Goal: Task Accomplishment & Management: Use online tool/utility

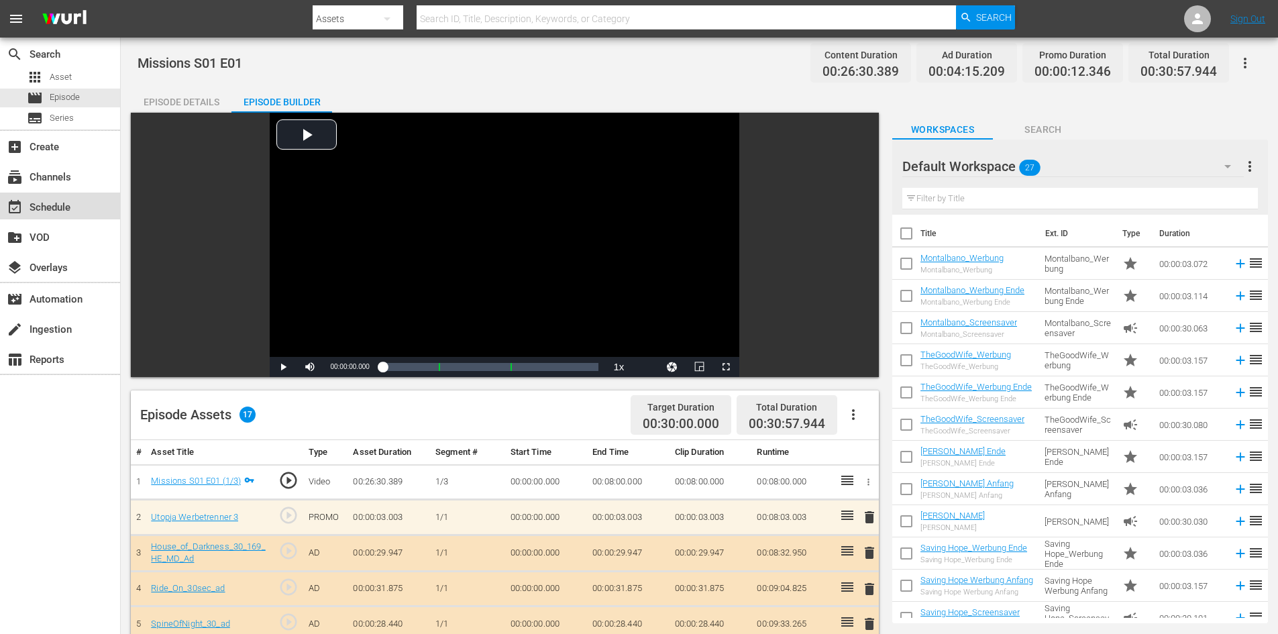
click at [44, 209] on div "event_available Schedule" at bounding box center [37, 205] width 75 height 12
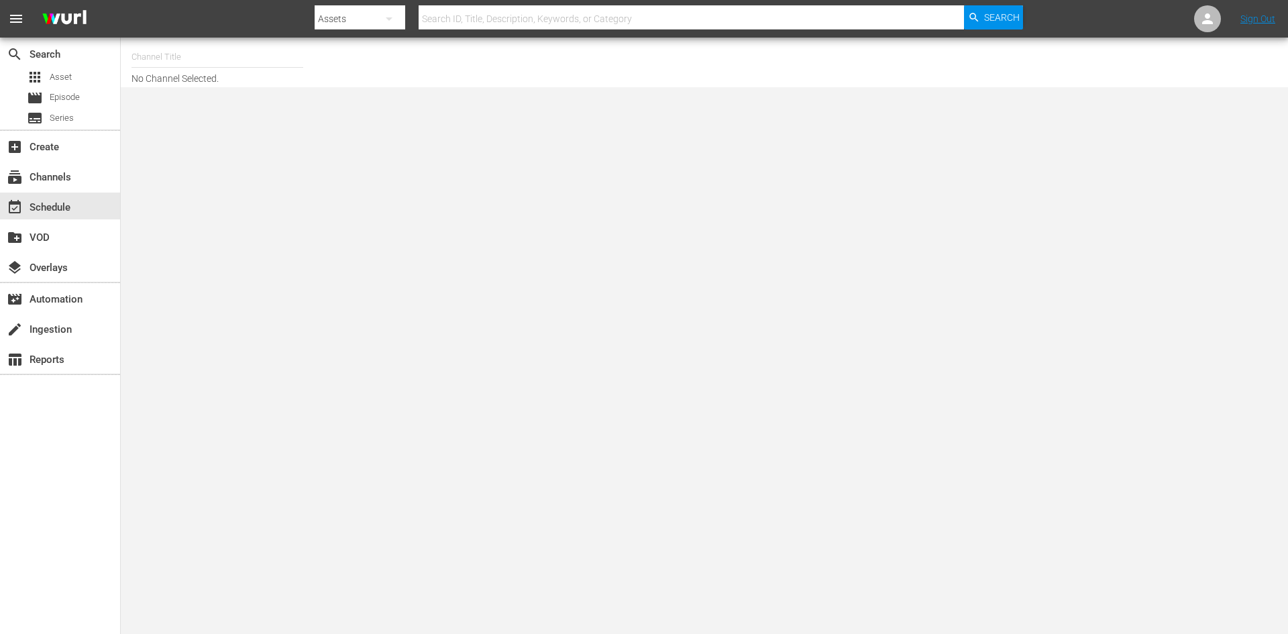
click at [240, 57] on input "text" at bounding box center [217, 57] width 172 height 32
click at [657, 294] on body "menu Search By Assets Search ID, Title, Description, Keywords, or Category Sear…" at bounding box center [644, 317] width 1288 height 634
type input "M"
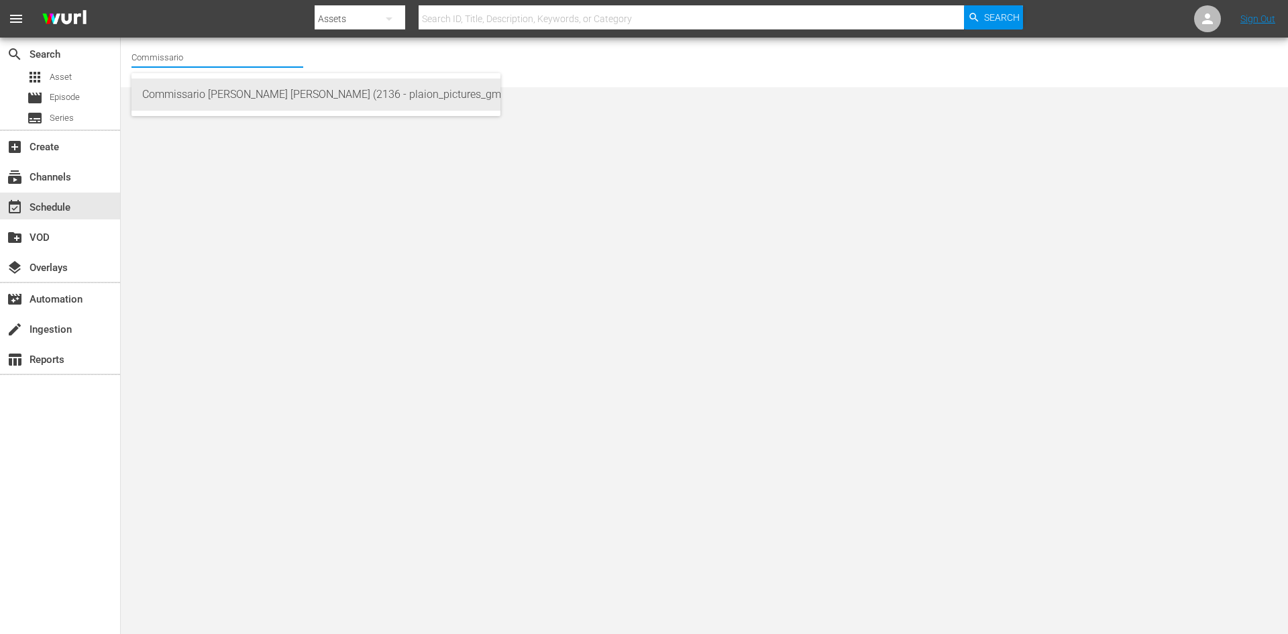
click at [386, 94] on div "Commissario Montalbano Wurl (2136 - plaion_pictures_gmbh_commissariomontalbano_…" at bounding box center [315, 94] width 347 height 32
type input "Commissario Montalbano Wurl (2136 - plaion_pictures_gmbh_commissariomontalbano_…"
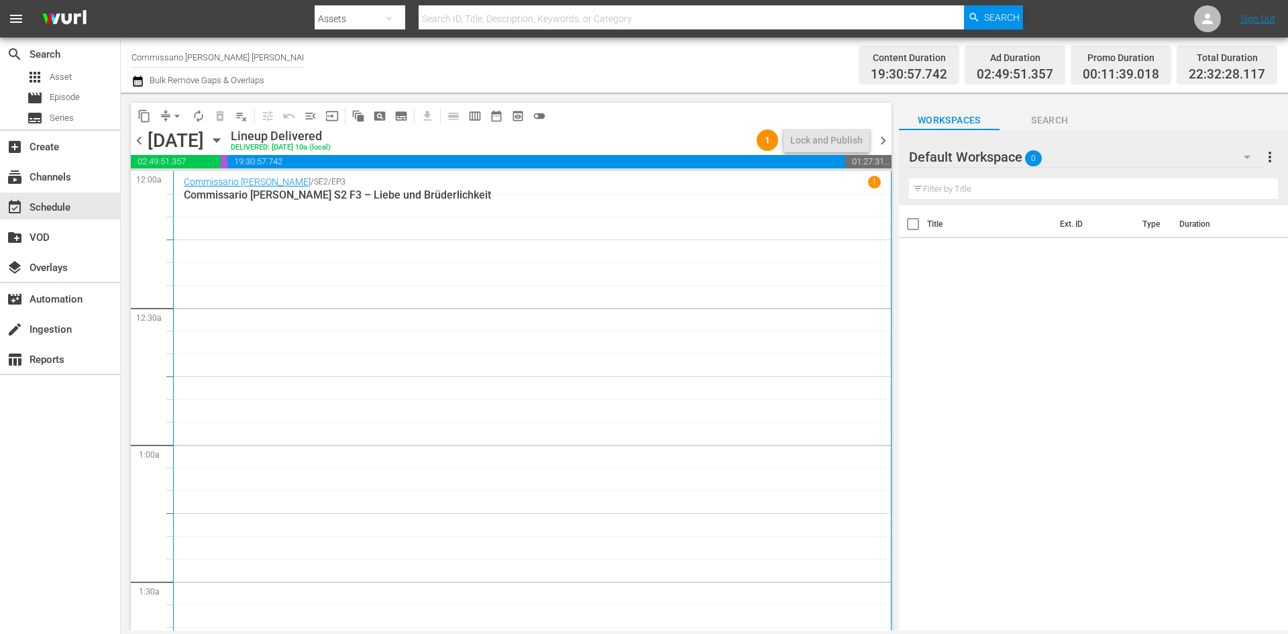
click at [1051, 154] on div "Default Workspace 0" at bounding box center [1086, 157] width 354 height 38
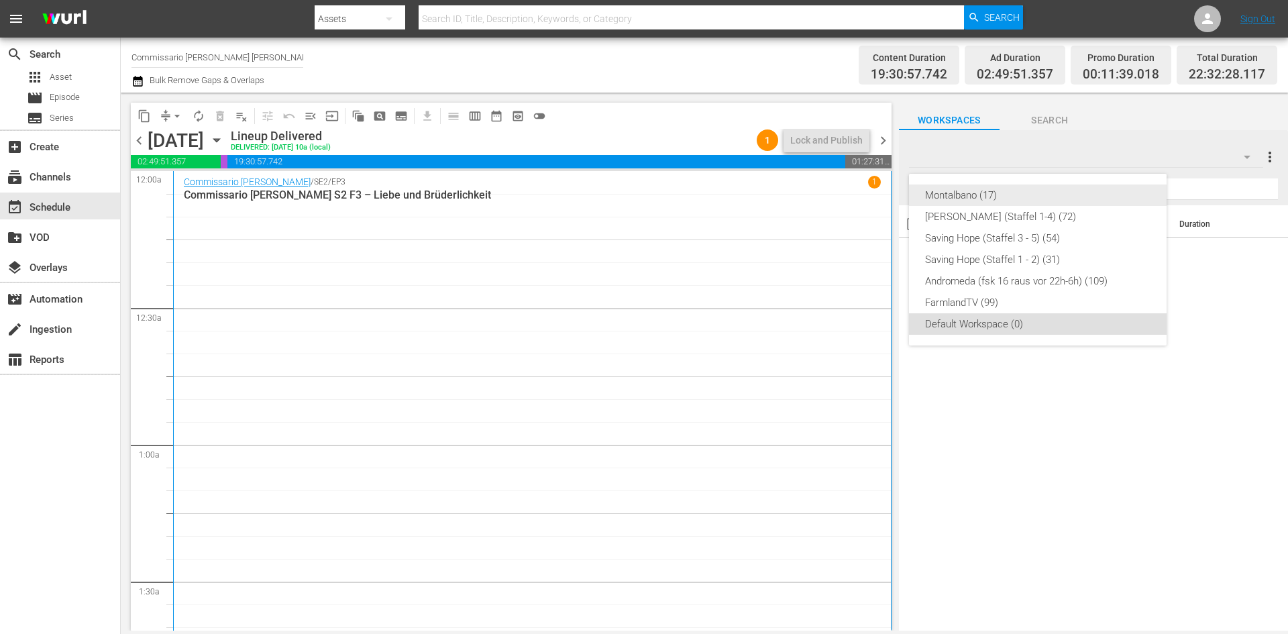
click at [991, 197] on div "Montalbano (17)" at bounding box center [1037, 194] width 225 height 21
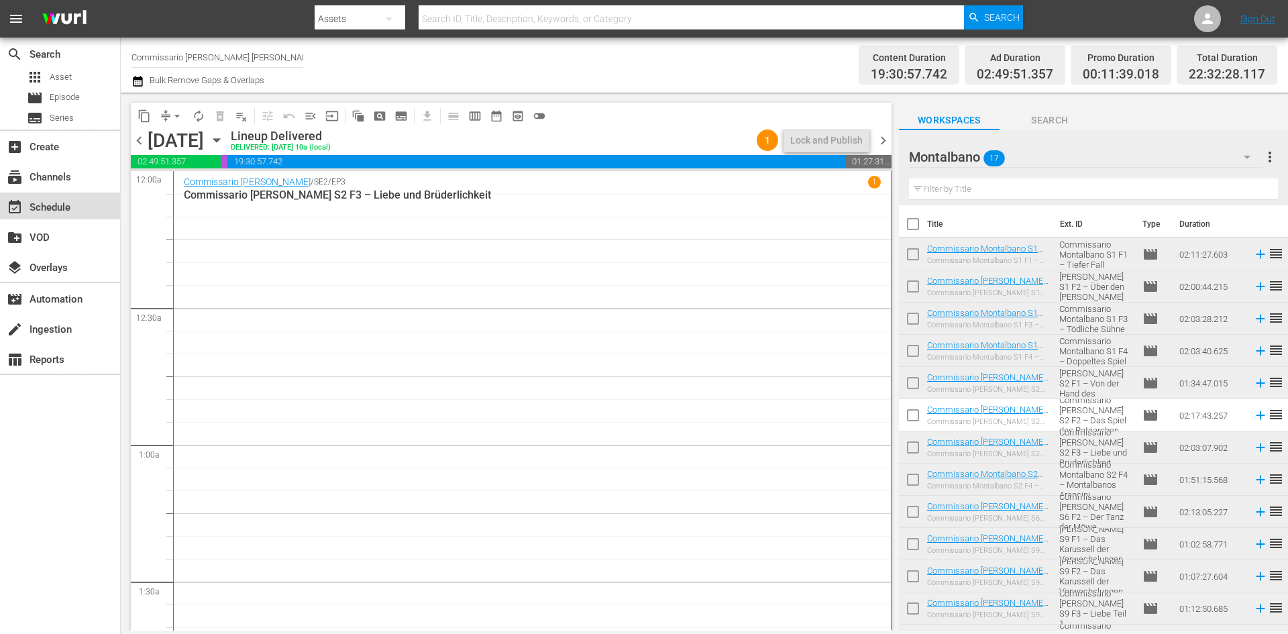
click at [34, 209] on div "event_available Schedule" at bounding box center [37, 205] width 75 height 12
click at [284, 56] on input "Commissario Montalbano Wurl (2136)" at bounding box center [217, 57] width 172 height 32
type input "C"
click at [286, 55] on input "text" at bounding box center [217, 57] width 172 height 32
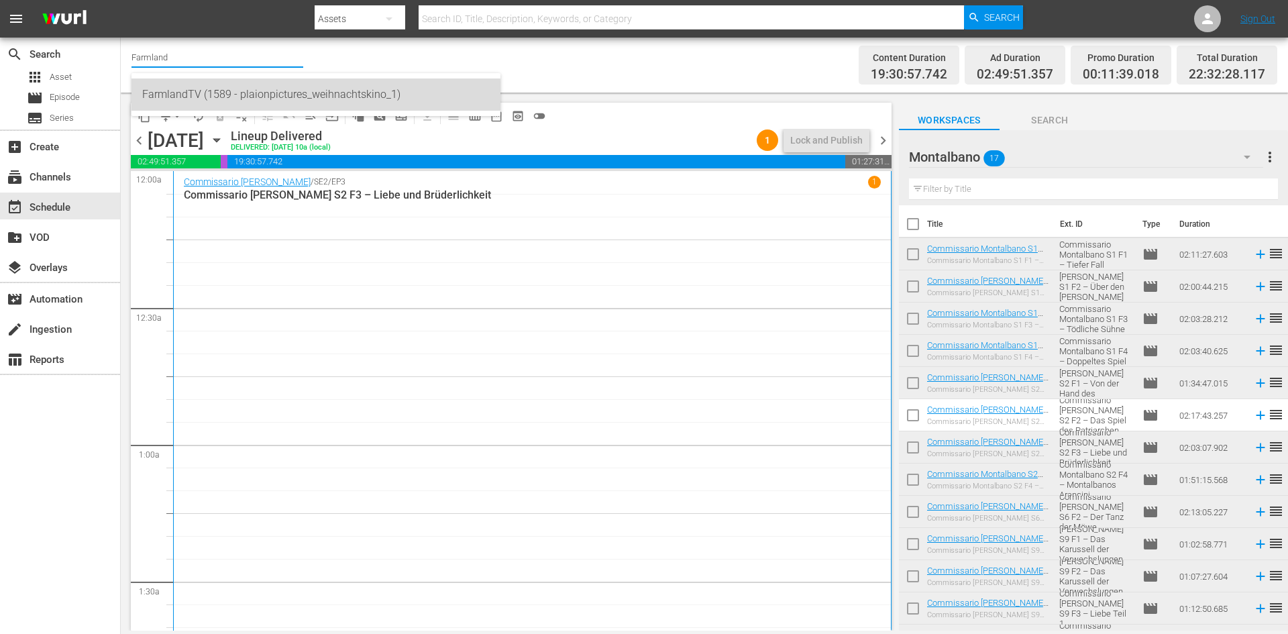
click at [176, 103] on div "FarmlandTV (1589 - plaionpictures_weihnachtskino_1)" at bounding box center [315, 94] width 347 height 32
type input "FarmlandTV (1589 - plaionpictures_weihnachtskino_1)"
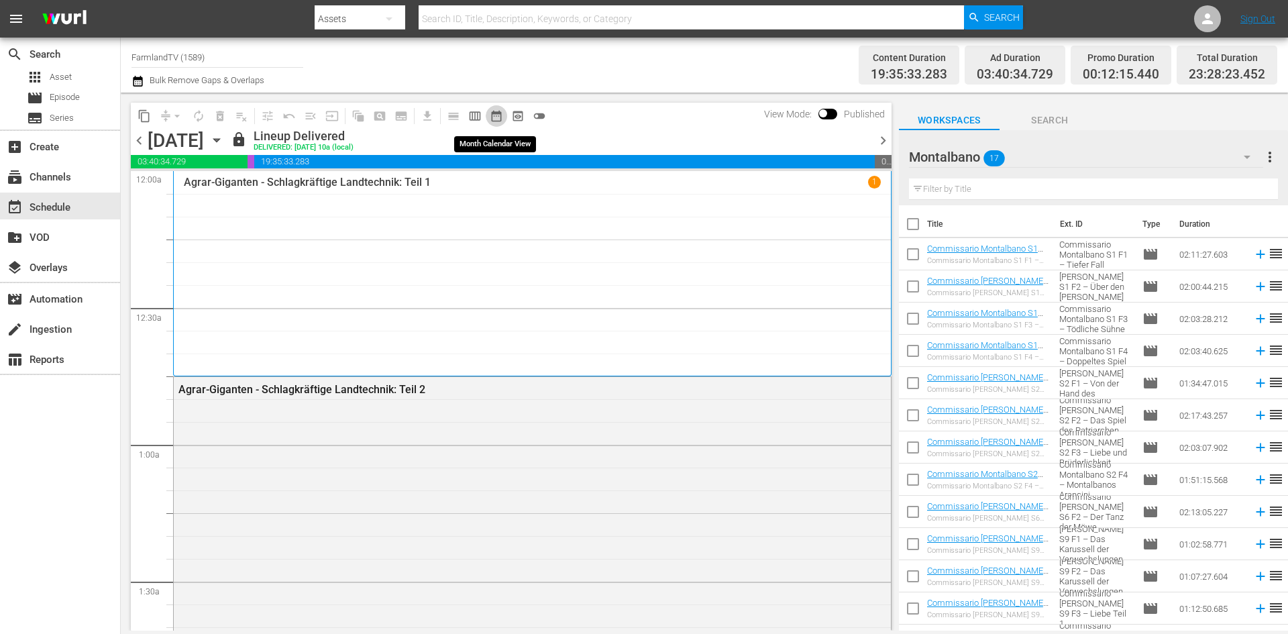
click at [496, 118] on span "date_range_outlined" at bounding box center [496, 115] width 13 height 13
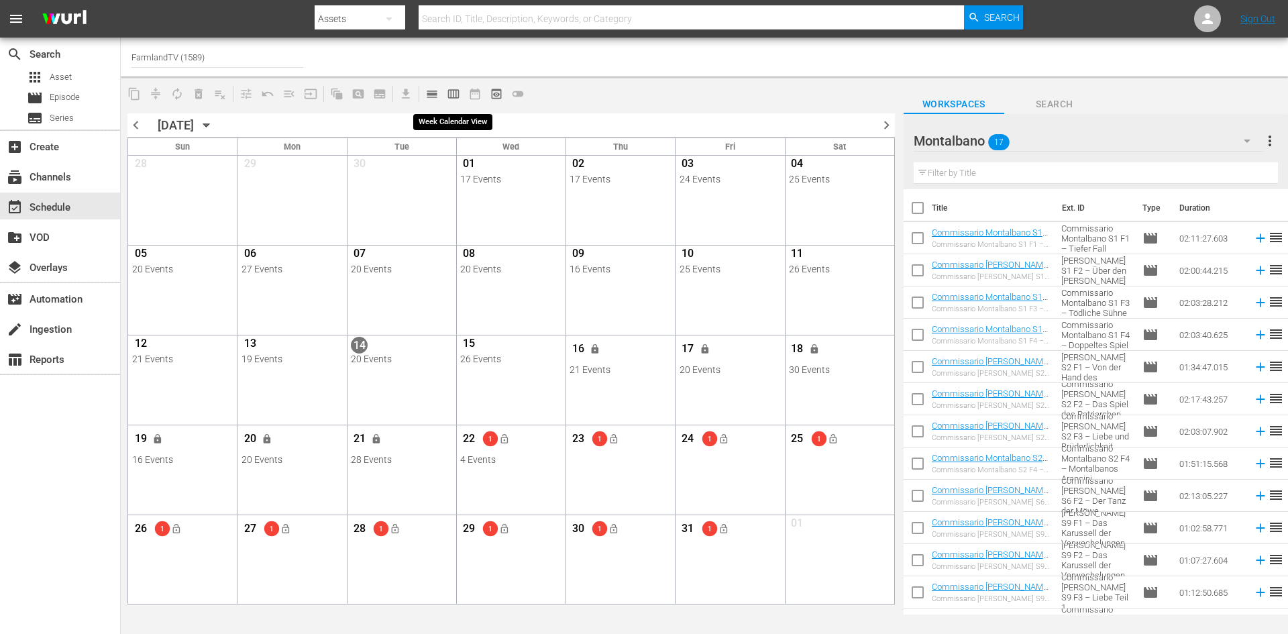
click at [457, 88] on span "calendar_view_week_outlined" at bounding box center [453, 93] width 13 height 13
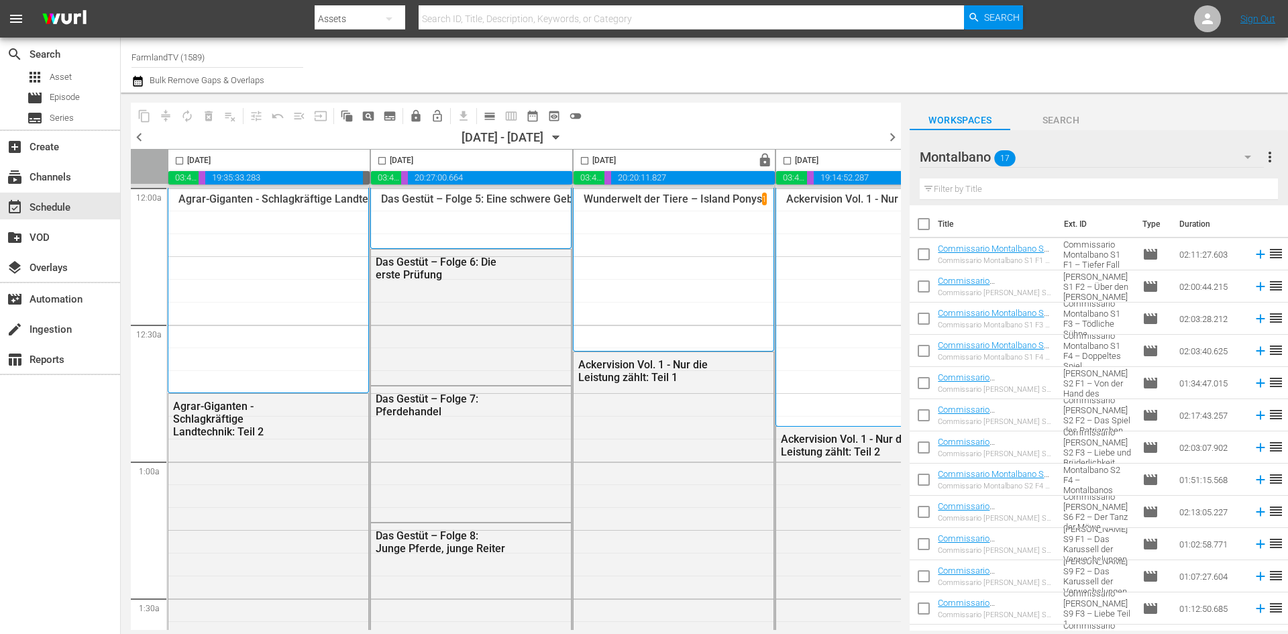
click at [564, 141] on icon "button" at bounding box center [556, 137] width 15 height 15
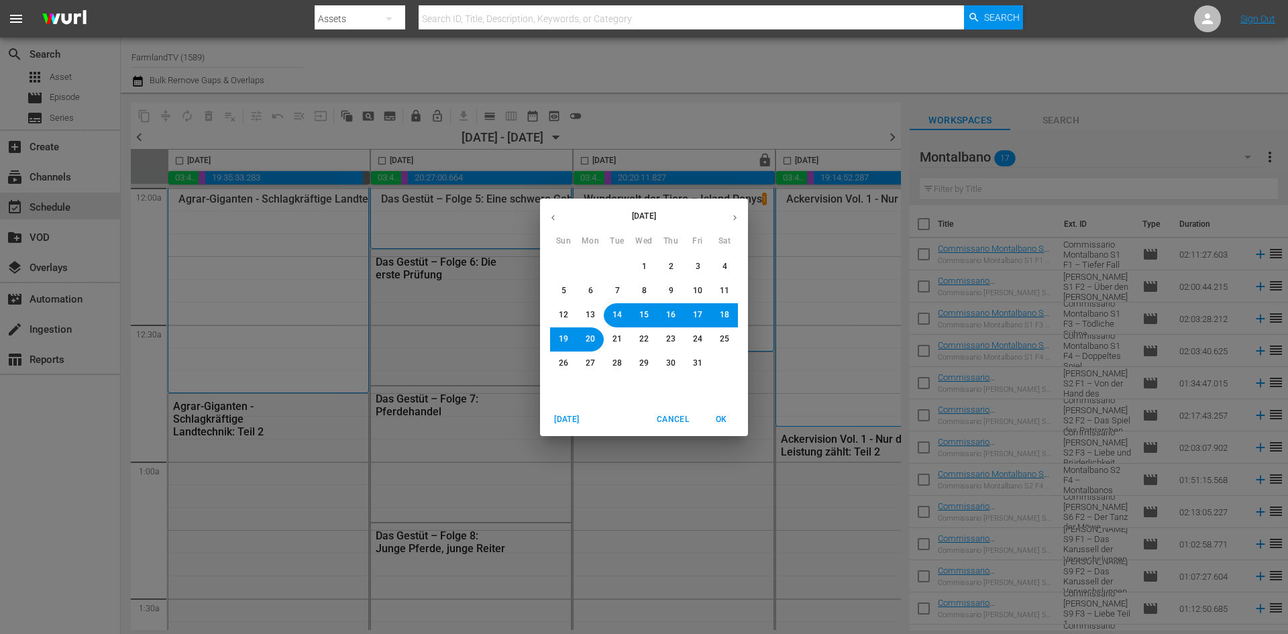
click at [617, 338] on span "21" at bounding box center [616, 338] width 9 height 11
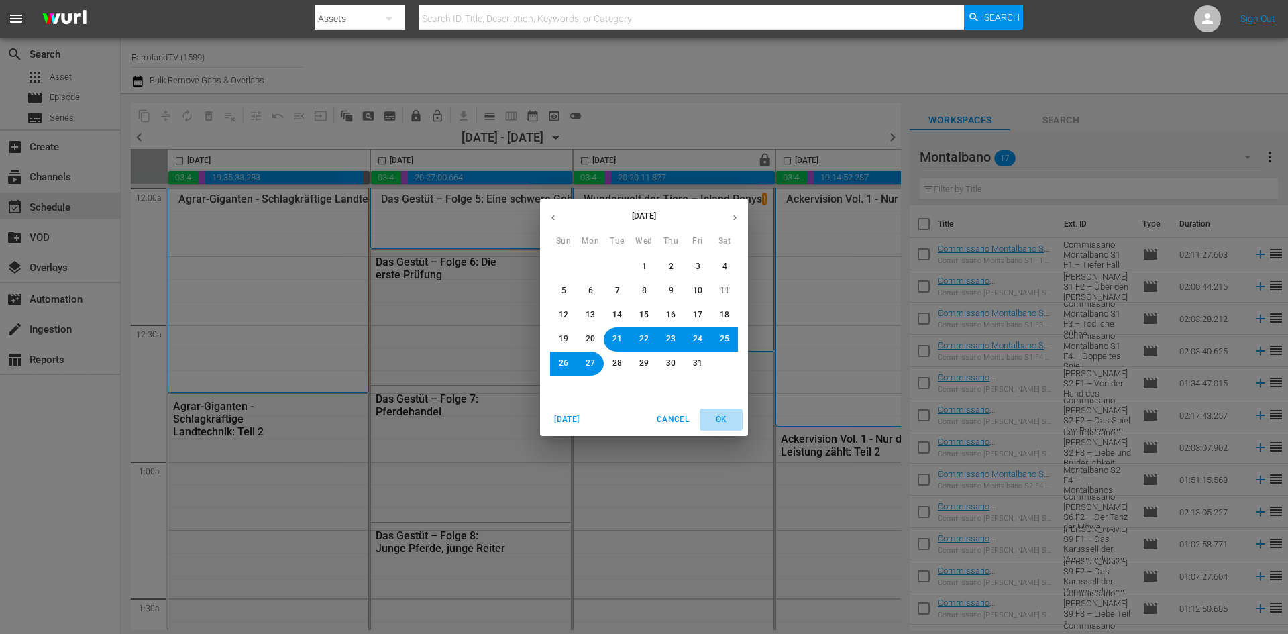
click at [727, 423] on span "OK" at bounding box center [721, 420] width 32 height 14
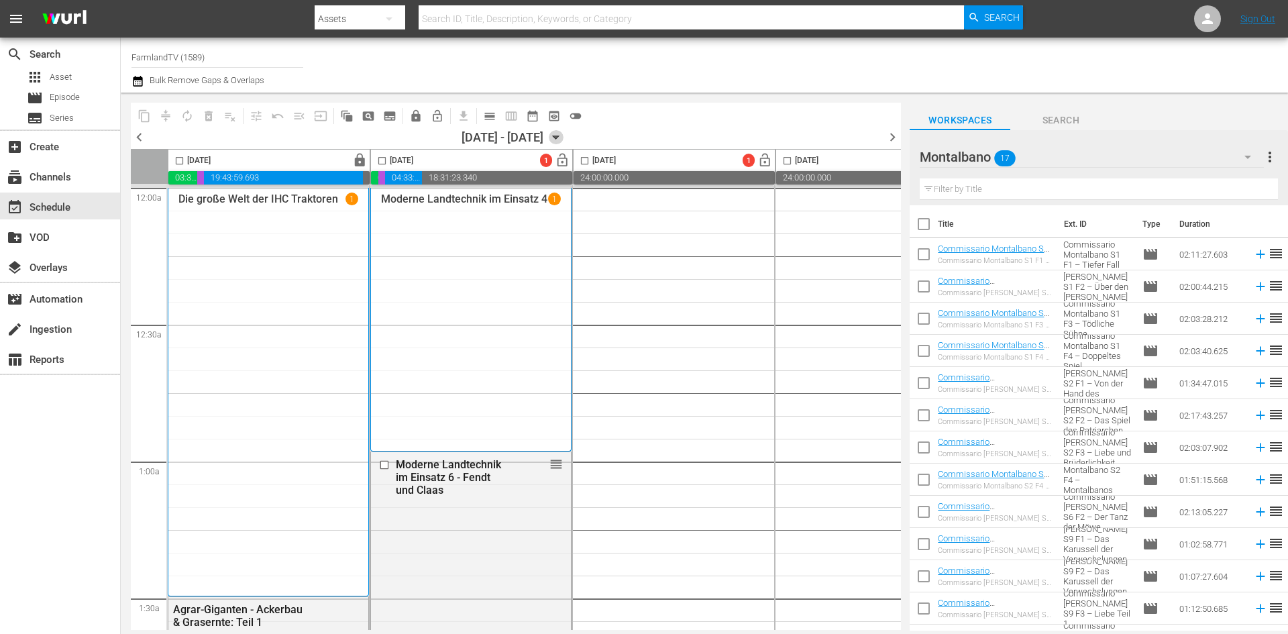
click at [564, 141] on icon "button" at bounding box center [556, 137] width 15 height 15
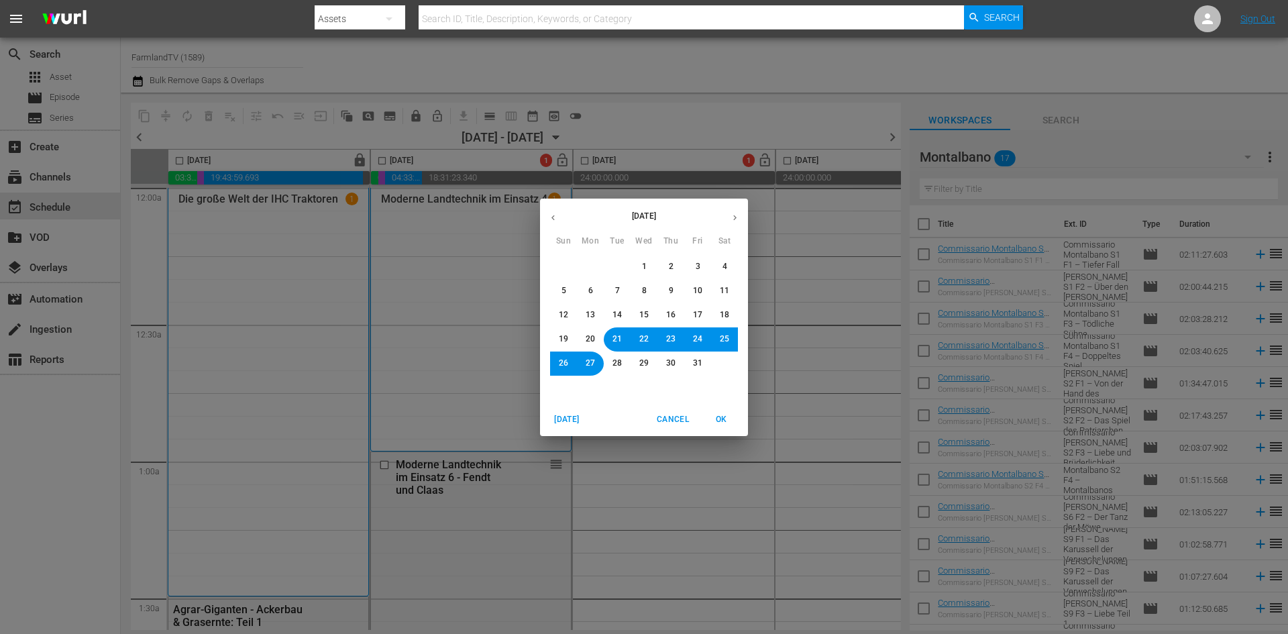
click at [633, 127] on div "October 2025 Sun Mon Tue Wed Thu Fri Sat 28 29 30 1 2 3 4 5 6 7 8 9 10 11 12 13…" at bounding box center [644, 317] width 1288 height 634
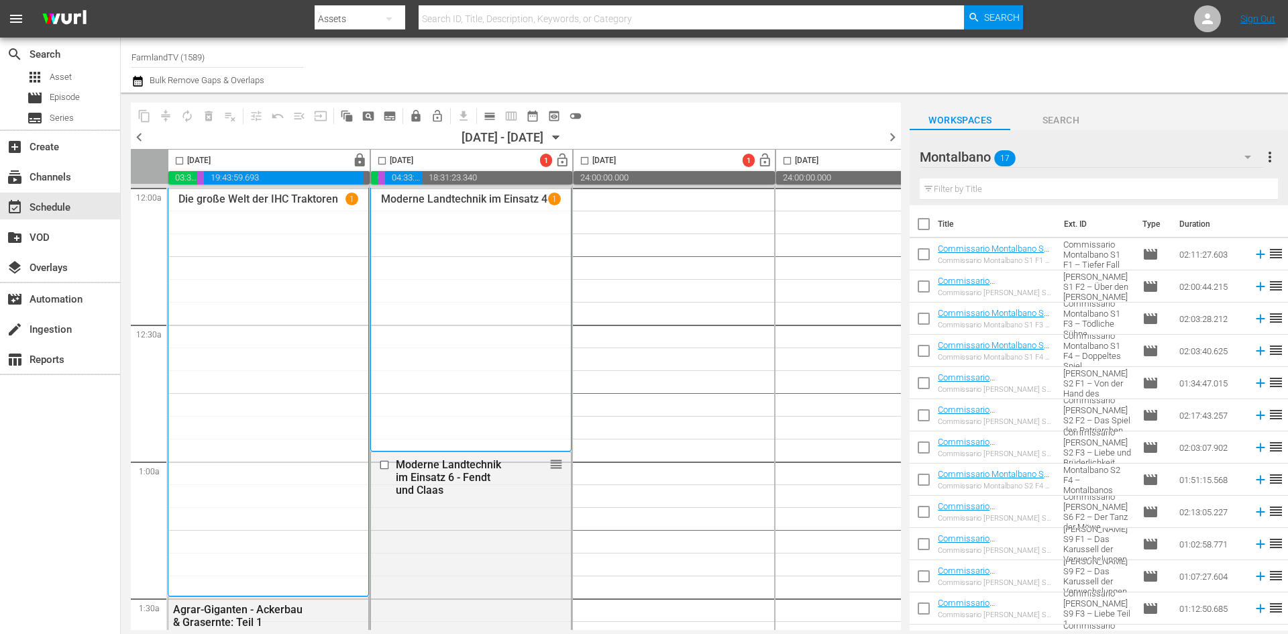
click at [559, 138] on icon "button" at bounding box center [556, 137] width 6 height 3
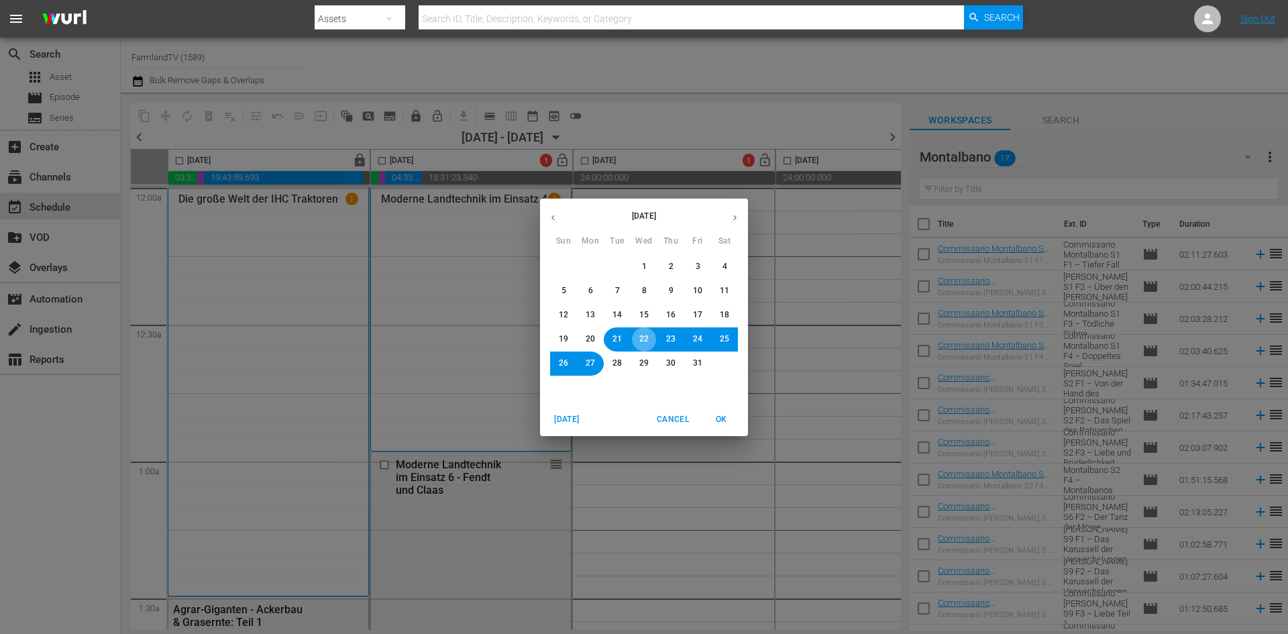
click at [645, 341] on span "22" at bounding box center [643, 338] width 9 height 11
click at [728, 422] on span "OK" at bounding box center [721, 420] width 32 height 14
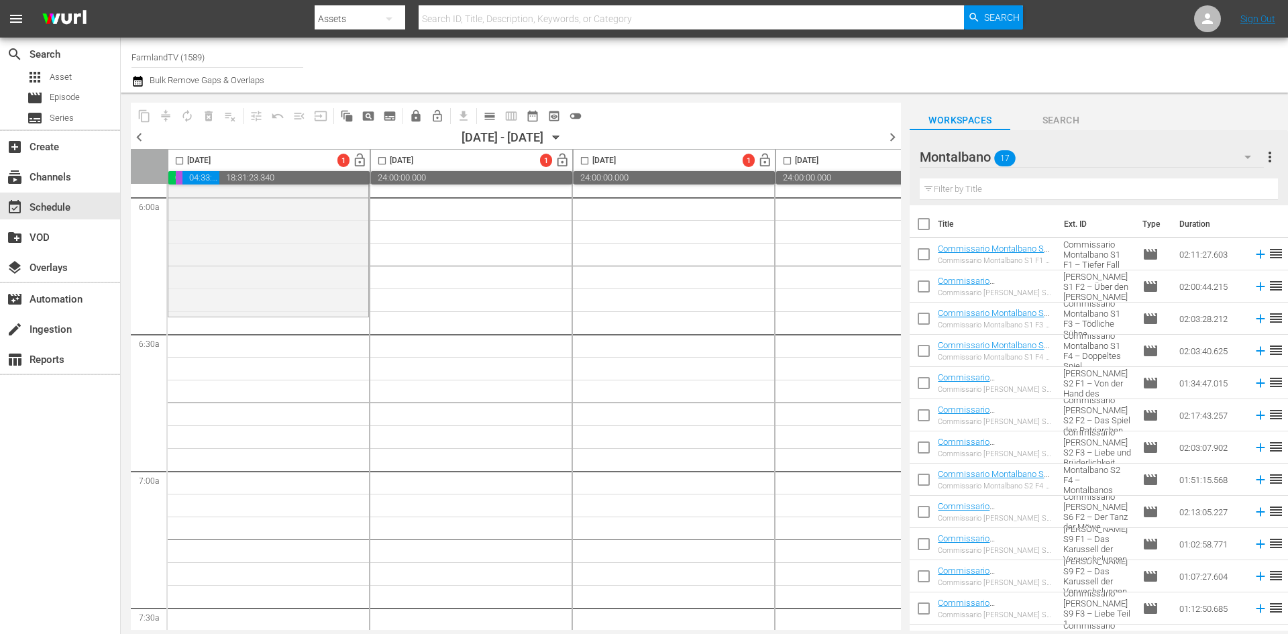
scroll to position [1744, 0]
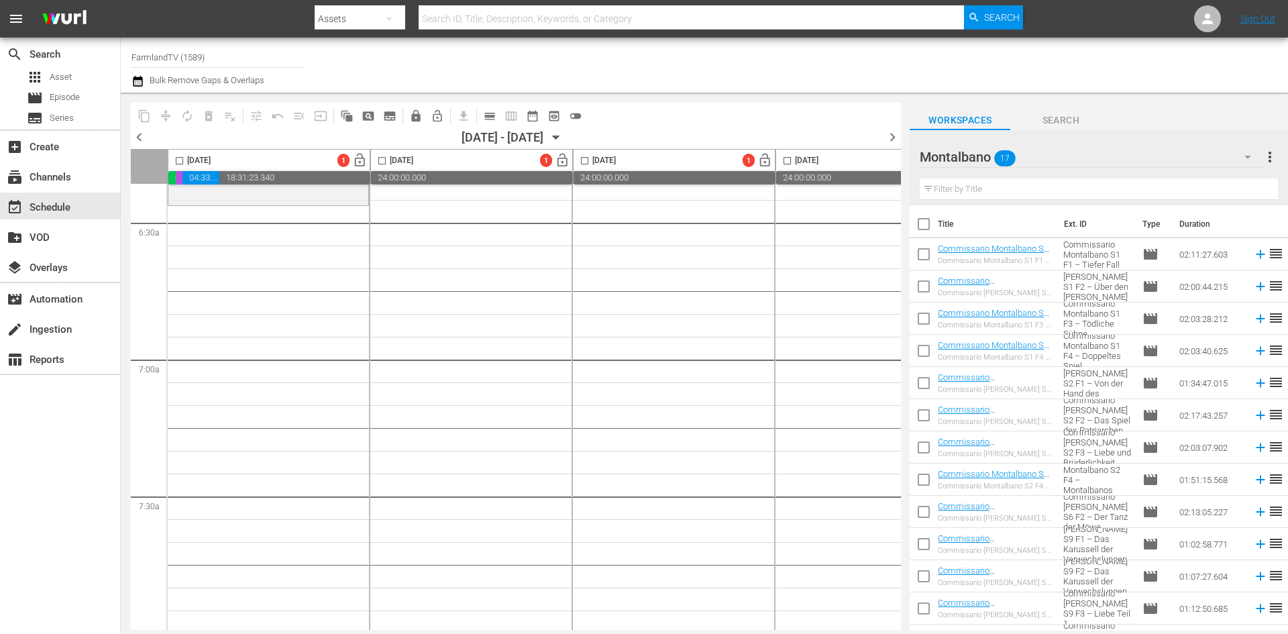
click at [1038, 155] on div "Montalbano 17" at bounding box center [1091, 157] width 343 height 38
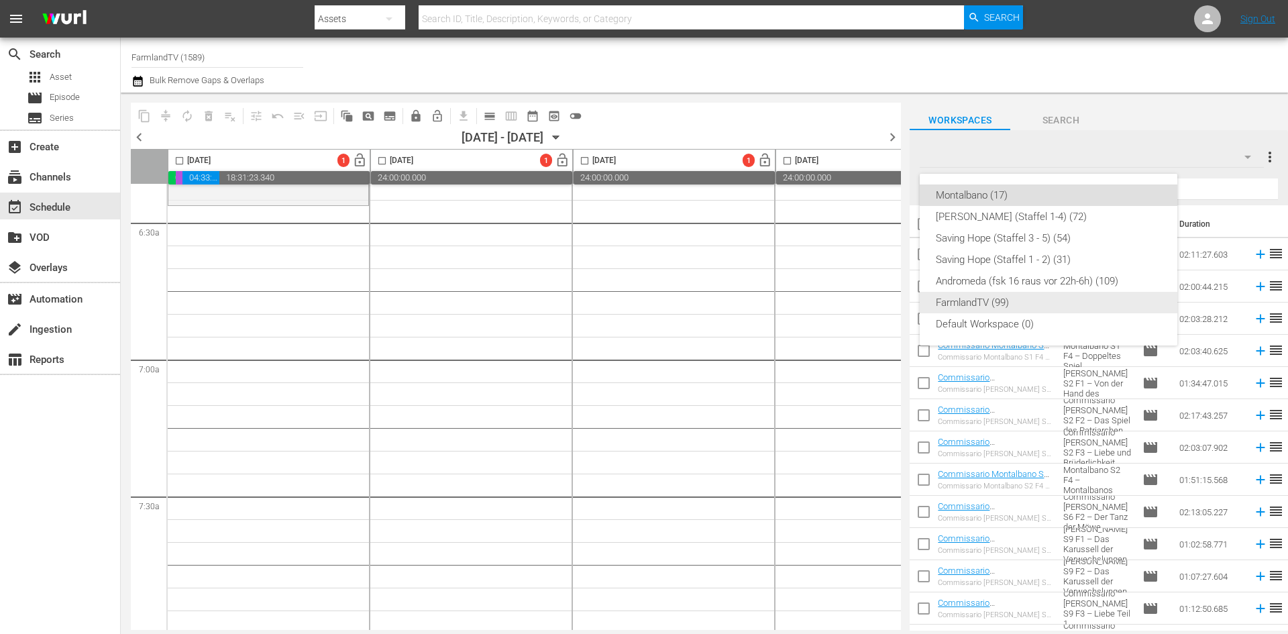
click at [1005, 299] on div "FarmlandTV (99)" at bounding box center [1048, 302] width 225 height 21
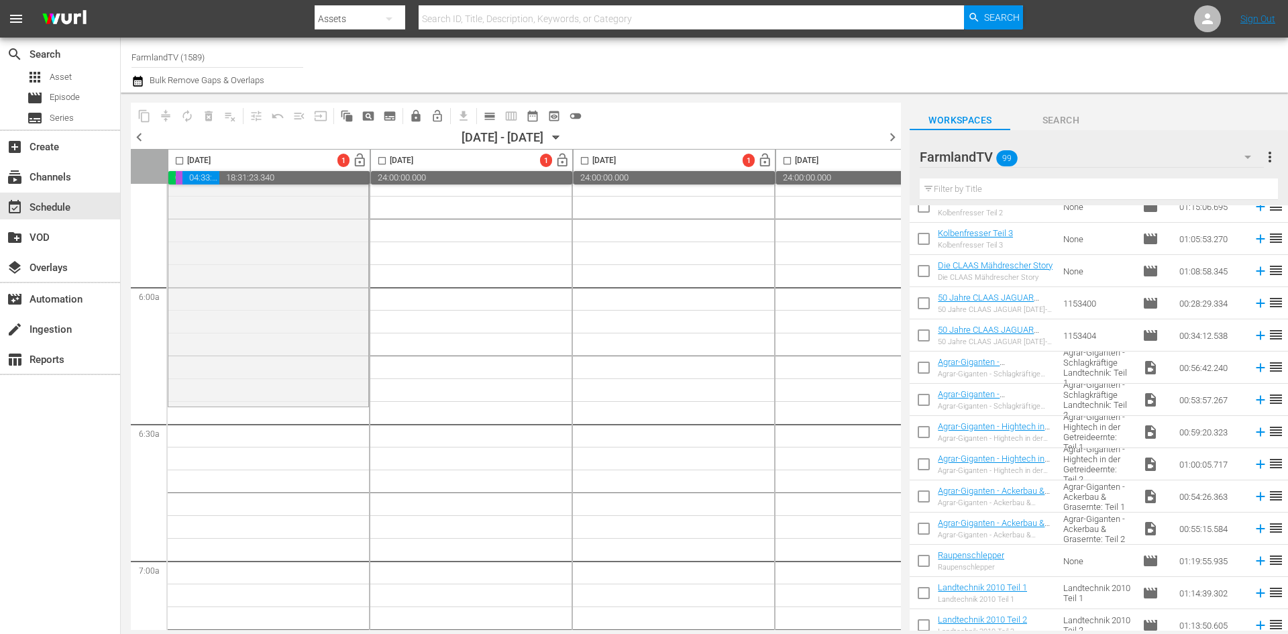
scroll to position [1275, 0]
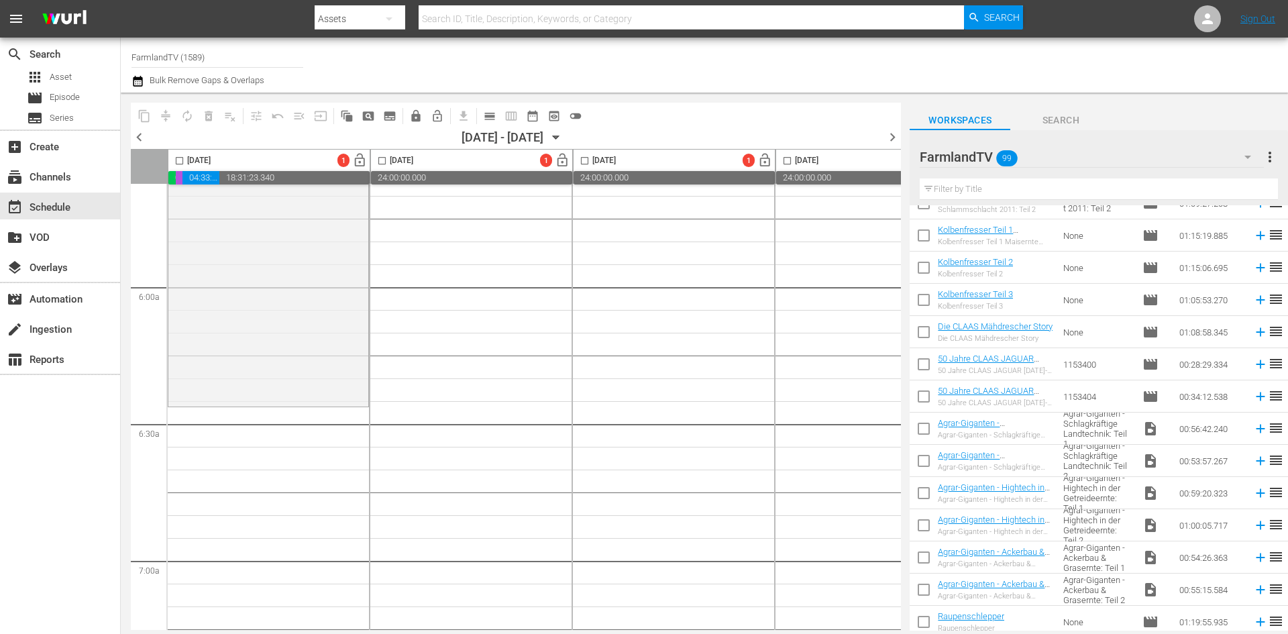
click at [924, 235] on input "checkbox" at bounding box center [924, 238] width 28 height 28
checkbox input "true"
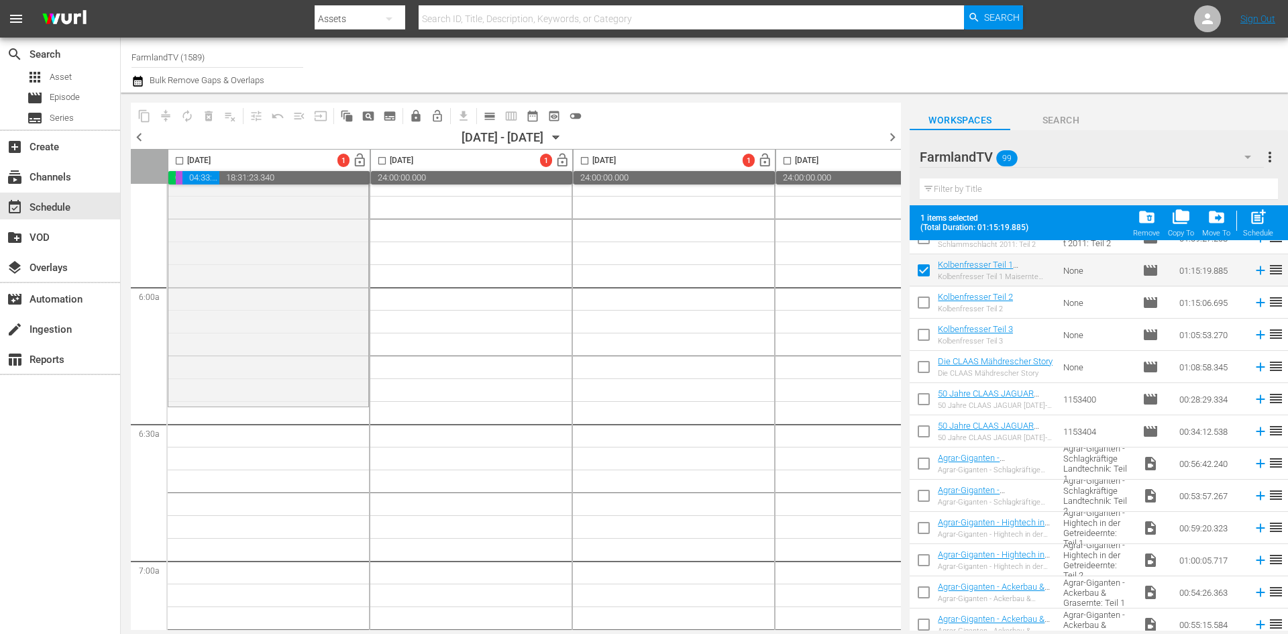
click at [920, 308] on input "checkbox" at bounding box center [924, 305] width 28 height 28
checkbox input "true"
click at [922, 337] on input "checkbox" at bounding box center [924, 337] width 28 height 28
checkbox input "true"
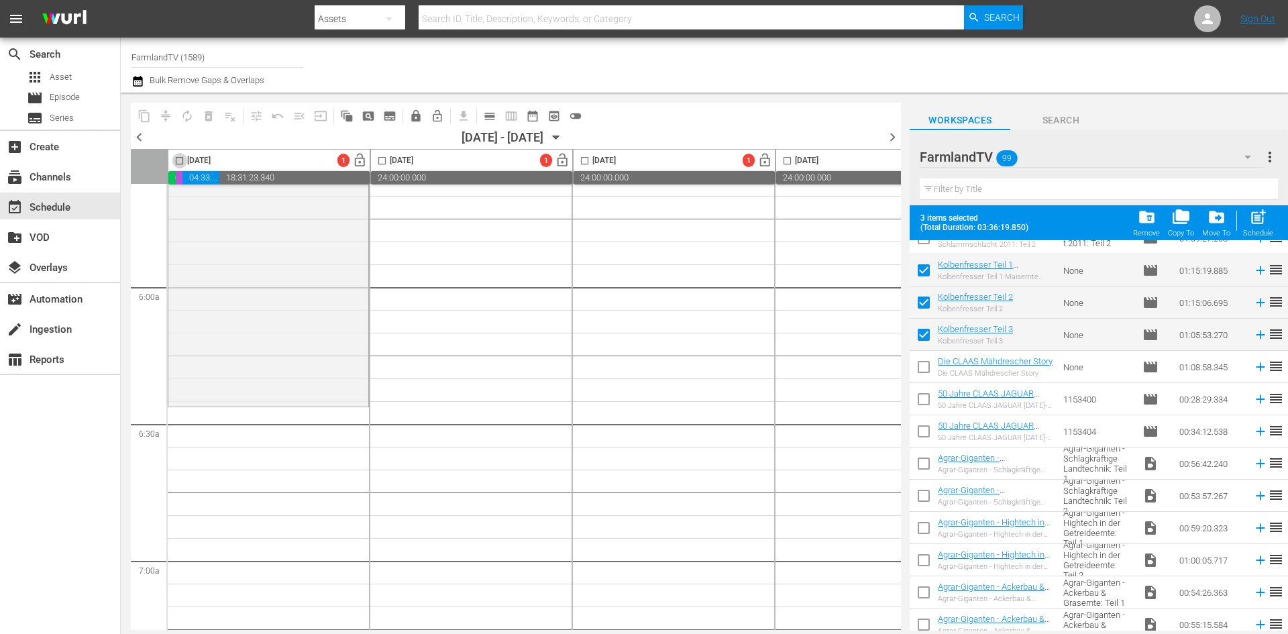
click at [176, 159] on input "checkbox" at bounding box center [179, 163] width 15 height 15
checkbox input "true"
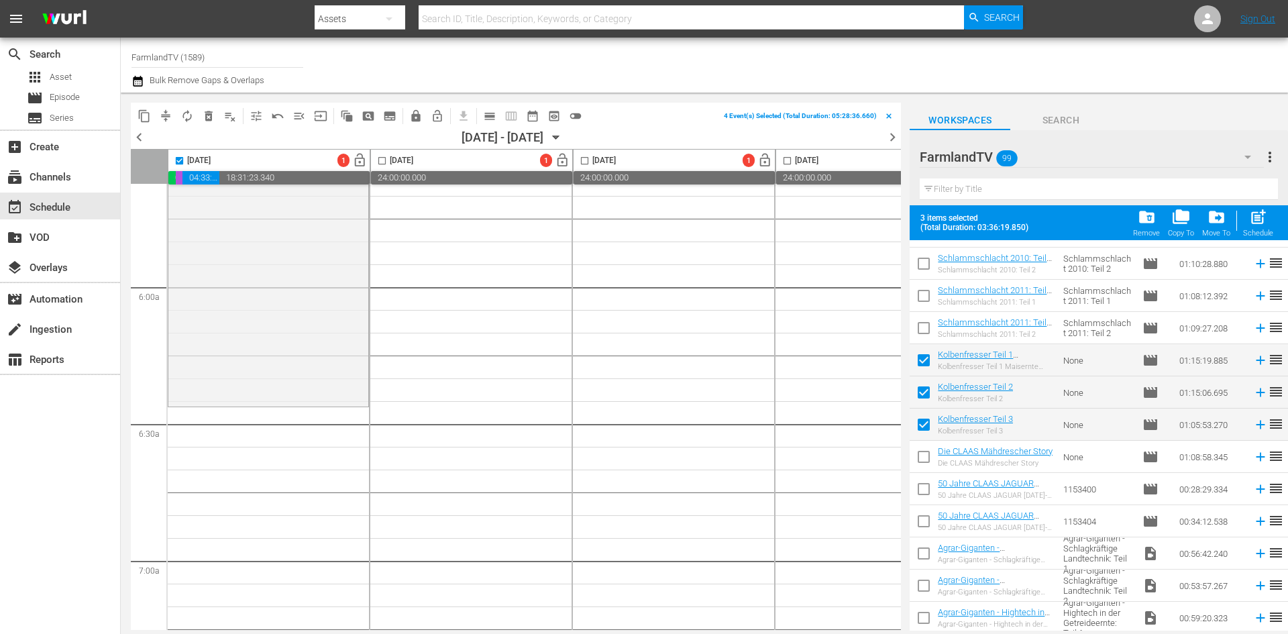
scroll to position [1208, 0]
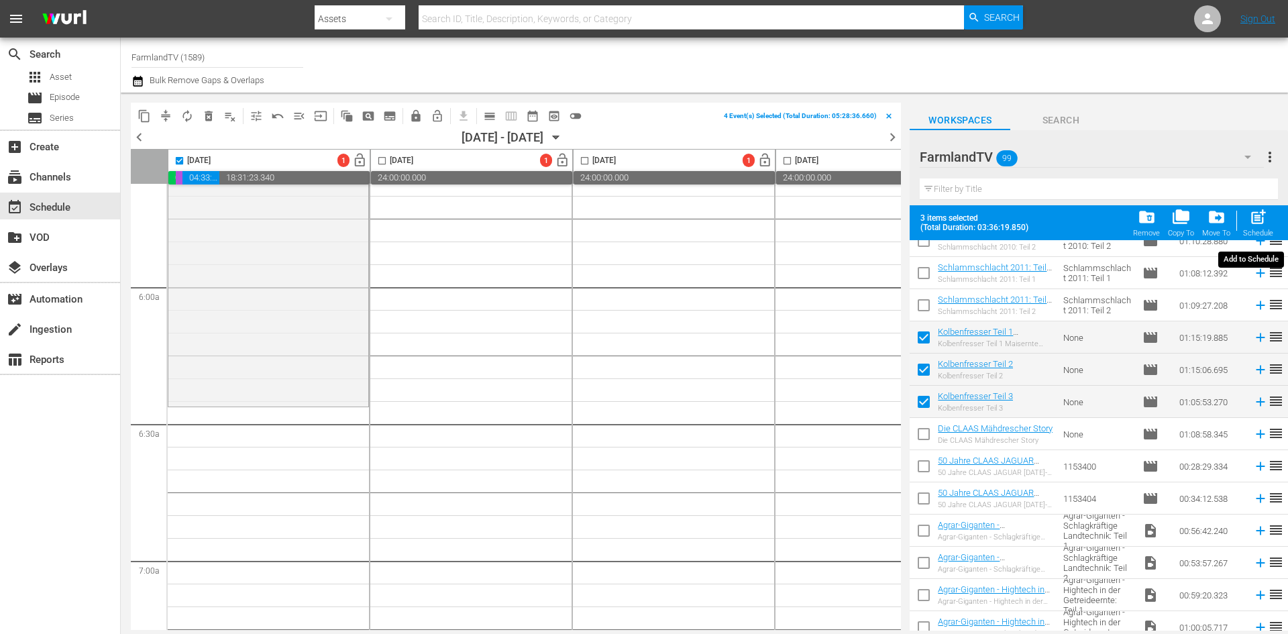
click at [1255, 225] on span "post_add" at bounding box center [1258, 217] width 18 height 18
checkbox input "false"
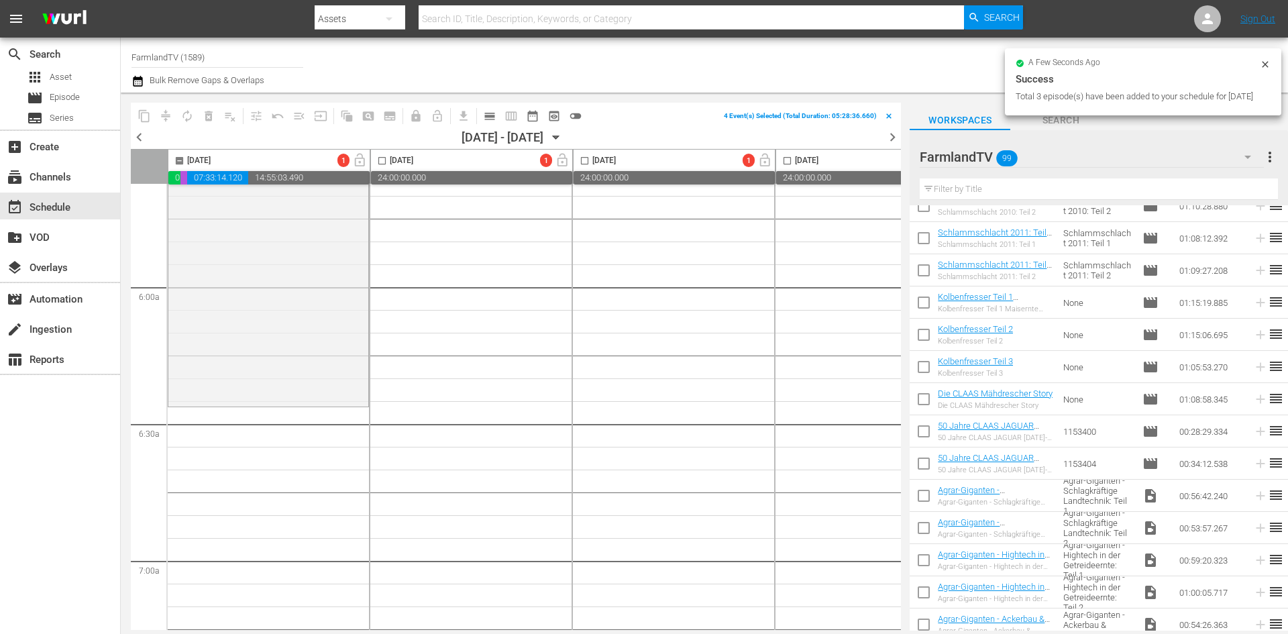
checkbox input "false"
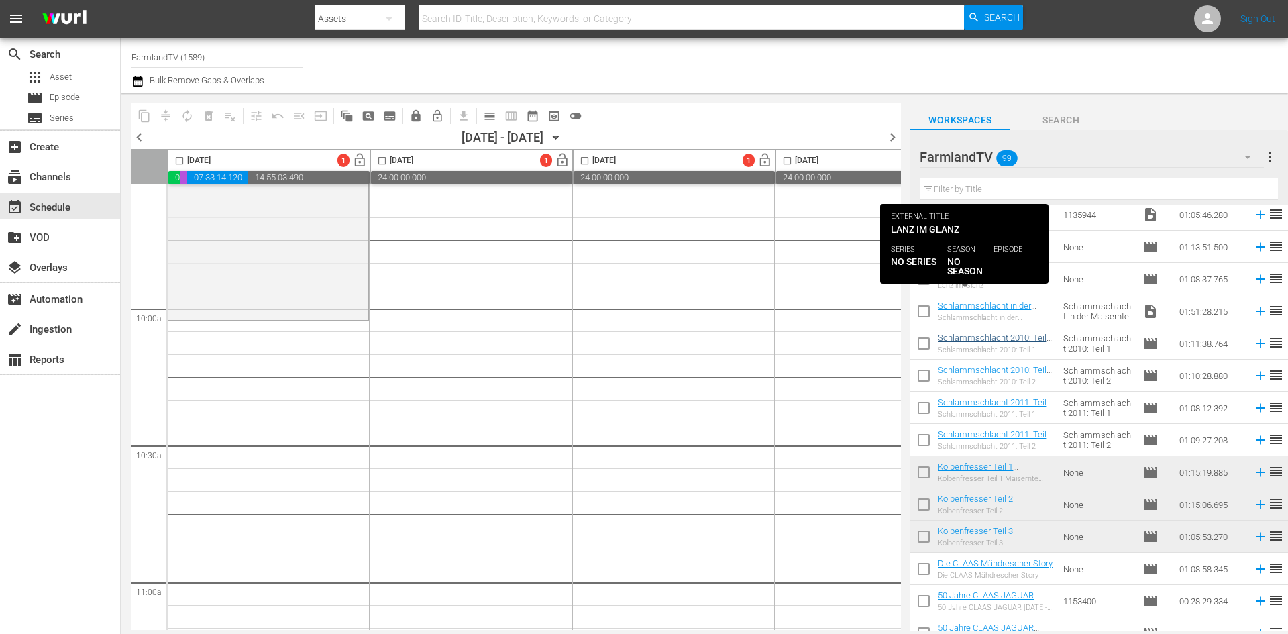
scroll to position [1006, 0]
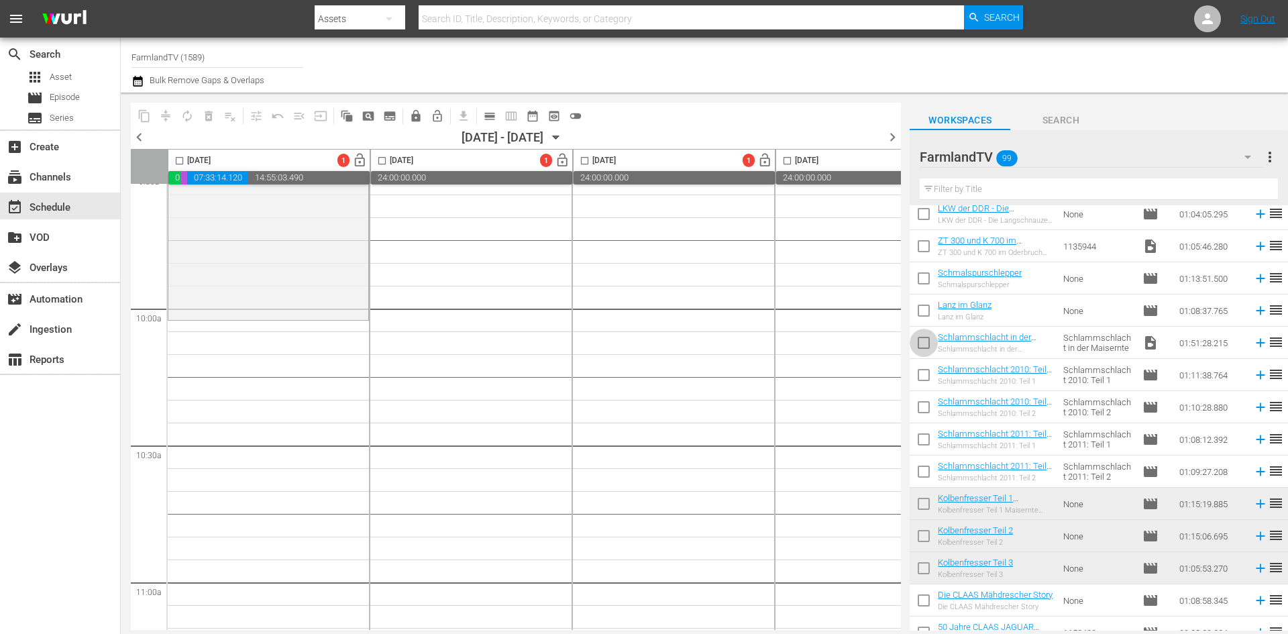
click at [924, 341] on input "checkbox" at bounding box center [924, 345] width 28 height 28
checkbox input "true"
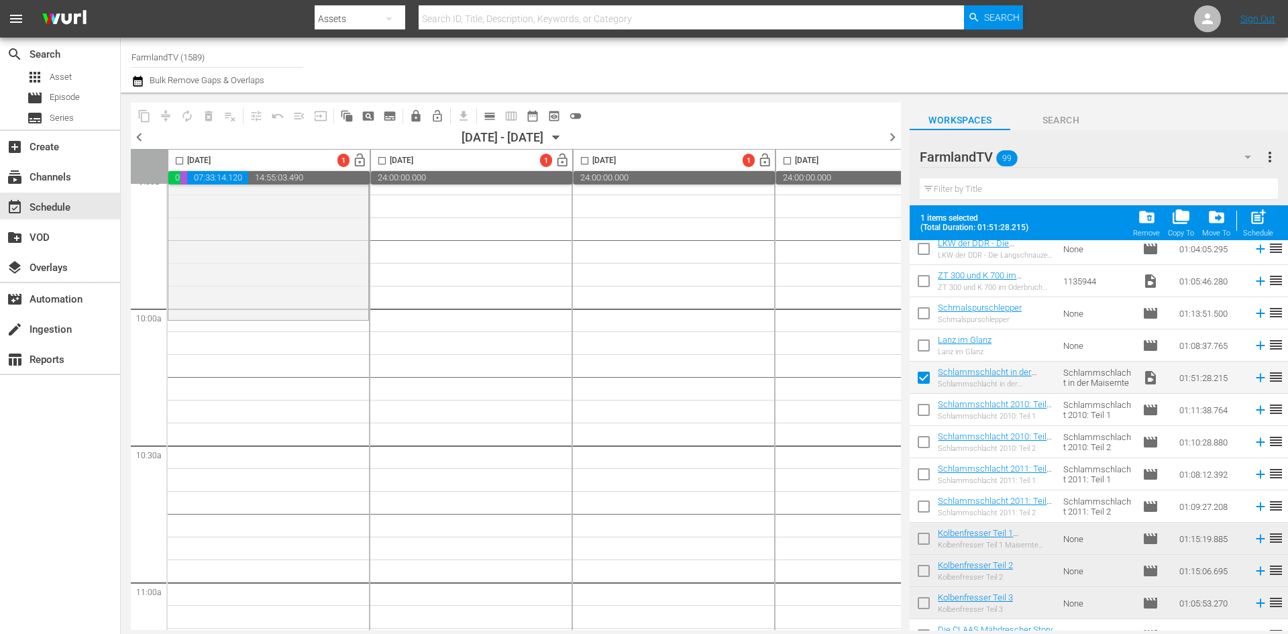
click at [178, 163] on input "checkbox" at bounding box center [179, 163] width 15 height 15
checkbox input "true"
click at [1252, 221] on span "post_add" at bounding box center [1258, 217] width 18 height 18
checkbox input "false"
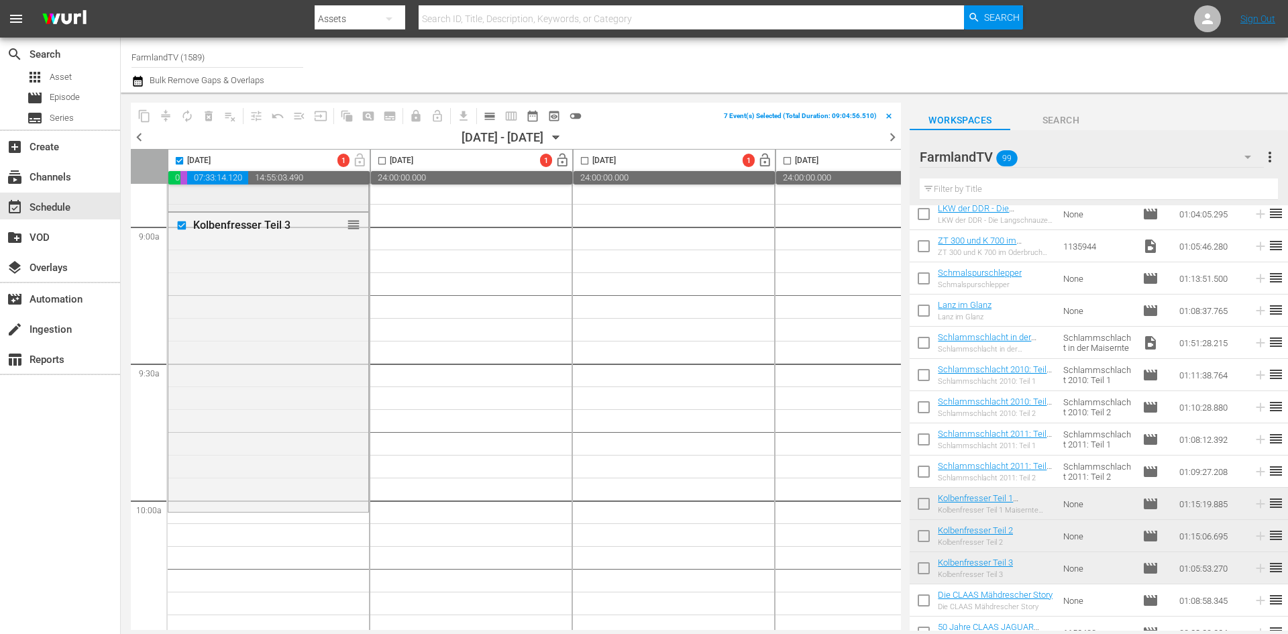
scroll to position [2549, 0]
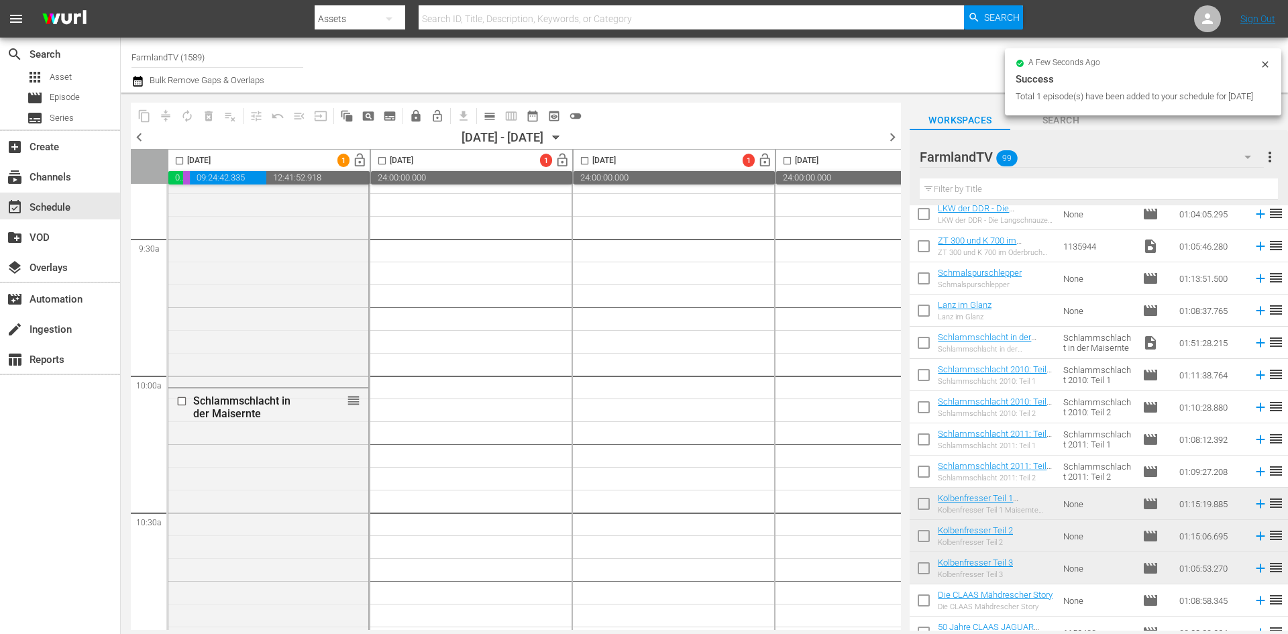
checkbox input "false"
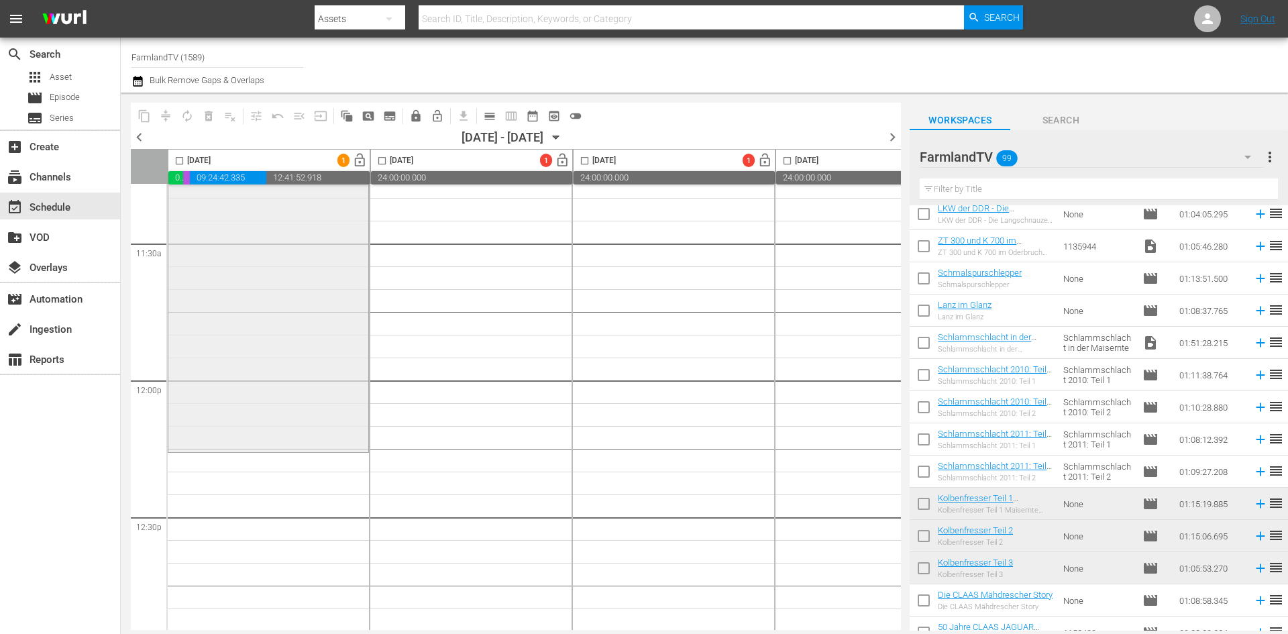
scroll to position [3086, 0]
drag, startPoint x: 923, startPoint y: 280, endPoint x: 908, endPoint y: 283, distance: 15.1
click at [923, 279] on input "checkbox" at bounding box center [924, 281] width 28 height 28
checkbox input "true"
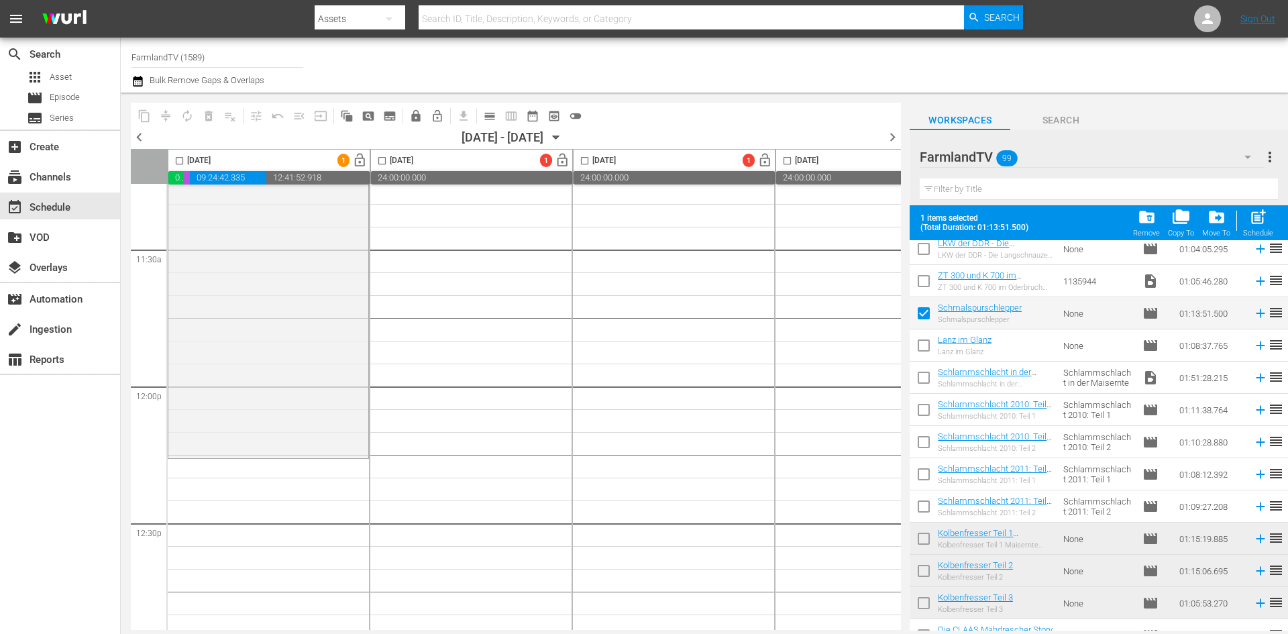
click at [180, 162] on input "checkbox" at bounding box center [179, 163] width 15 height 15
checkbox input "true"
click at [1246, 215] on div "post_add Schedule" at bounding box center [1258, 223] width 30 height 30
checkbox input "false"
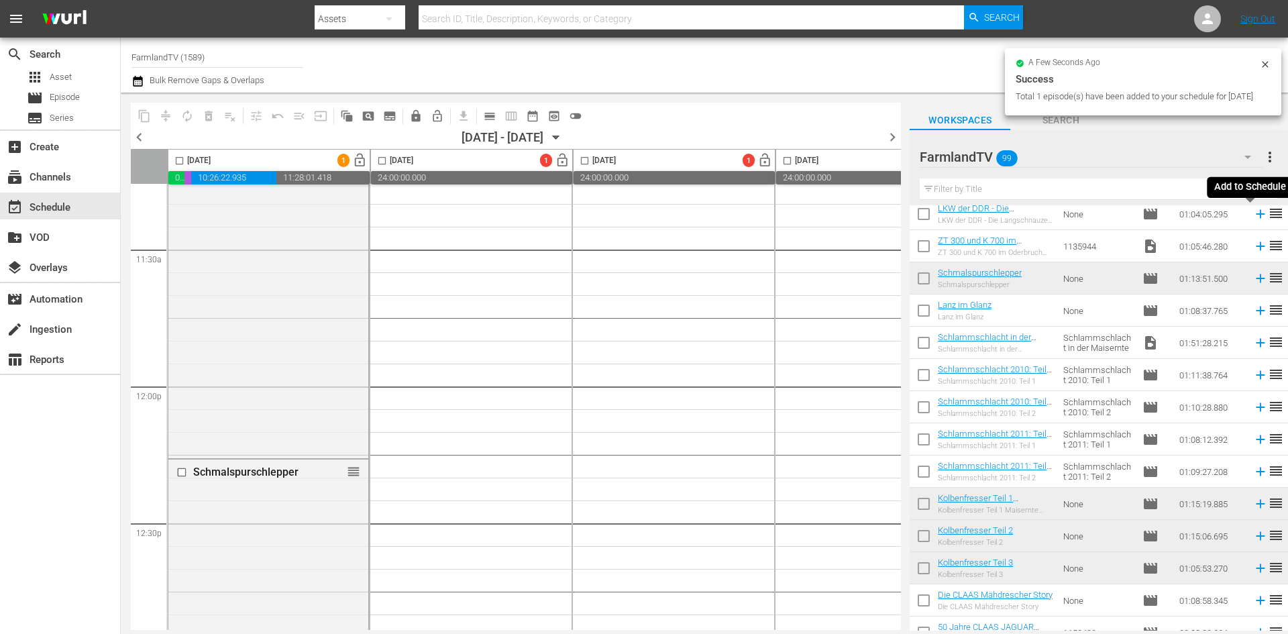
checkbox input "false"
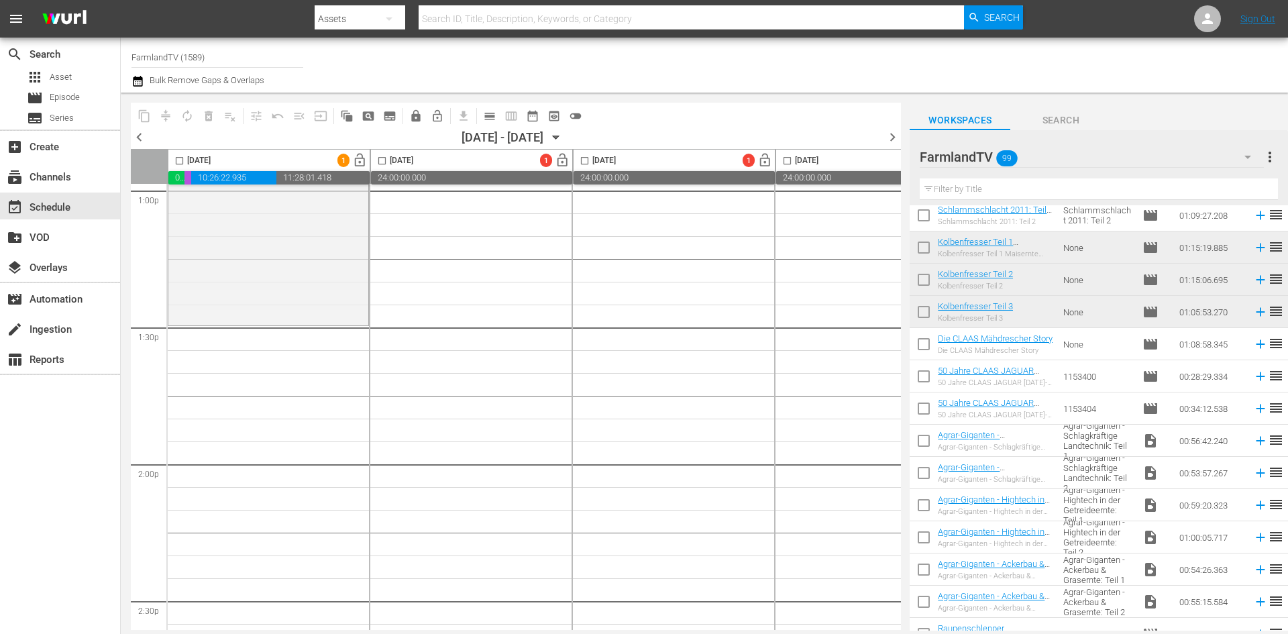
scroll to position [1275, 0]
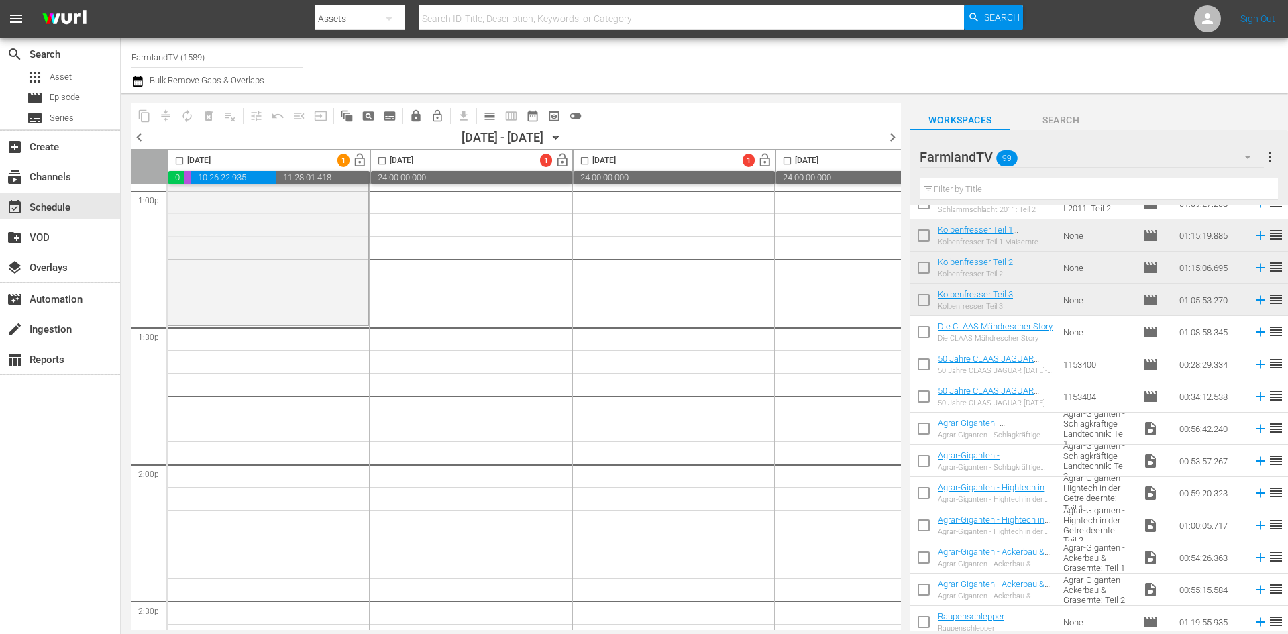
drag, startPoint x: 924, startPoint y: 428, endPoint x: 926, endPoint y: 452, distance: 24.2
click at [924, 428] on input "checkbox" at bounding box center [924, 431] width 28 height 28
checkbox input "true"
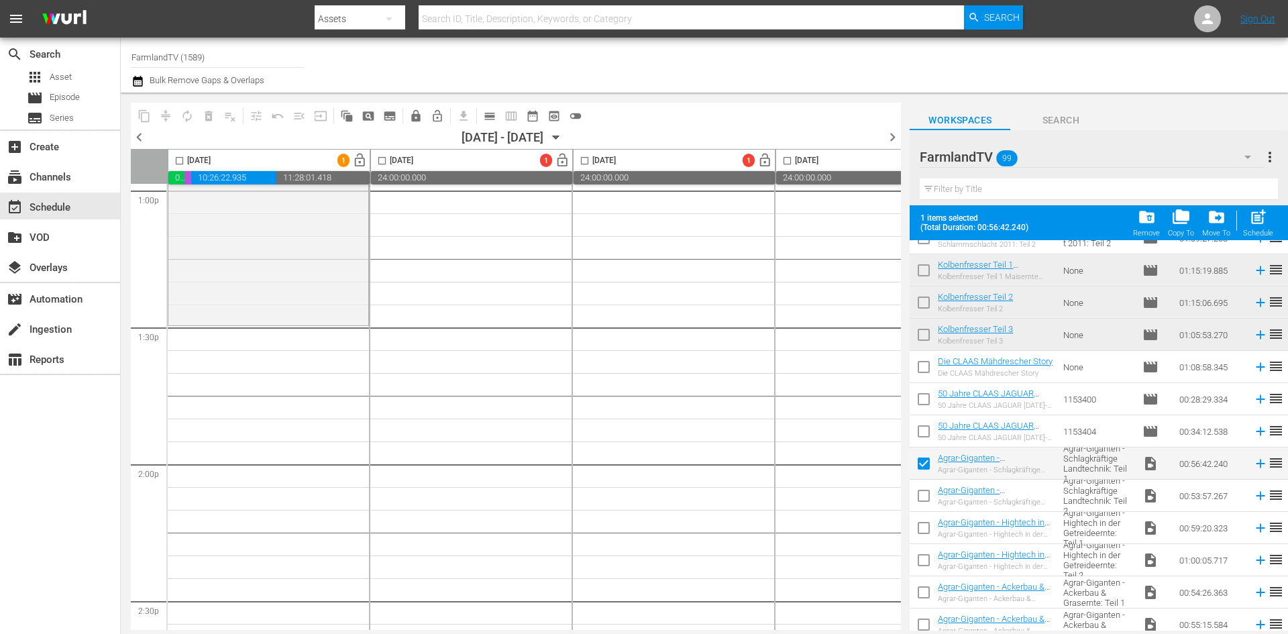
click at [923, 499] on input "checkbox" at bounding box center [924, 498] width 28 height 28
checkbox input "true"
drag, startPoint x: 179, startPoint y: 160, endPoint x: 275, endPoint y: 168, distance: 96.2
click at [180, 161] on input "checkbox" at bounding box center [179, 163] width 15 height 15
checkbox input "true"
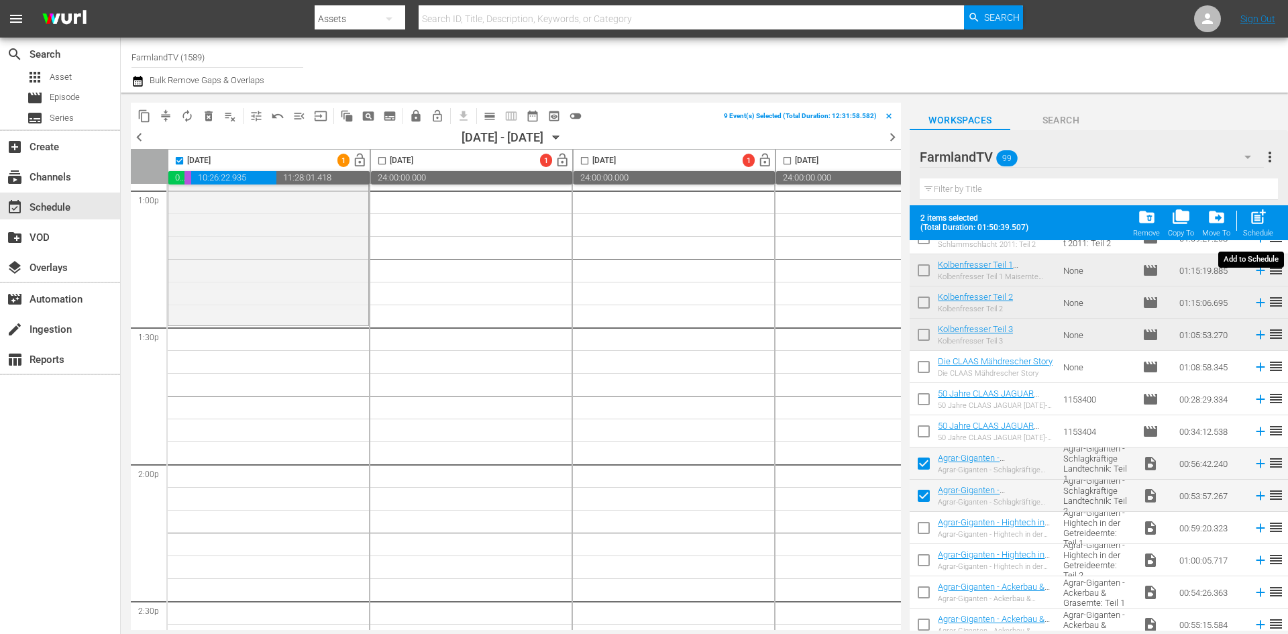
click at [1265, 216] on span "post_add" at bounding box center [1258, 217] width 18 height 18
checkbox input "false"
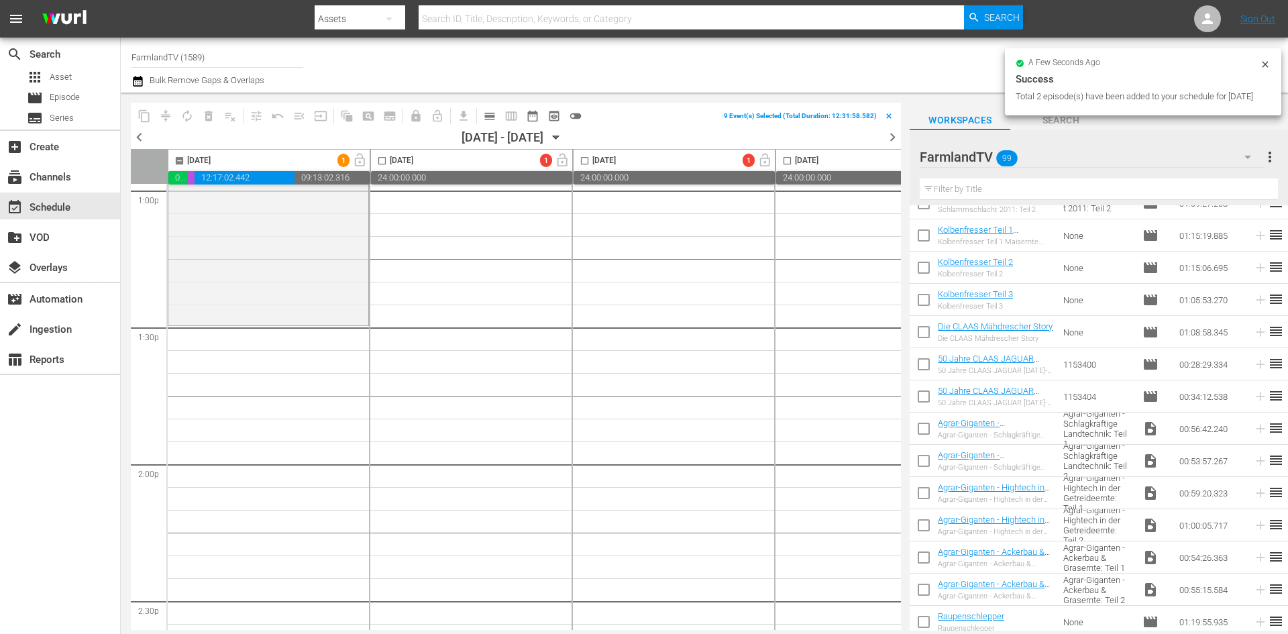
checkbox input "false"
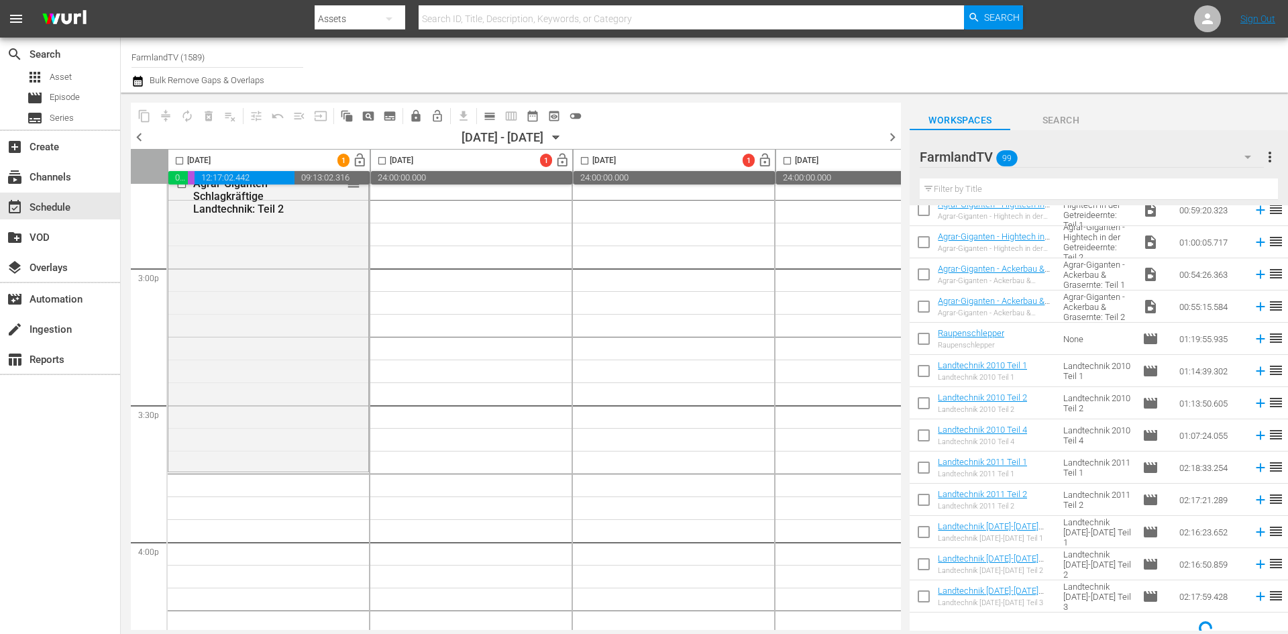
scroll to position [1570, 0]
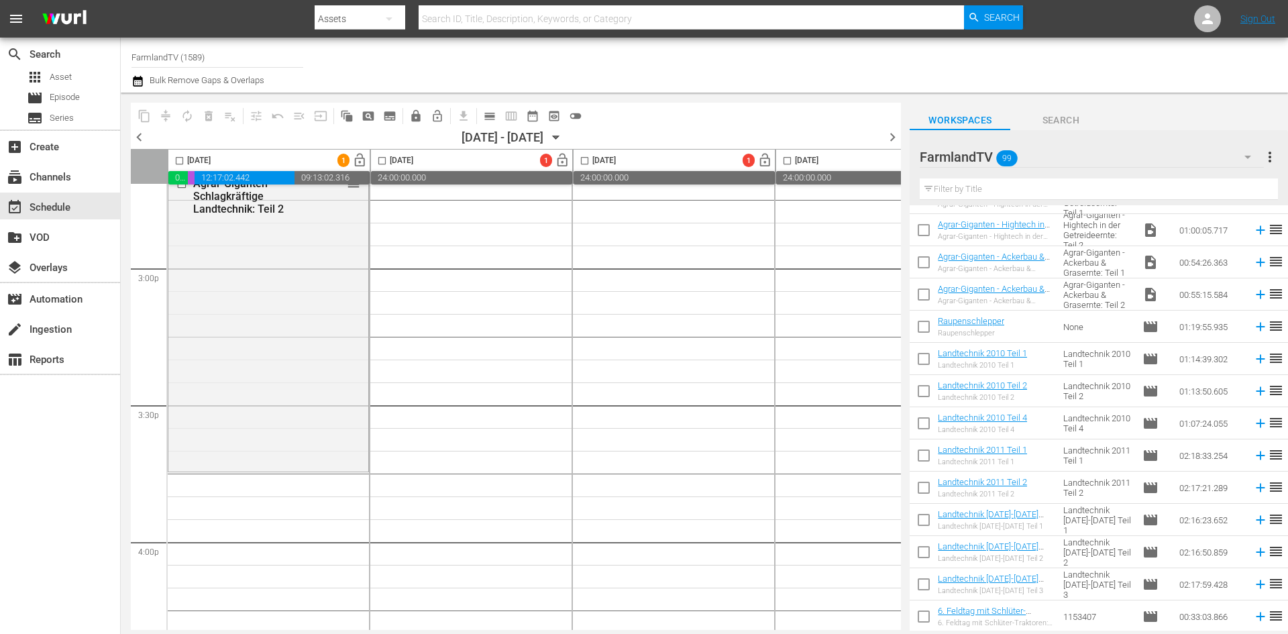
drag, startPoint x: 927, startPoint y: 359, endPoint x: 928, endPoint y: 374, distance: 15.4
click at [927, 359] on input "checkbox" at bounding box center [924, 361] width 28 height 28
checkbox input "true"
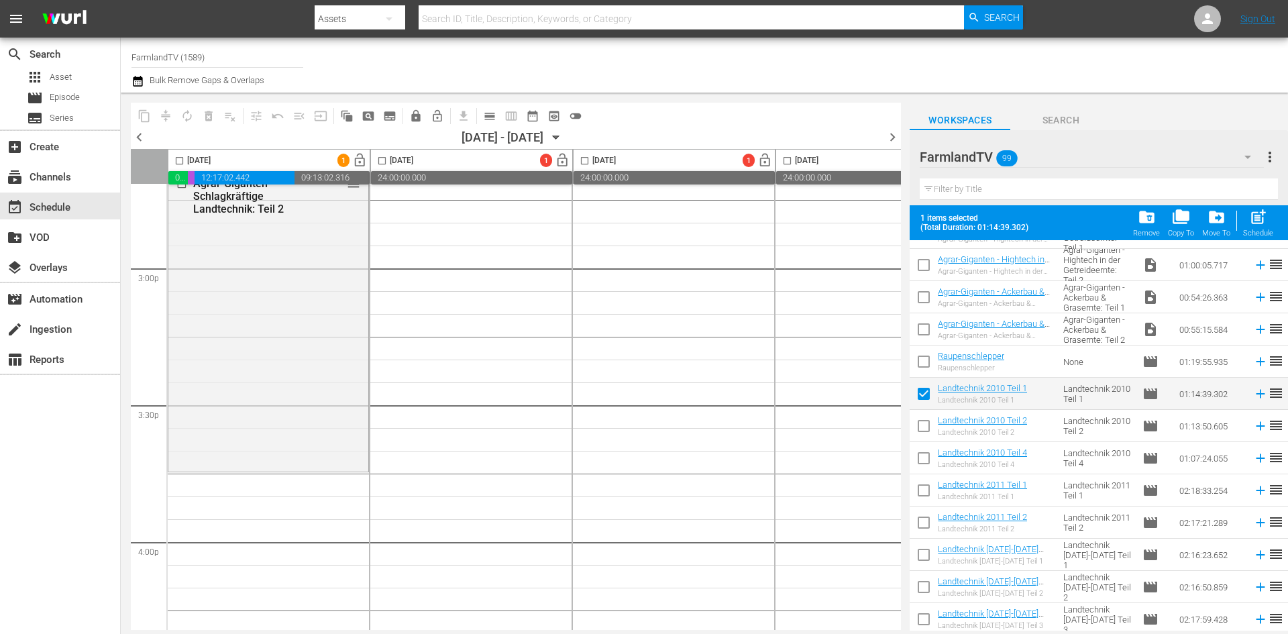
click at [924, 425] on input "checkbox" at bounding box center [924, 429] width 28 height 28
checkbox input "true"
click at [923, 458] on input "checkbox" at bounding box center [924, 461] width 28 height 28
checkbox input "true"
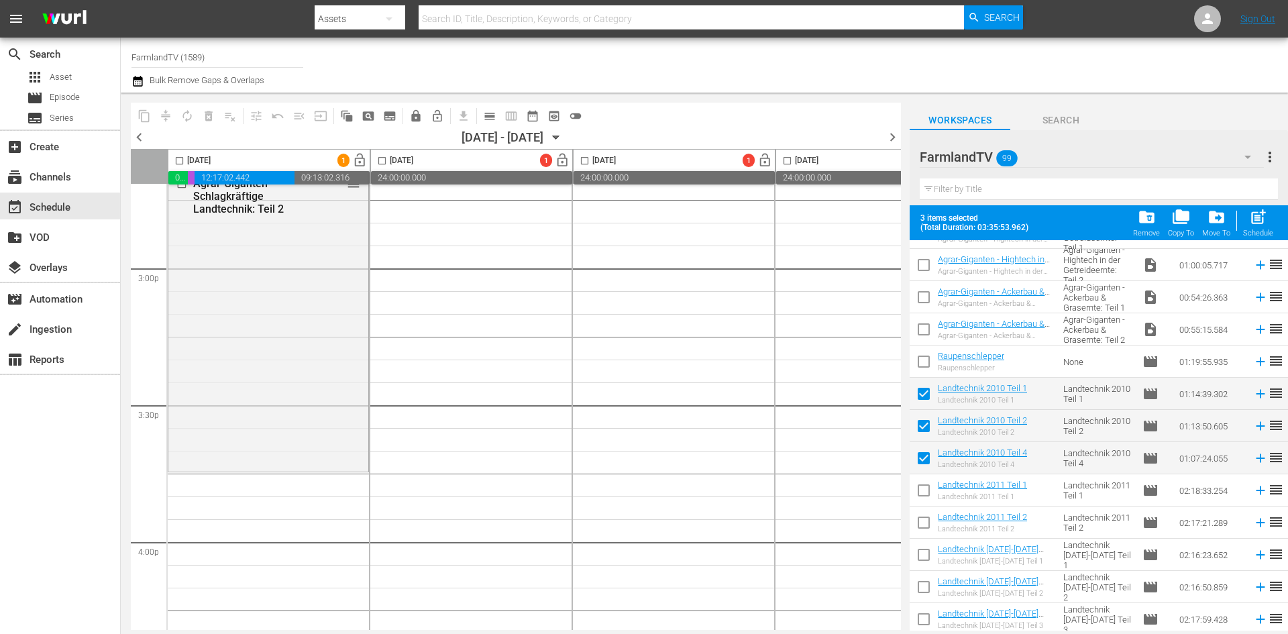
click at [181, 160] on input "checkbox" at bounding box center [179, 163] width 15 height 15
checkbox input "true"
click at [1264, 225] on span "post_add" at bounding box center [1258, 217] width 18 height 18
checkbox input "false"
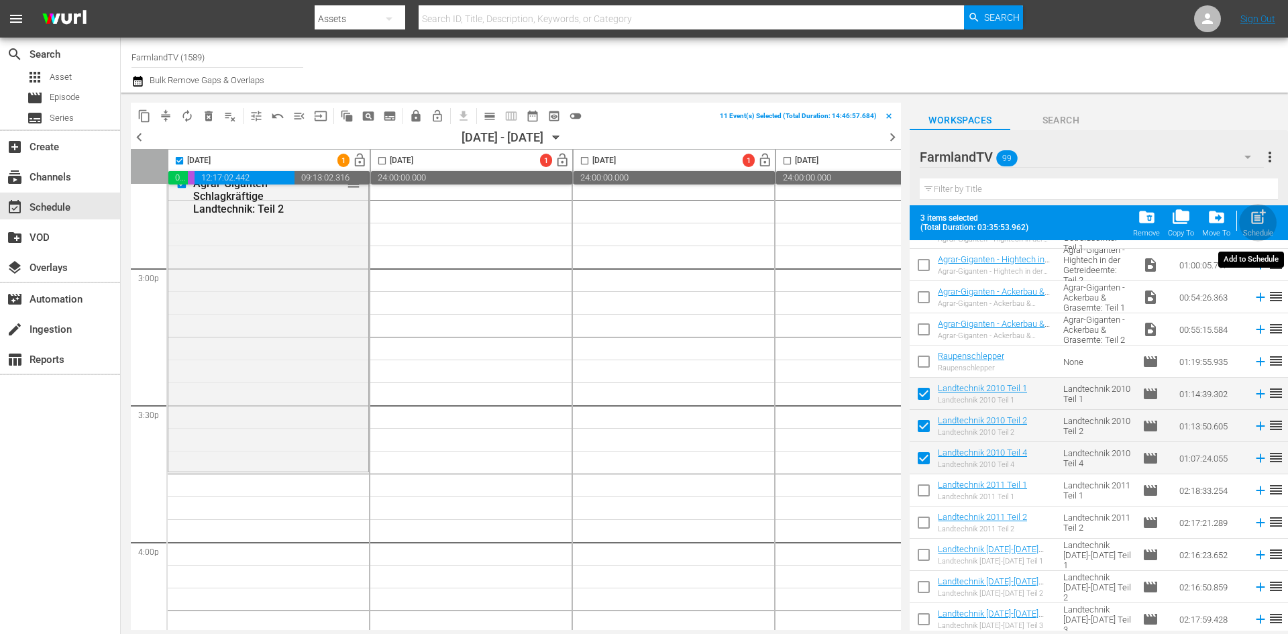
checkbox input "false"
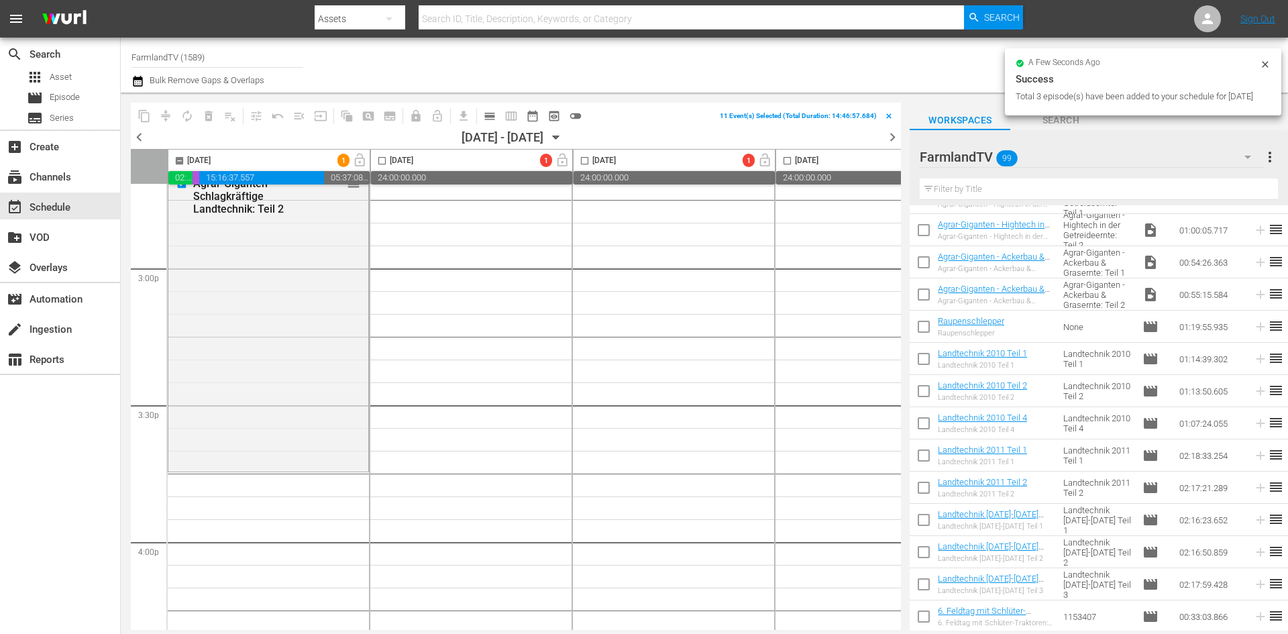
checkbox input "false"
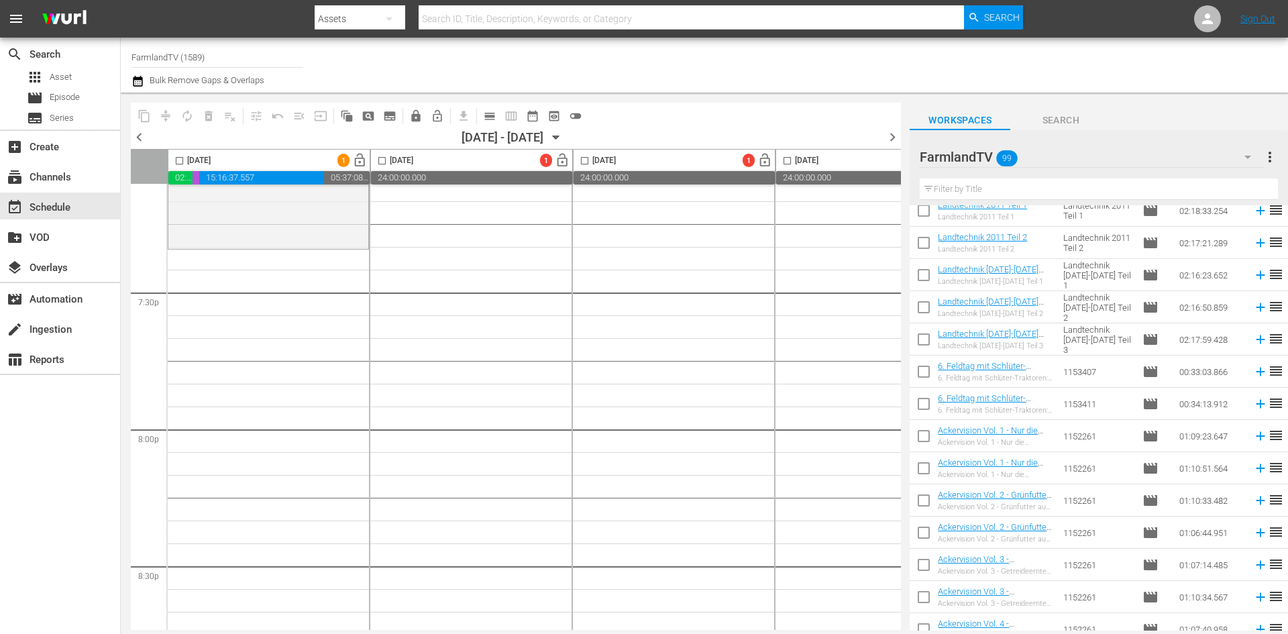
scroll to position [1838, 0]
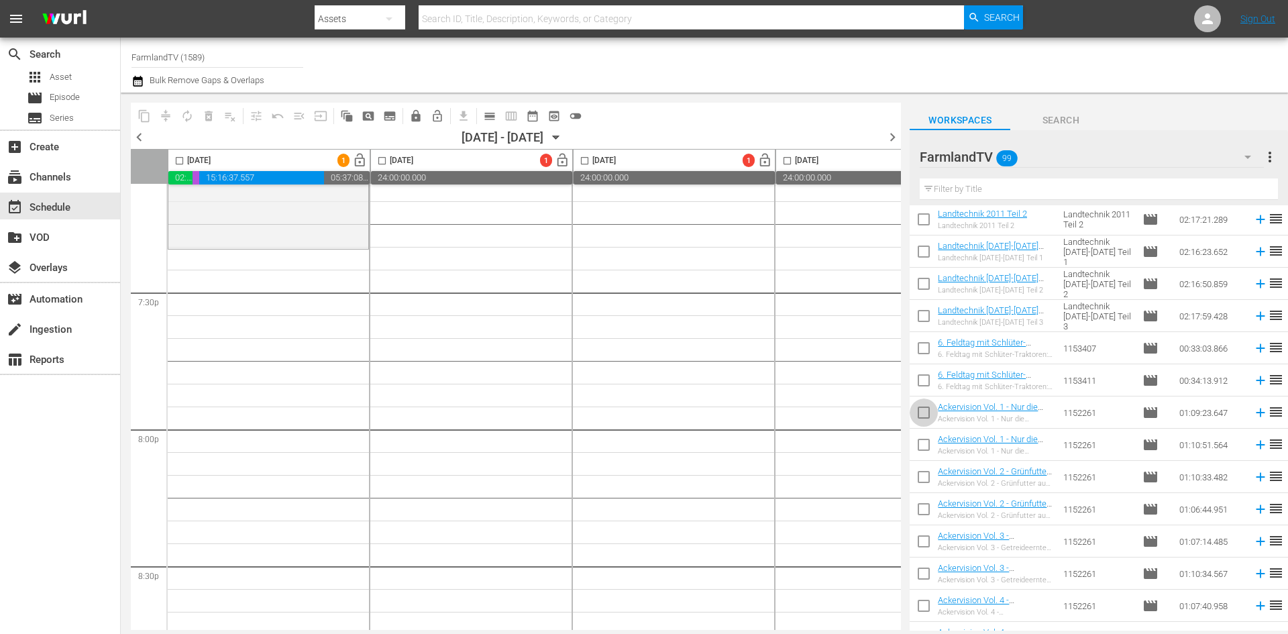
drag, startPoint x: 927, startPoint y: 415, endPoint x: 928, endPoint y: 427, distance: 12.1
click at [929, 416] on input "checkbox" at bounding box center [924, 415] width 28 height 28
checkbox input "true"
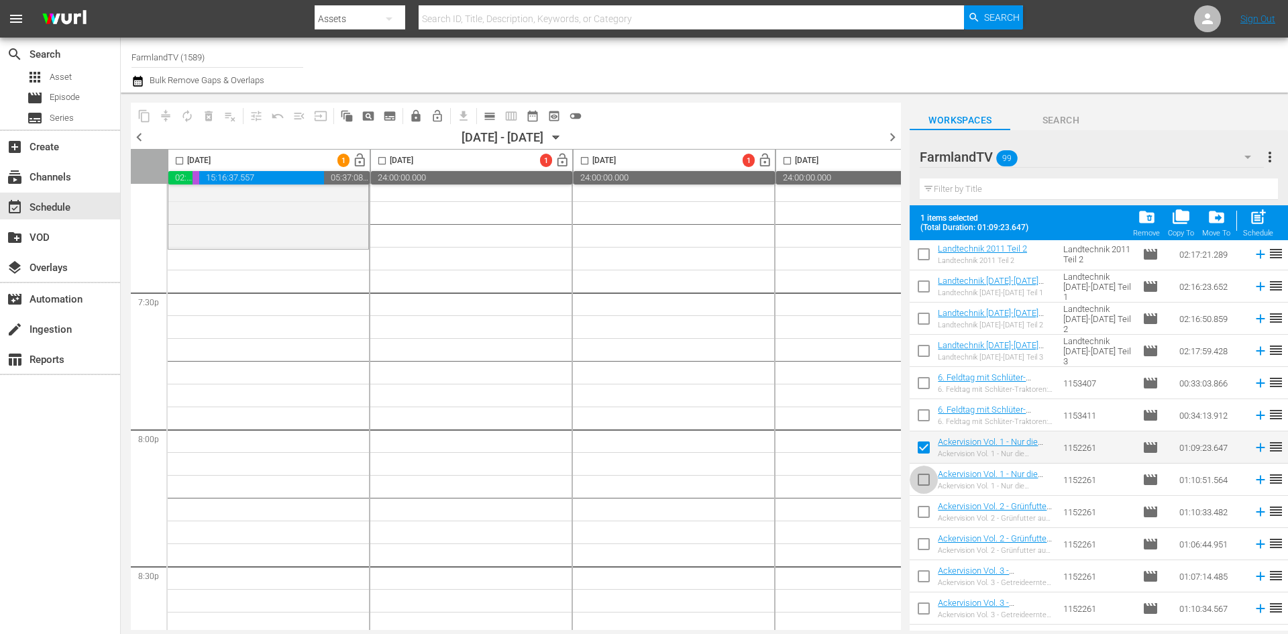
click at [922, 482] on input "checkbox" at bounding box center [924, 482] width 28 height 28
click at [921, 482] on input "checkbox" at bounding box center [924, 482] width 28 height 28
checkbox input "false"
drag, startPoint x: 926, startPoint y: 452, endPoint x: 953, endPoint y: 458, distance: 28.0
click at [926, 452] on input "checkbox" at bounding box center [924, 450] width 28 height 28
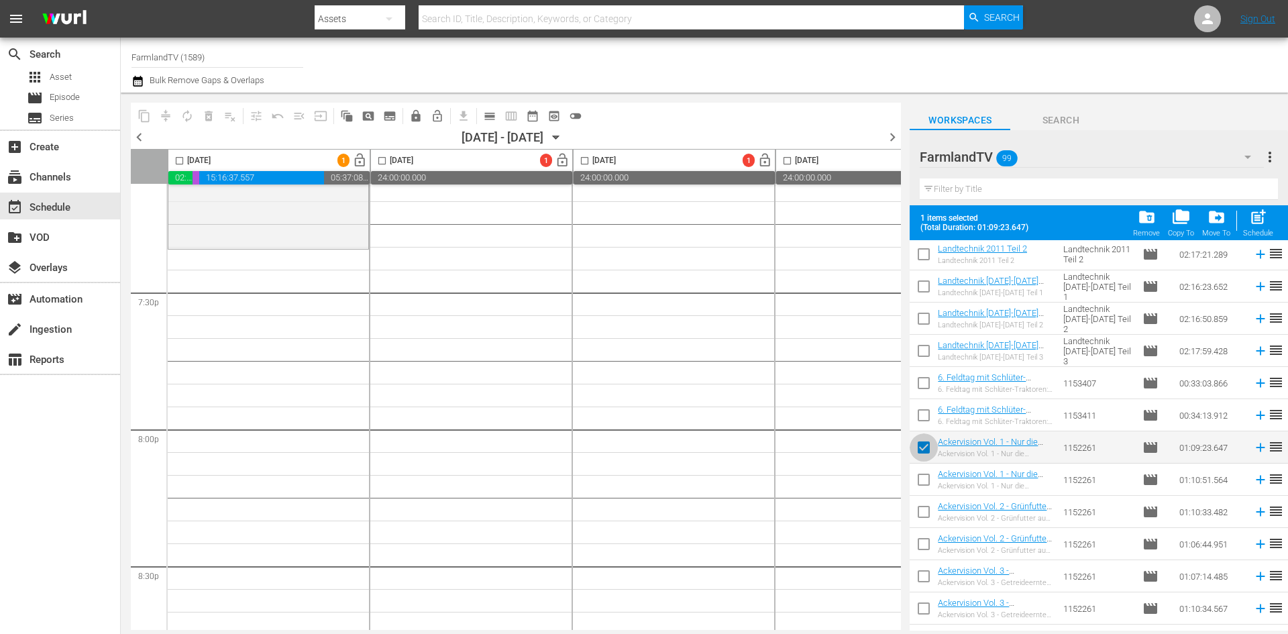
checkbox input "false"
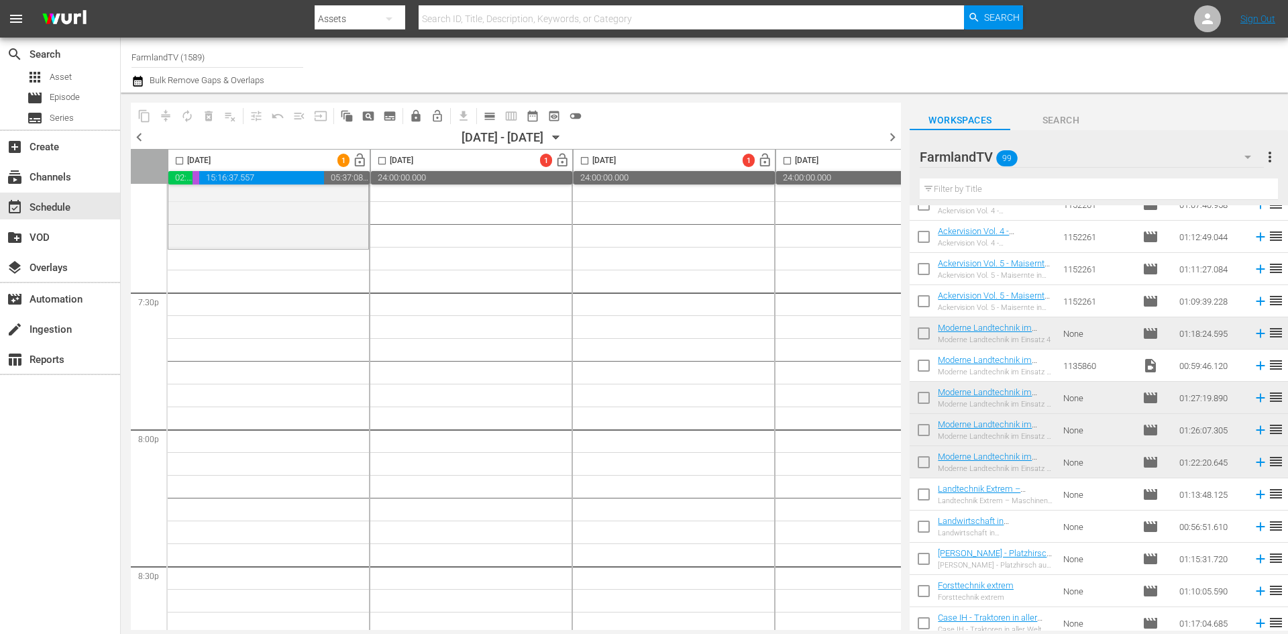
scroll to position [2308, 0]
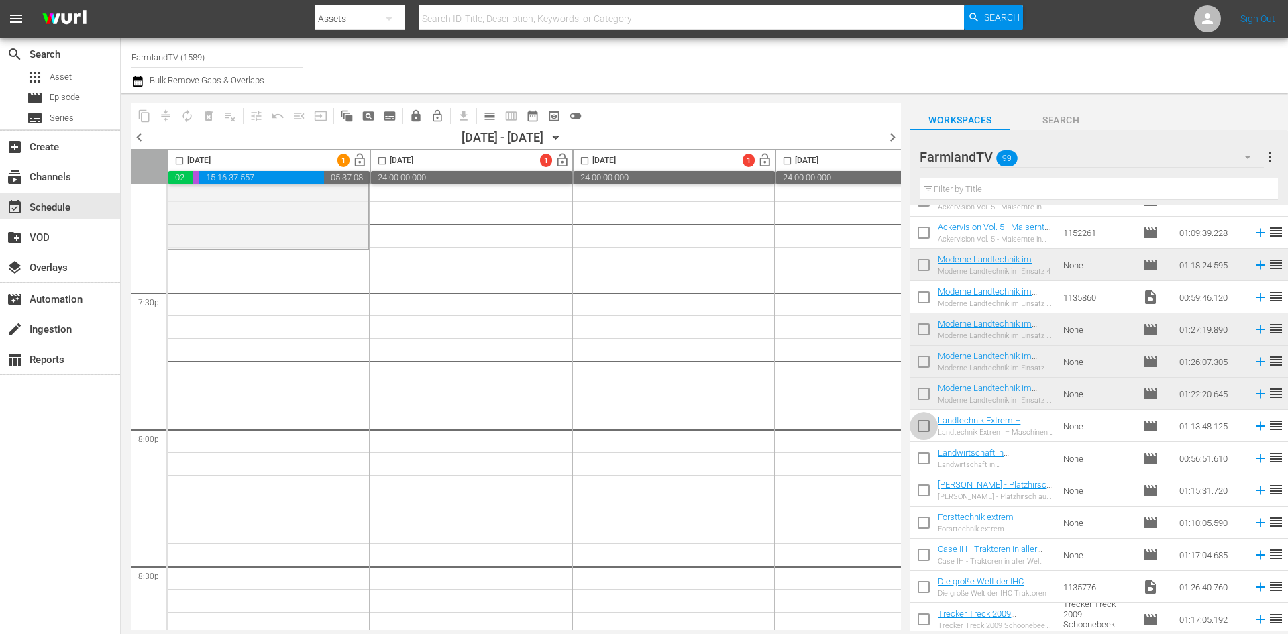
click at [924, 429] on input "checkbox" at bounding box center [924, 429] width 28 height 28
checkbox input "true"
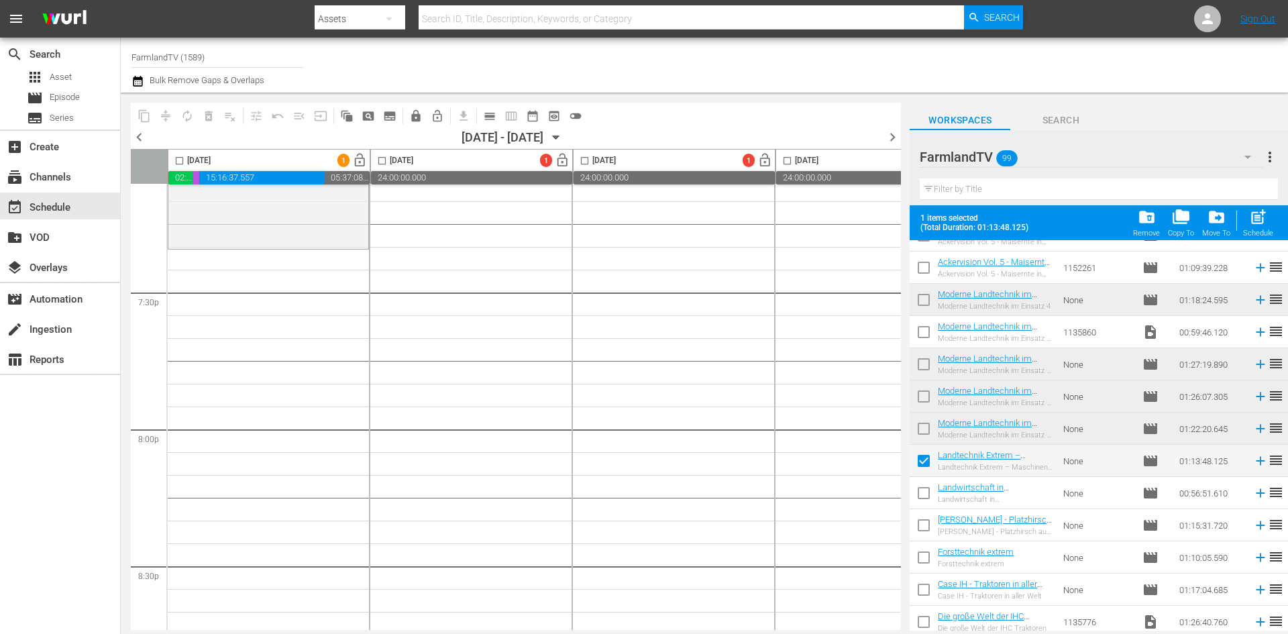
click at [178, 164] on input "checkbox" at bounding box center [179, 163] width 15 height 15
checkbox input "true"
click at [1260, 217] on span "post_add" at bounding box center [1258, 217] width 18 height 18
checkbox input "false"
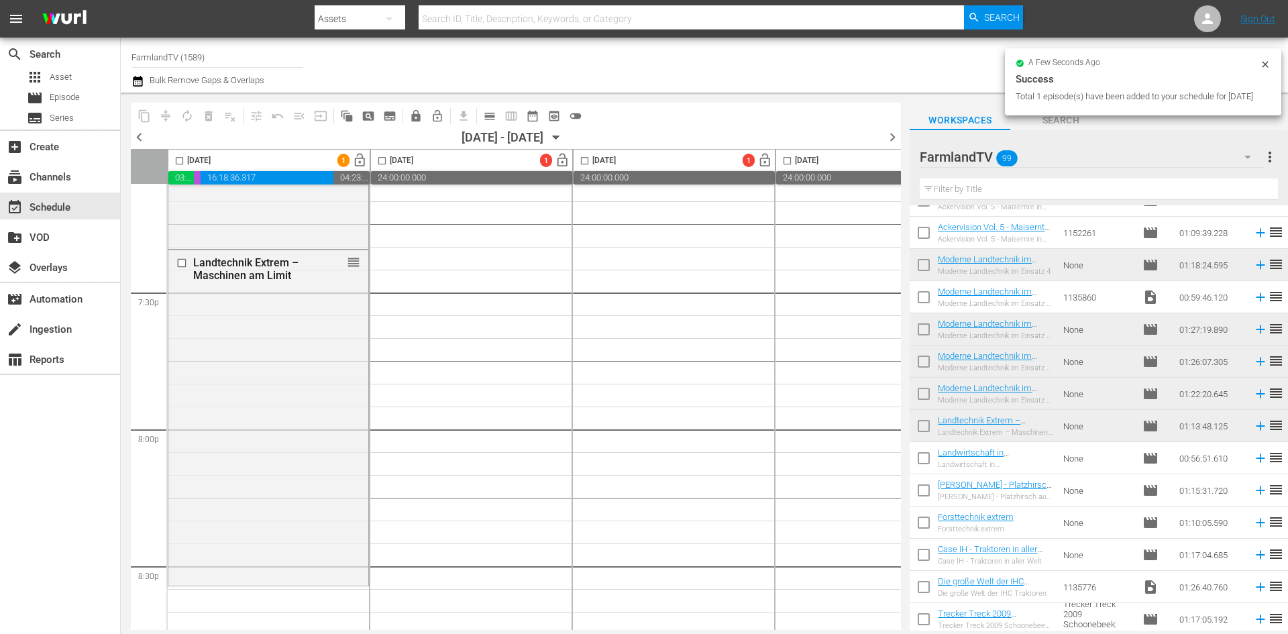
checkbox input "false"
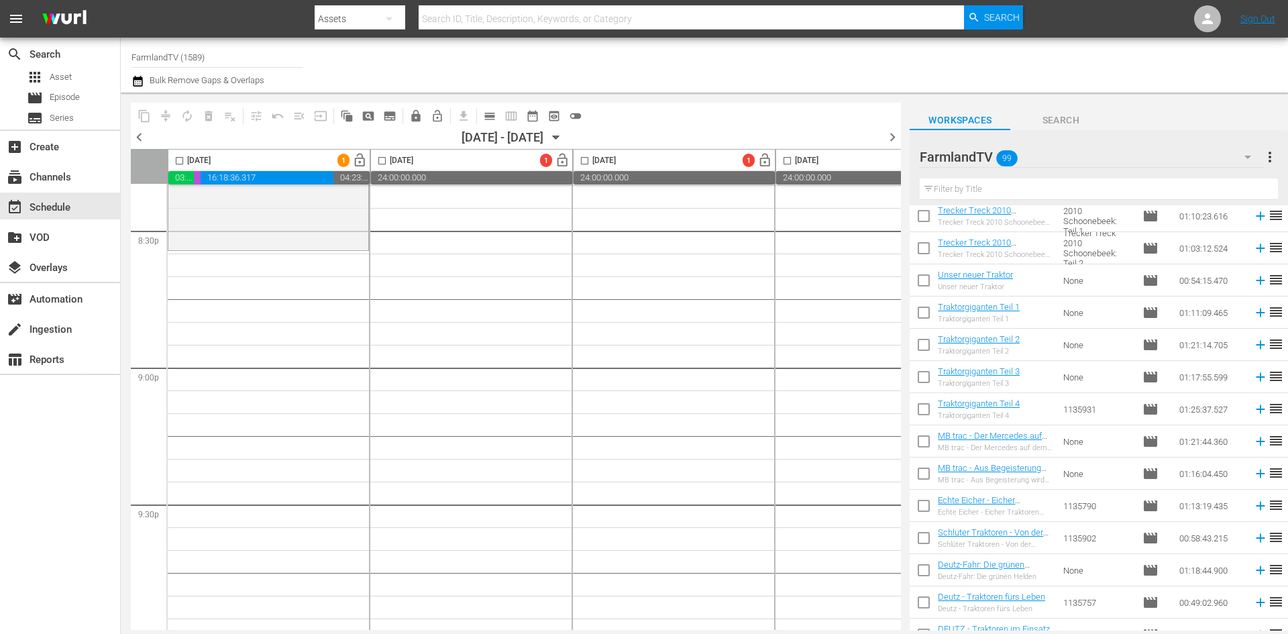
scroll to position [2793, 0]
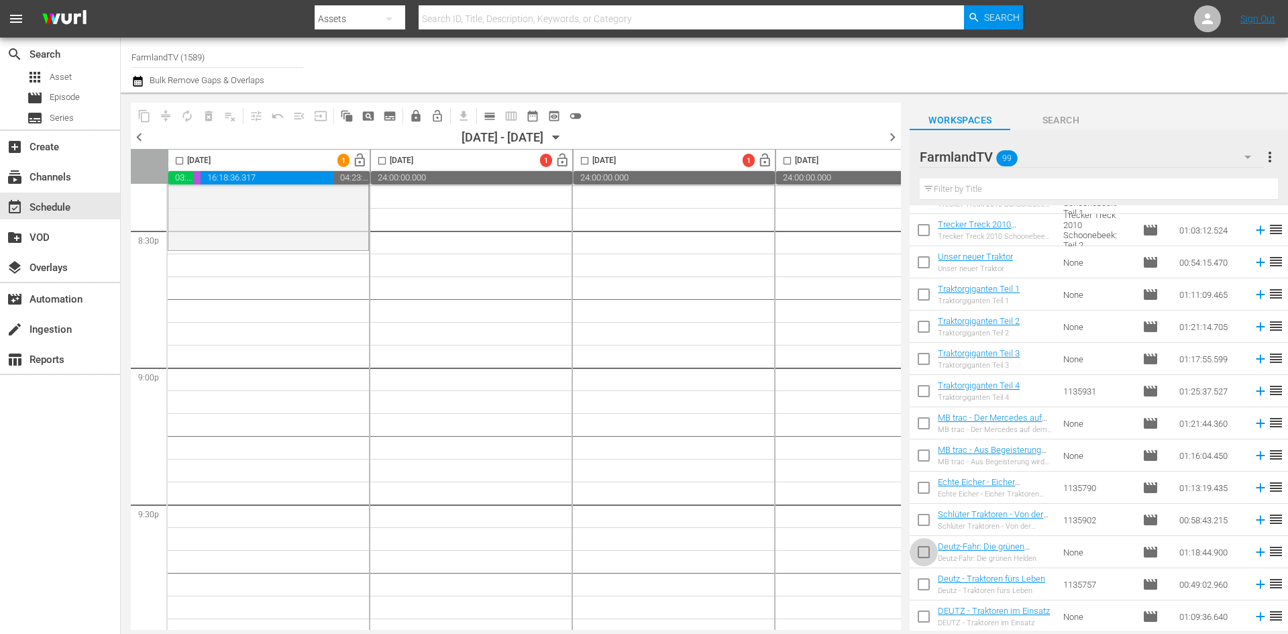
click at [926, 555] on input "checkbox" at bounding box center [924, 555] width 28 height 28
checkbox input "true"
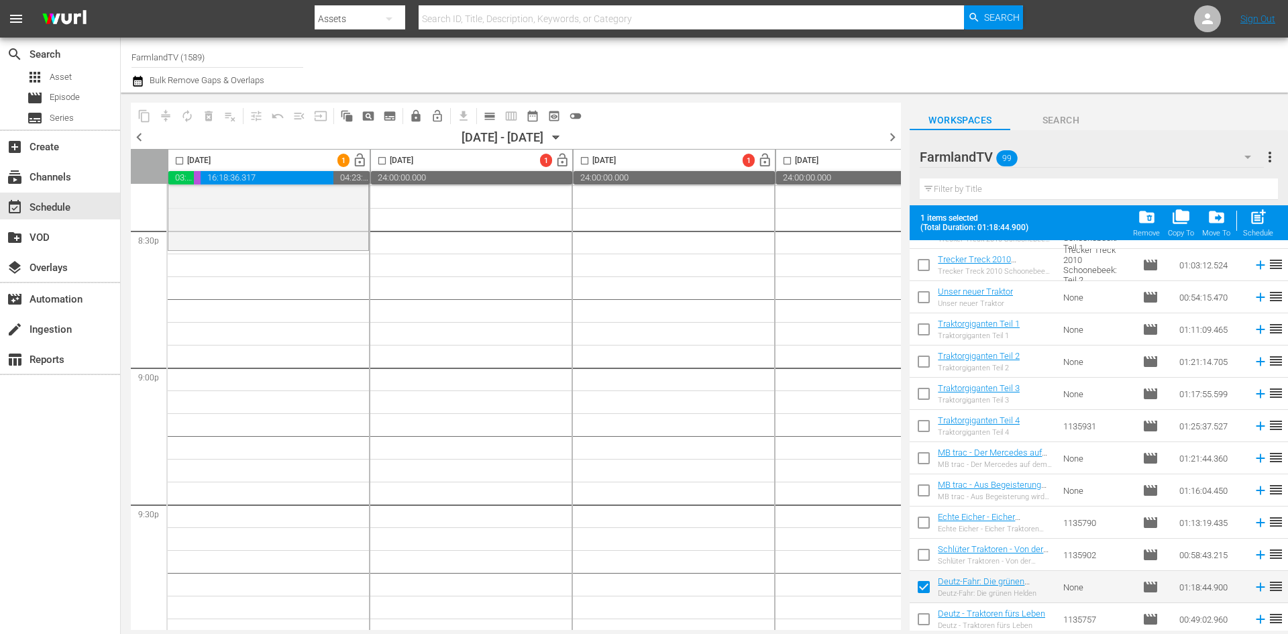
scroll to position [2828, 0]
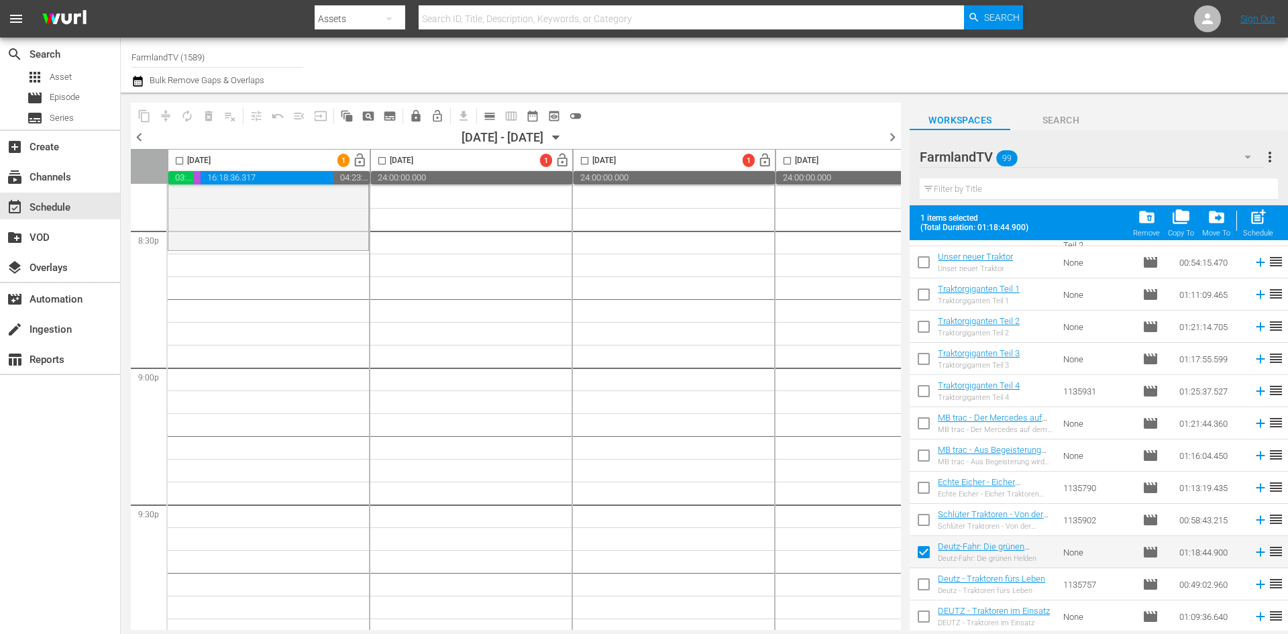
click at [924, 585] on input "checkbox" at bounding box center [924, 587] width 28 height 28
checkbox input "true"
click at [923, 610] on input "checkbox" at bounding box center [924, 619] width 28 height 28
checkbox input "true"
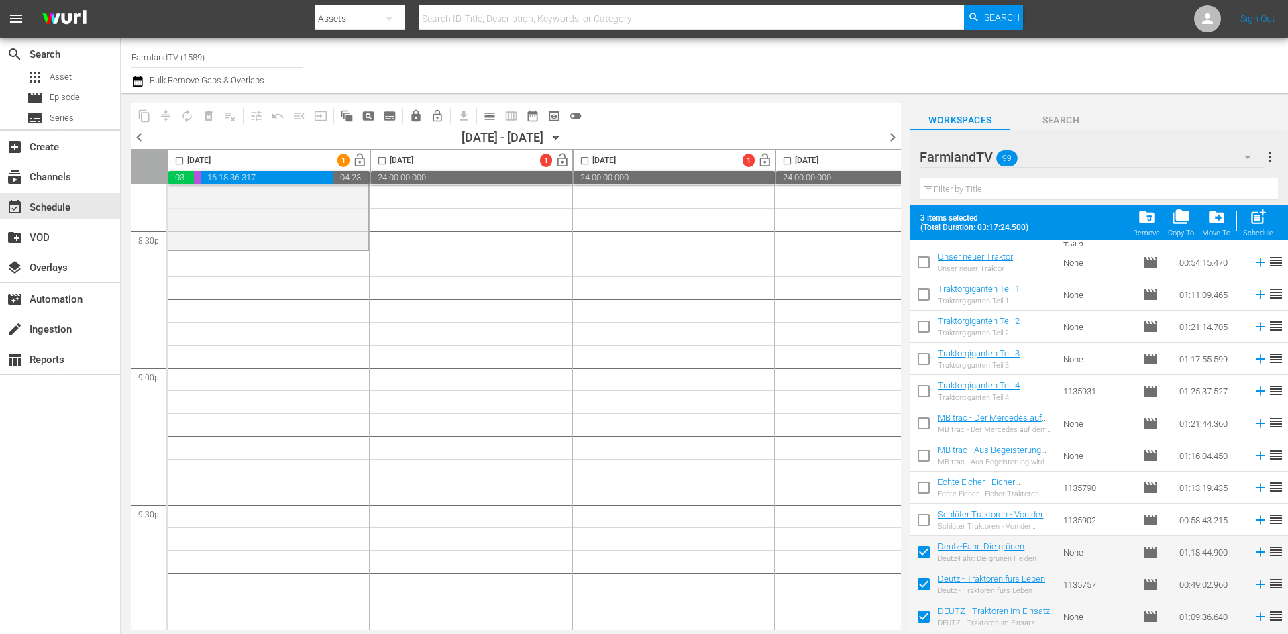
click at [180, 162] on input "checkbox" at bounding box center [179, 163] width 15 height 15
checkbox input "true"
click at [1270, 220] on div "post_add Schedule" at bounding box center [1258, 223] width 30 height 30
checkbox input "false"
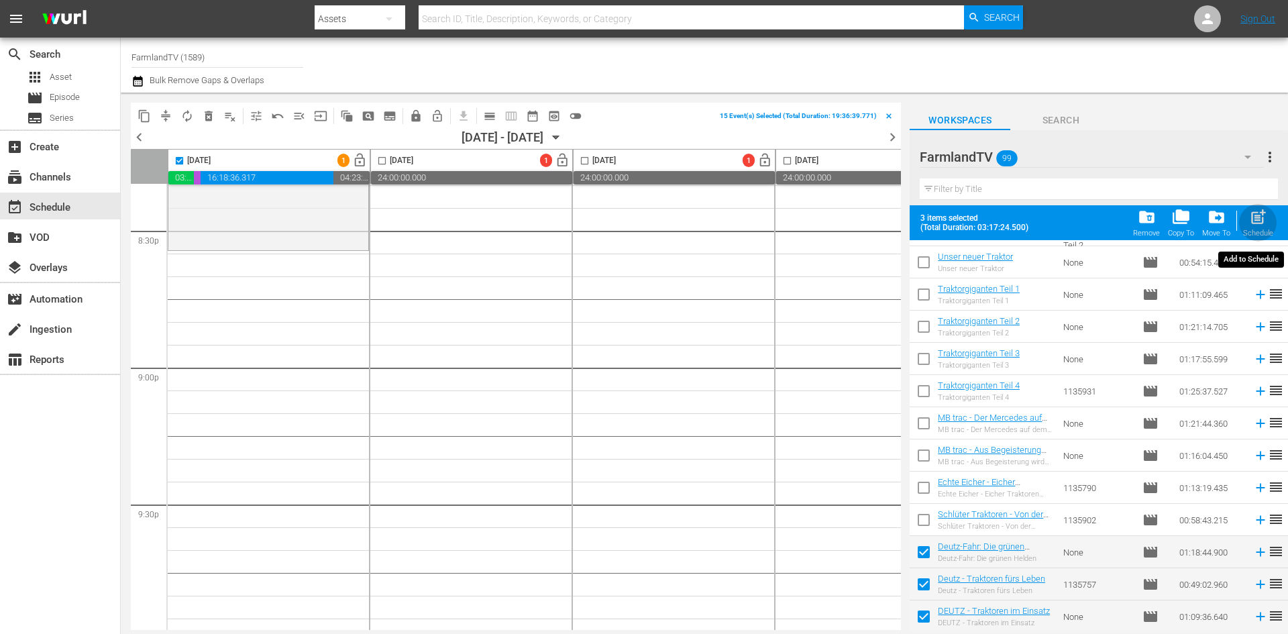
checkbox input "false"
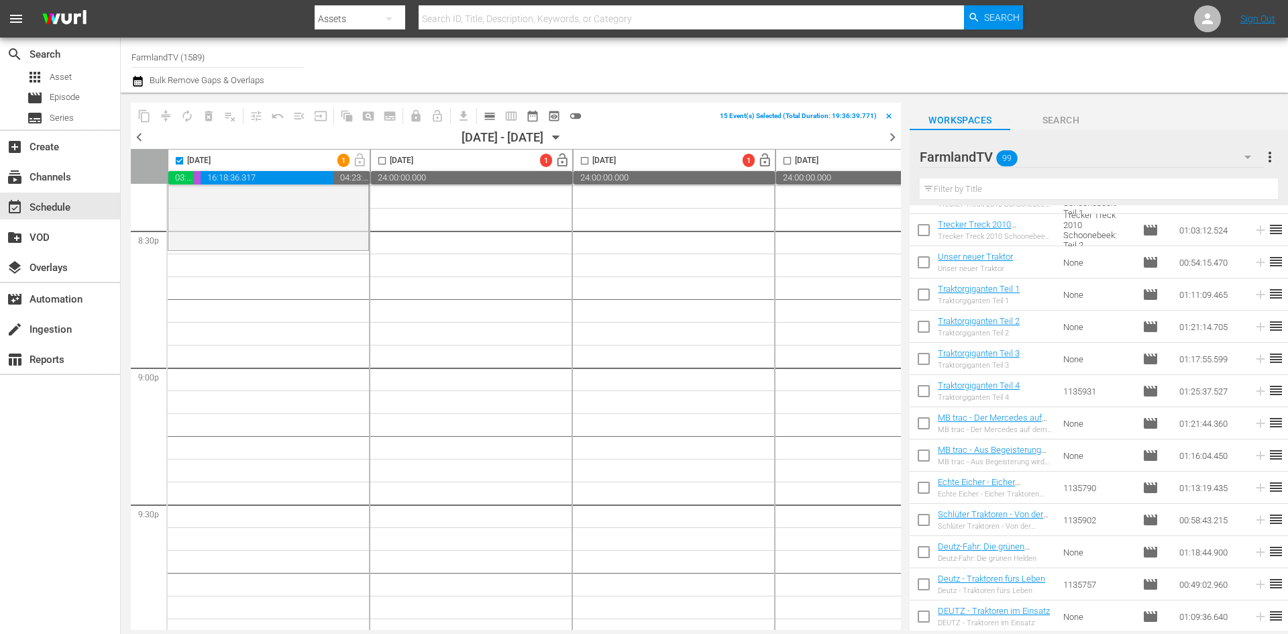
scroll to position [2793, 0]
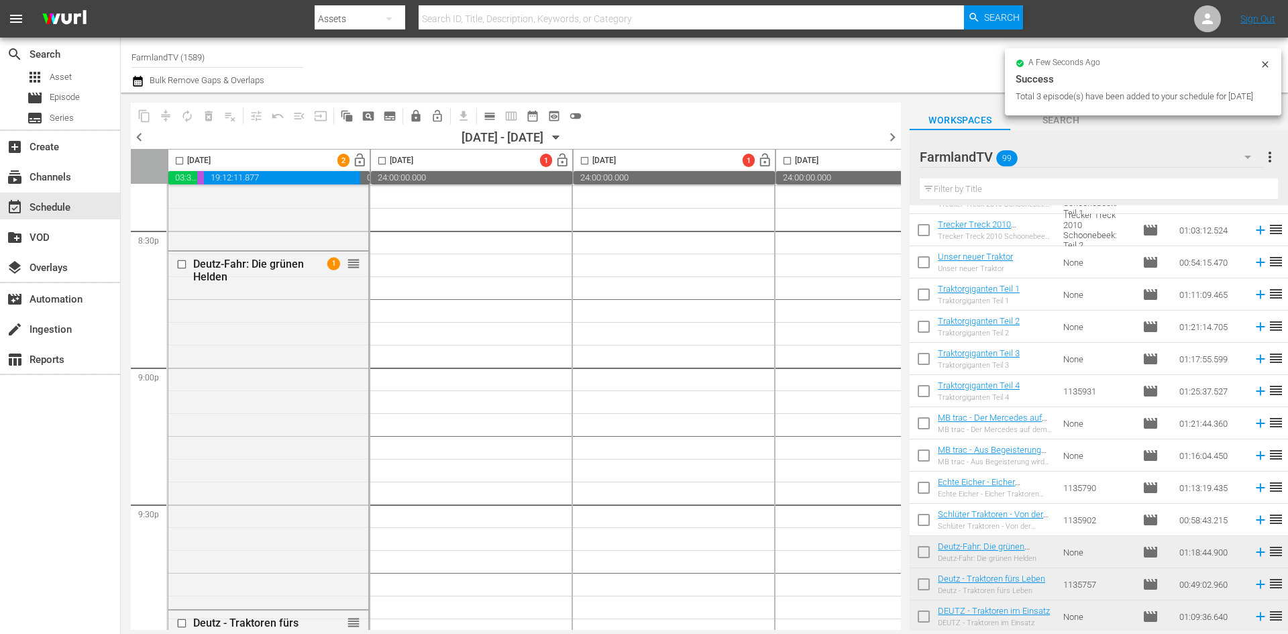
checkbox input "false"
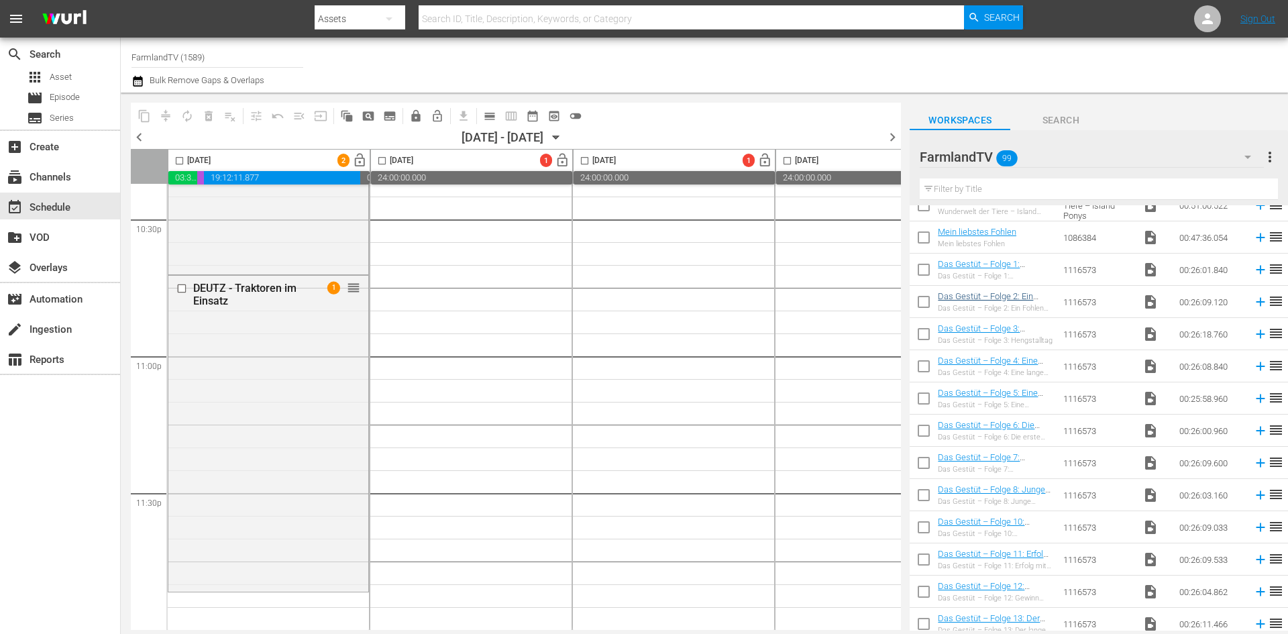
scroll to position [0, 0]
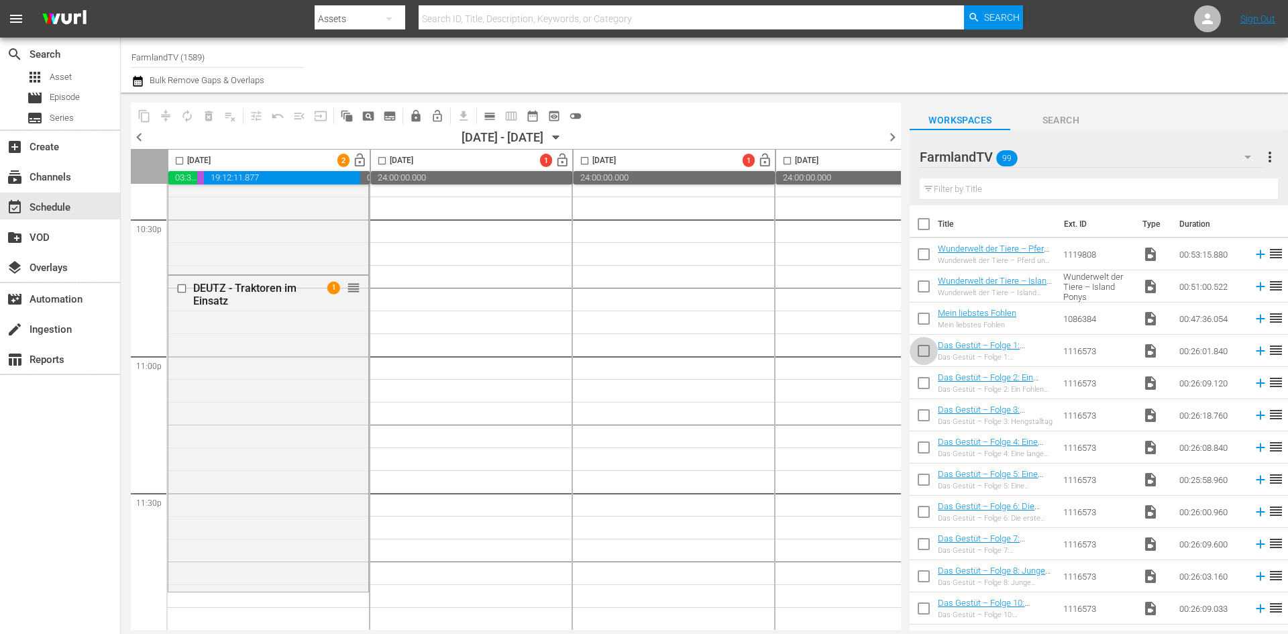
click at [925, 348] on input "checkbox" at bounding box center [924, 353] width 28 height 28
checkbox input "true"
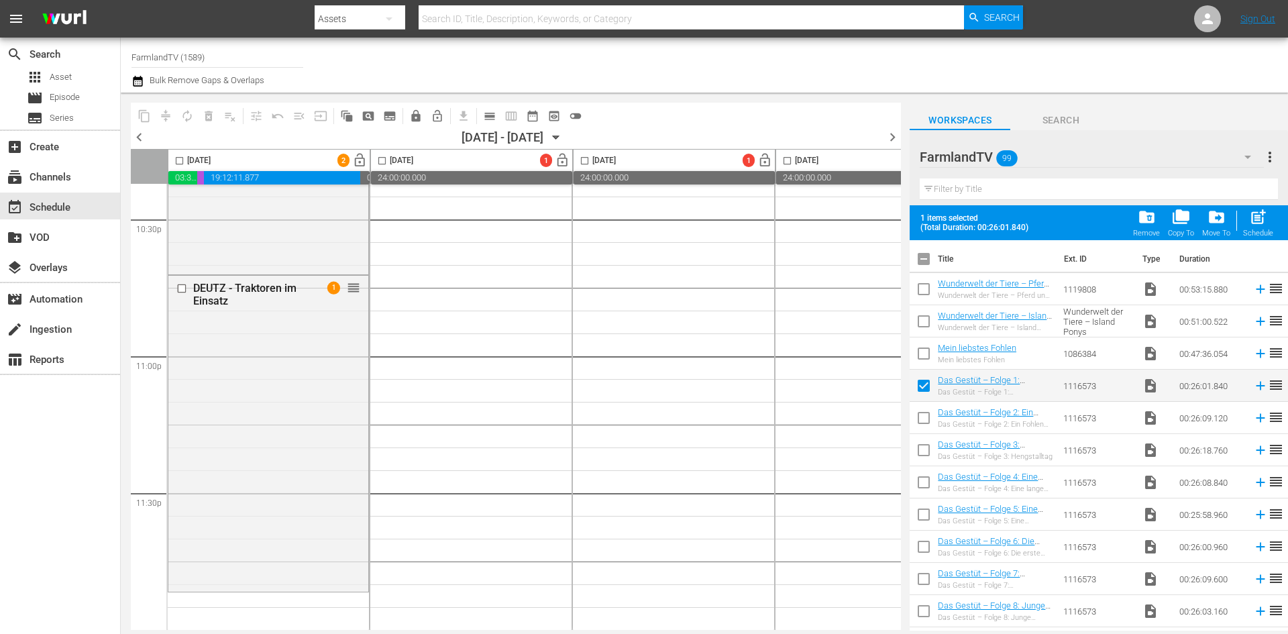
click at [928, 419] on input "checkbox" at bounding box center [924, 421] width 28 height 28
checkbox input "true"
click at [180, 160] on input "checkbox" at bounding box center [179, 163] width 15 height 15
checkbox input "true"
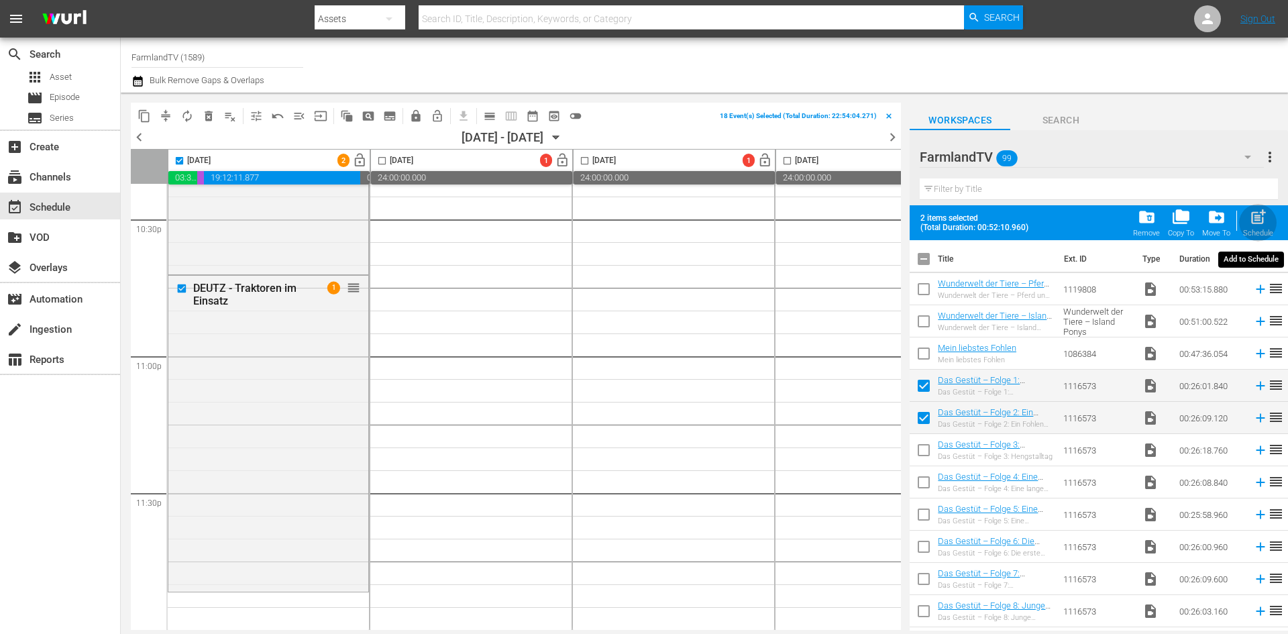
click at [1276, 222] on button "post_add Schedule" at bounding box center [1258, 223] width 38 height 38
checkbox input "false"
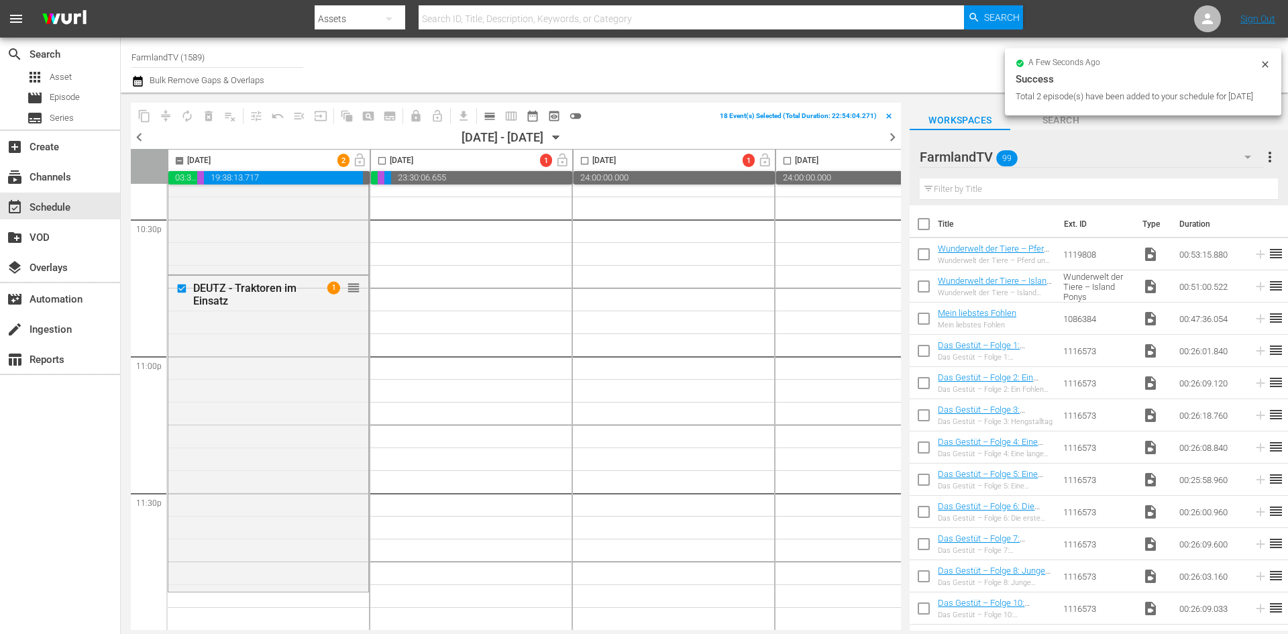
checkbox input "false"
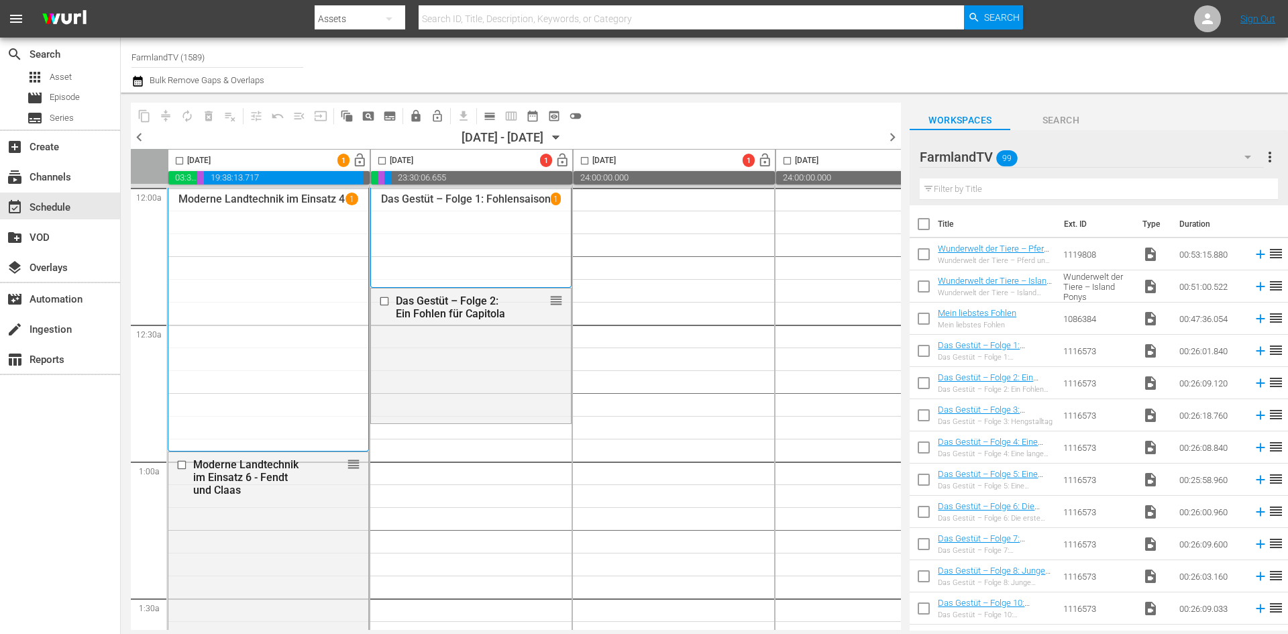
click at [924, 416] on input "checkbox" at bounding box center [924, 418] width 28 height 28
checkbox input "true"
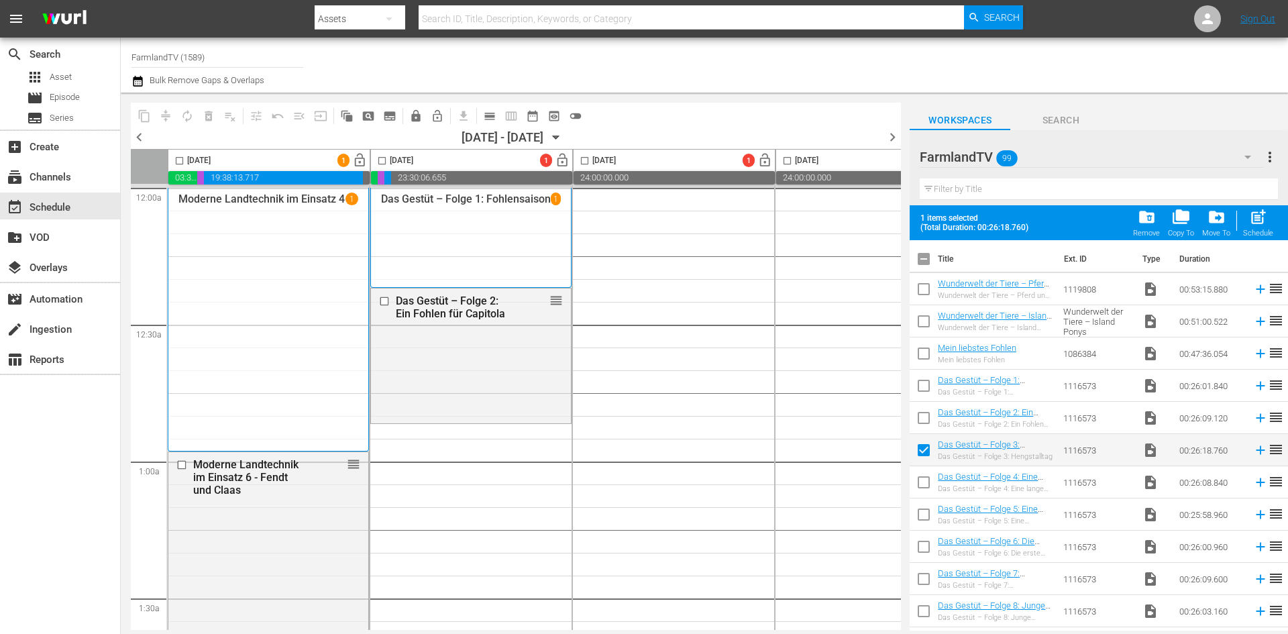
click at [924, 482] on input "checkbox" at bounding box center [924, 485] width 28 height 28
checkbox input "true"
click at [928, 517] on input "checkbox" at bounding box center [924, 517] width 28 height 28
checkbox input "true"
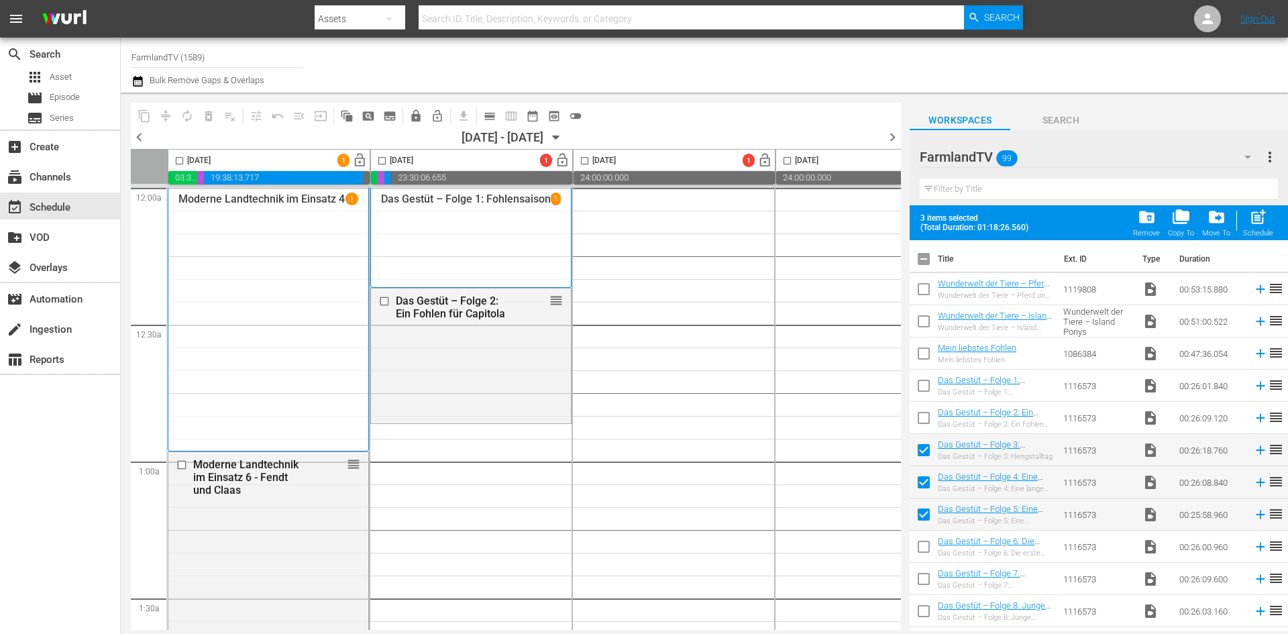
drag, startPoint x: 384, startPoint y: 161, endPoint x: 388, endPoint y: 167, distance: 7.6
click at [384, 161] on input "checkbox" at bounding box center [381, 163] width 15 height 15
checkbox input "true"
click at [1258, 217] on span "post_add" at bounding box center [1258, 217] width 18 height 18
checkbox input "false"
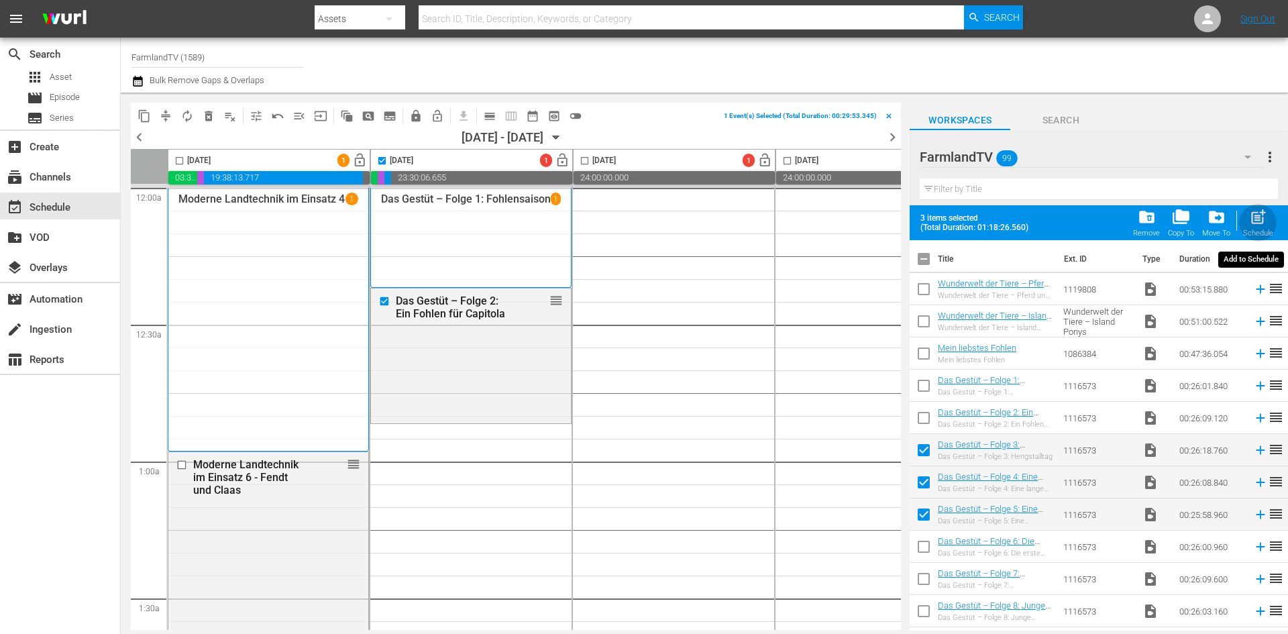
checkbox input "false"
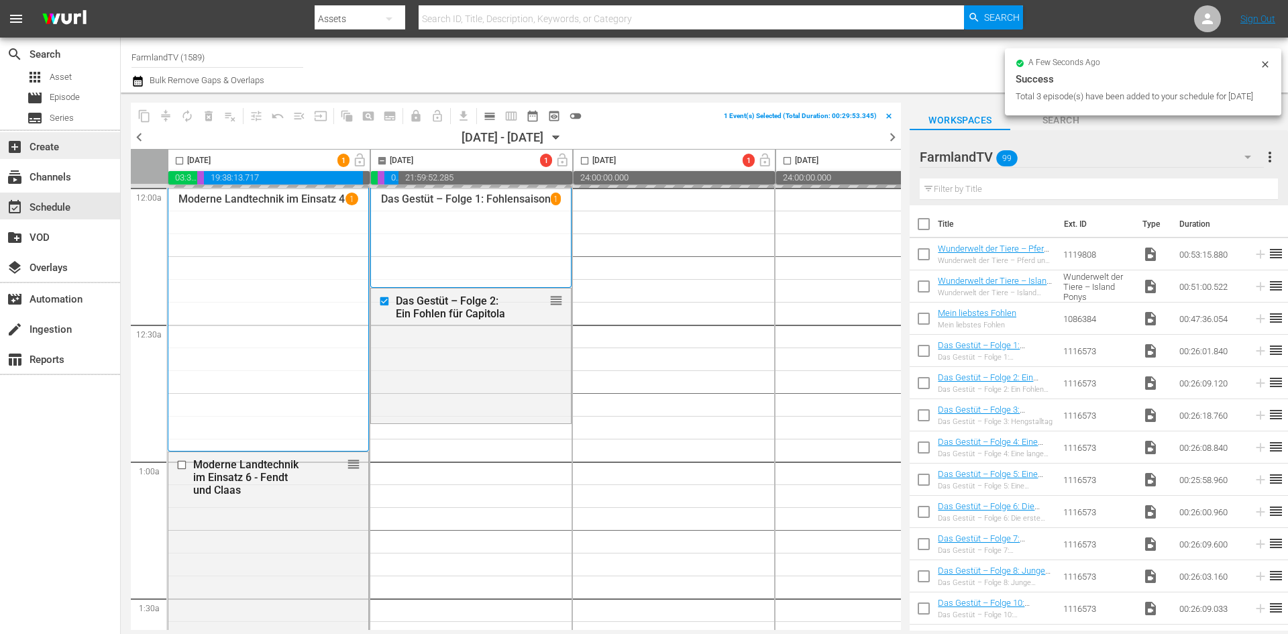
checkbox input "false"
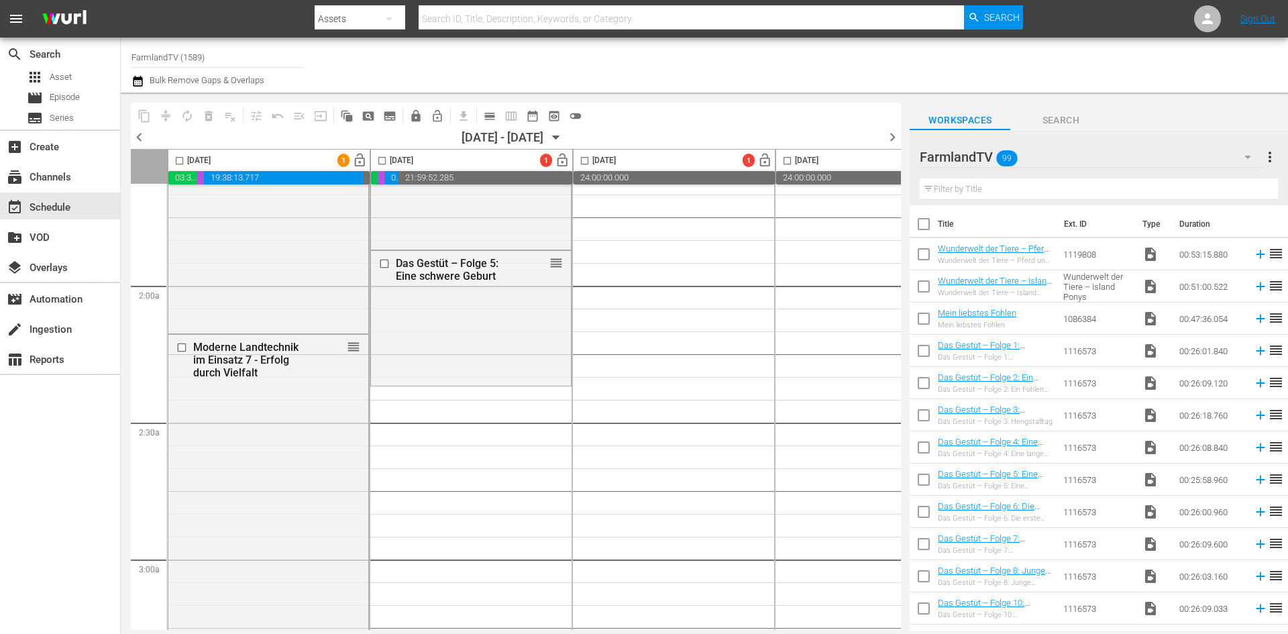
scroll to position [470, 0]
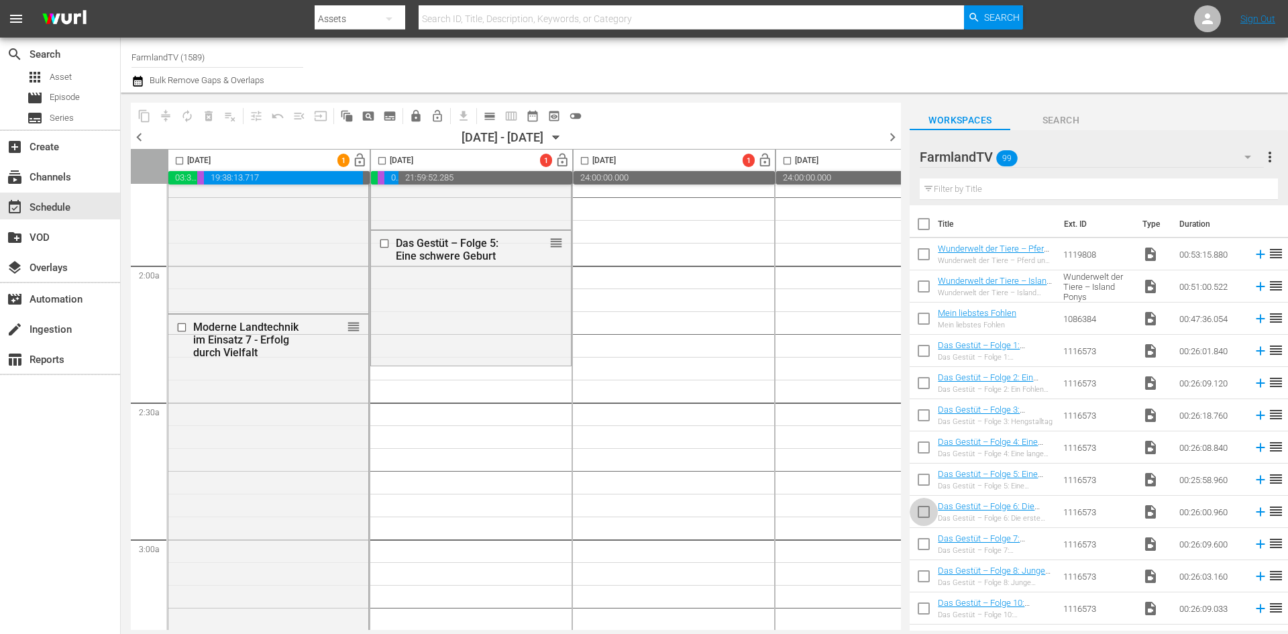
click at [924, 512] on input "checkbox" at bounding box center [924, 514] width 28 height 28
checkbox input "true"
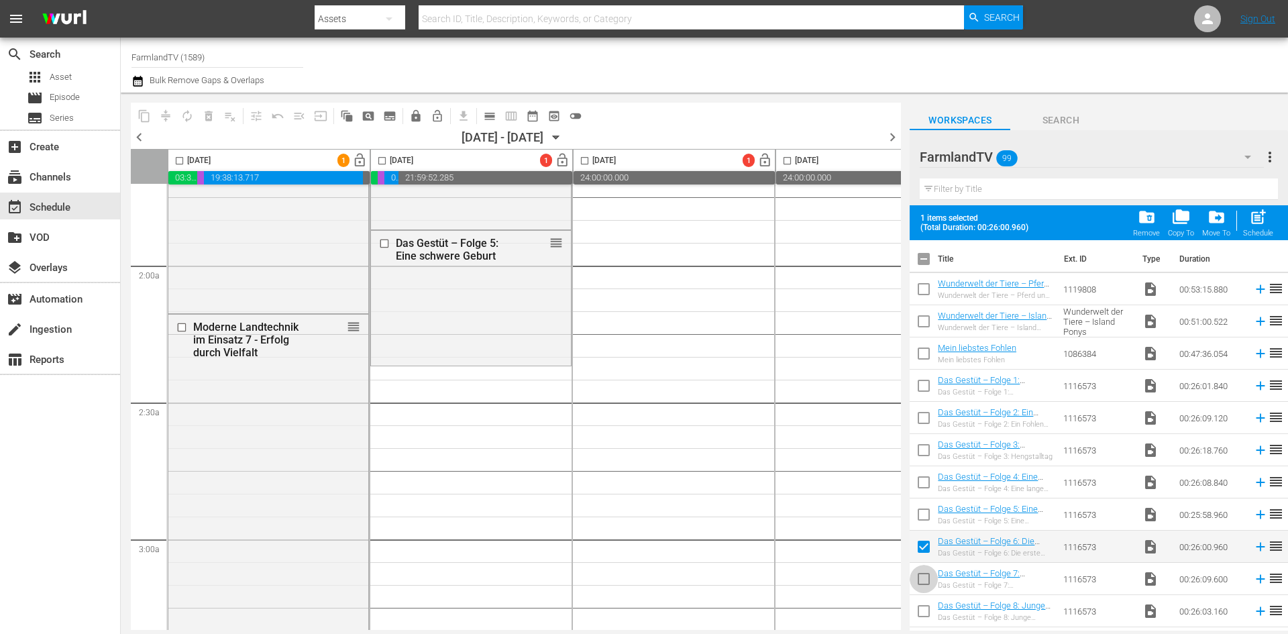
click at [918, 578] on input "checkbox" at bounding box center [924, 582] width 28 height 28
checkbox input "true"
click at [924, 610] on input "checkbox" at bounding box center [924, 614] width 28 height 28
checkbox input "true"
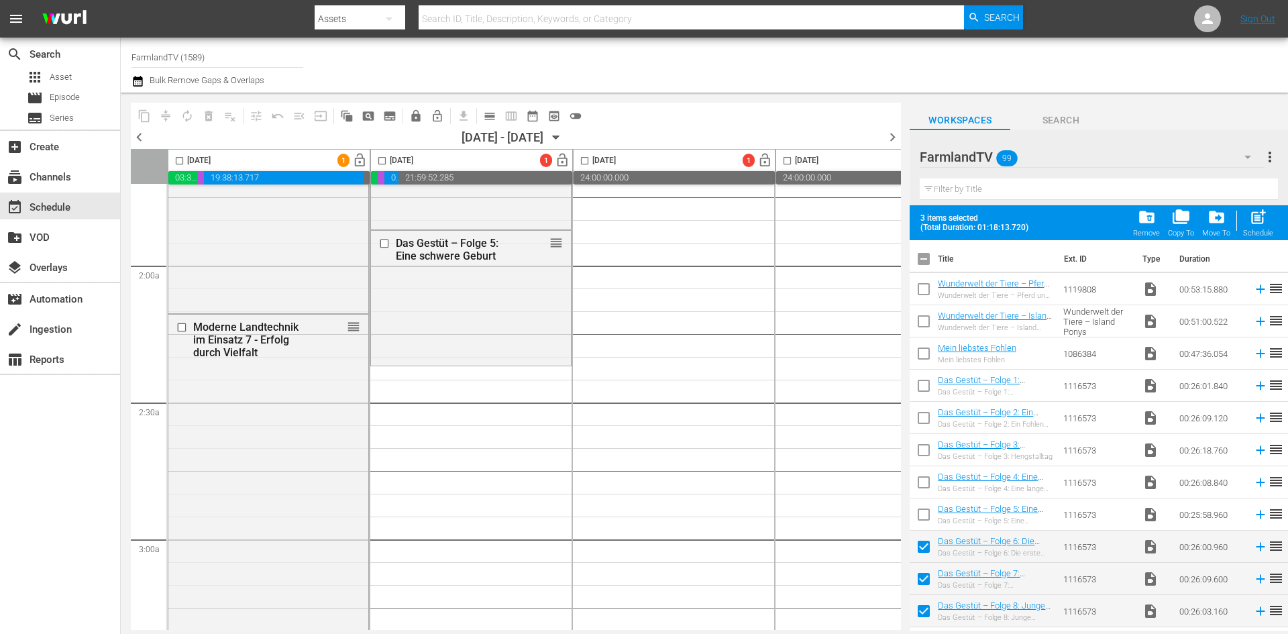
scroll to position [67, 0]
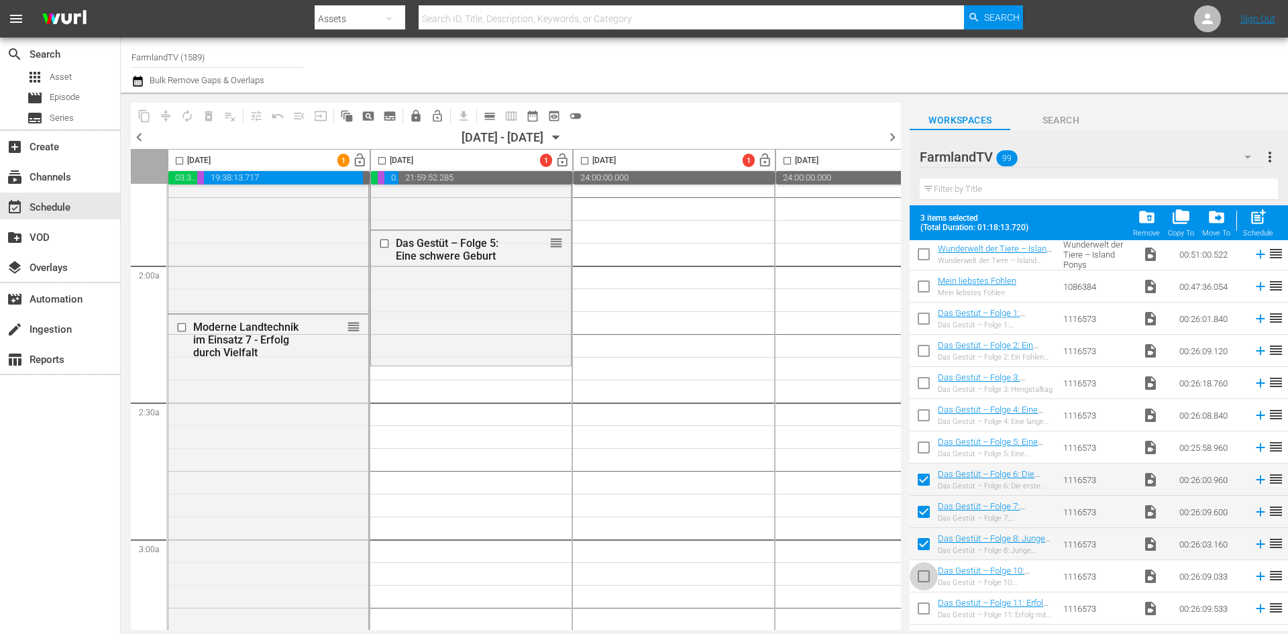
click at [922, 579] on input "checkbox" at bounding box center [924, 579] width 28 height 28
checkbox input "true"
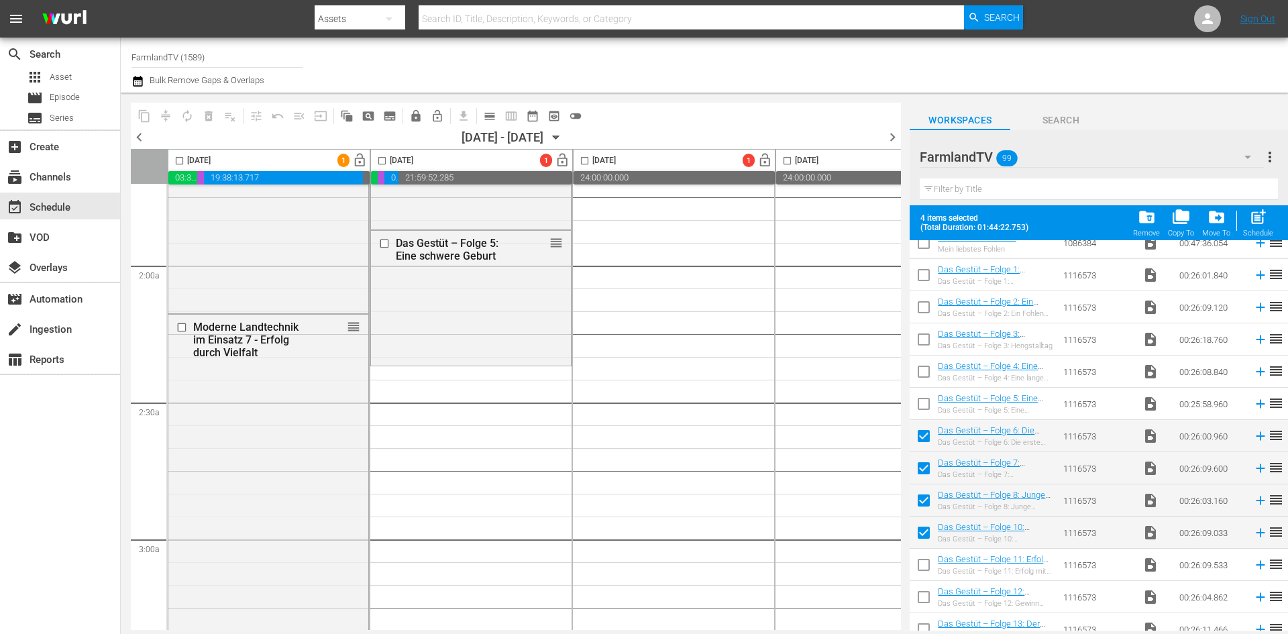
scroll to position [134, 0]
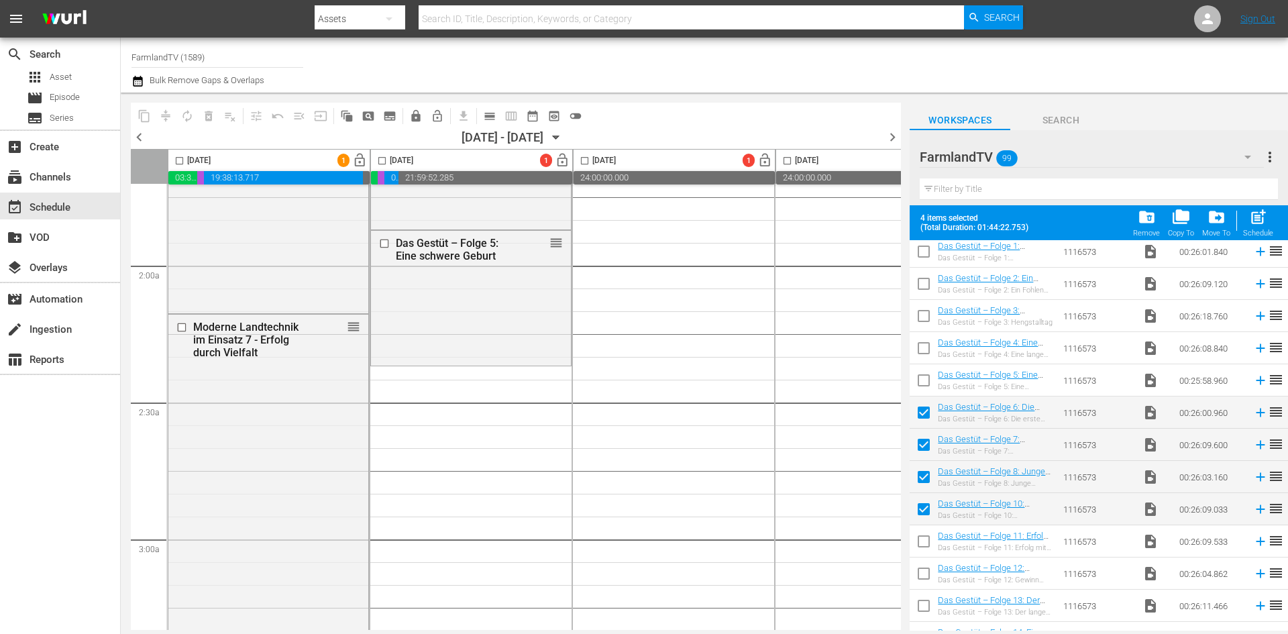
click at [382, 162] on input "checkbox" at bounding box center [381, 163] width 15 height 15
checkbox input "true"
click at [1263, 217] on span "post_add" at bounding box center [1258, 217] width 18 height 18
checkbox input "false"
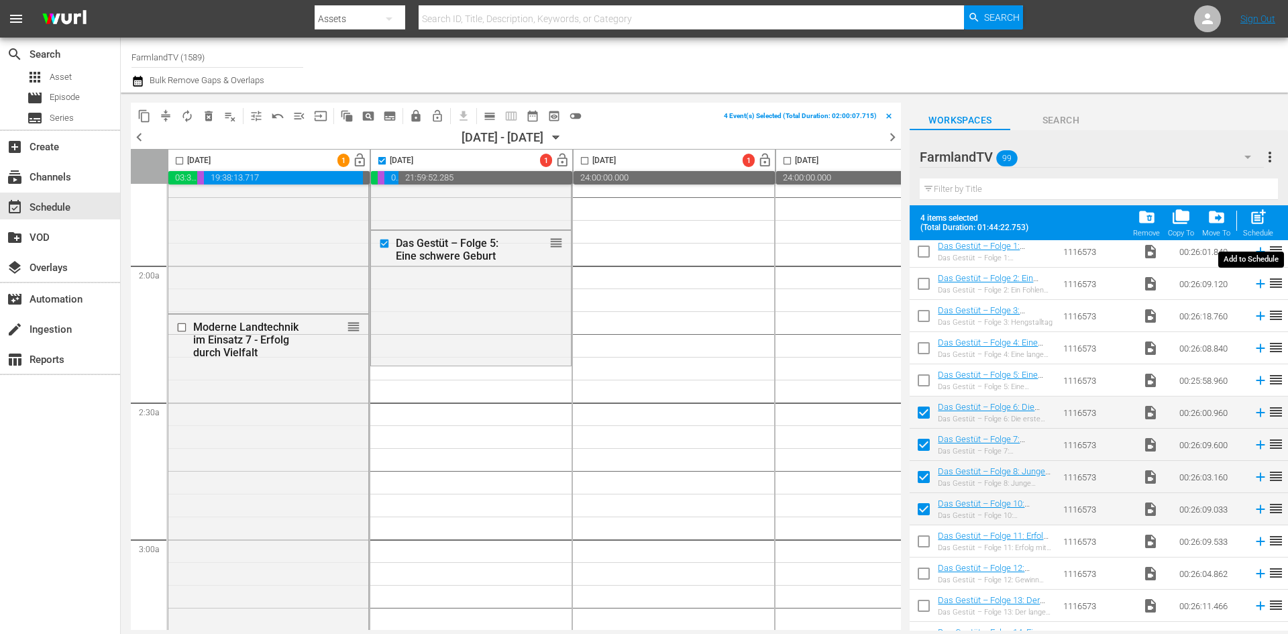
checkbox input "false"
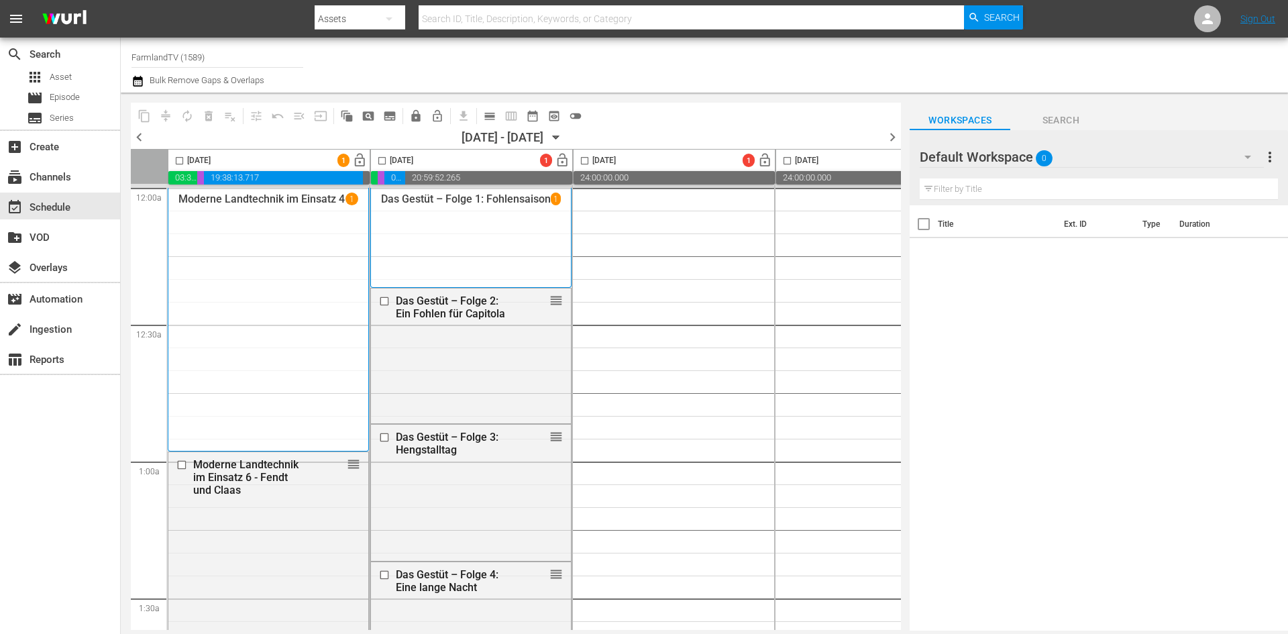
click at [999, 157] on div at bounding box center [968, 158] width 97 height 34
click at [1070, 161] on div "Default Workspace 0" at bounding box center [1091, 157] width 343 height 38
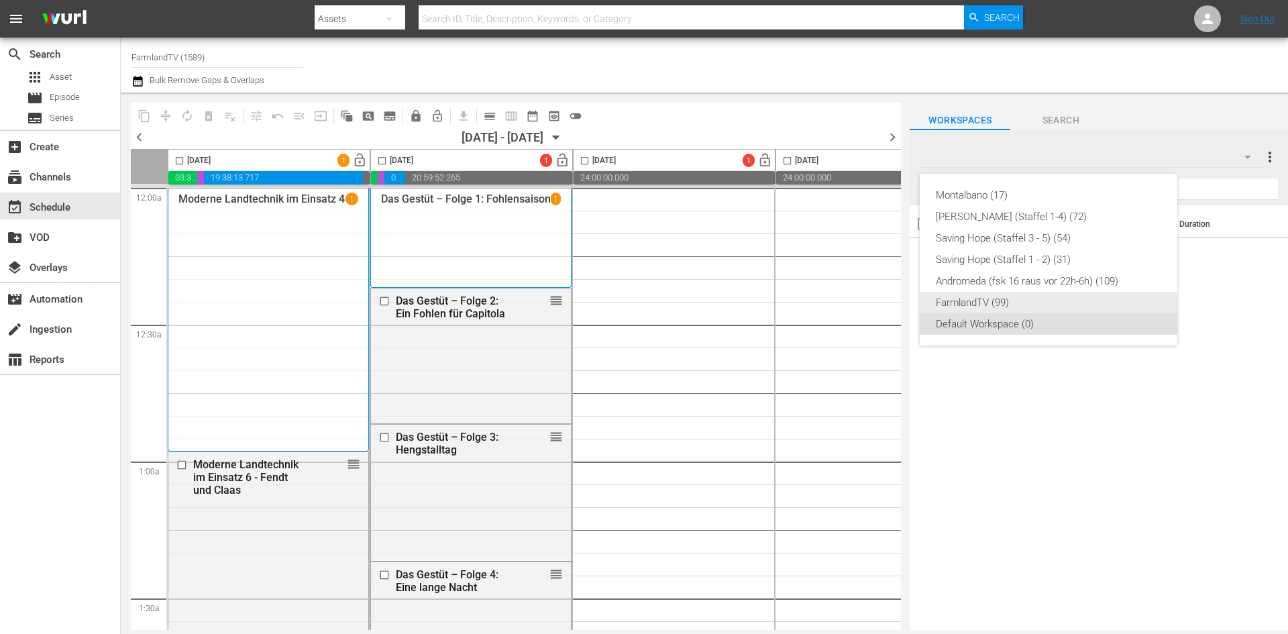
click at [978, 309] on div "FarmlandTV (99)" at bounding box center [1048, 302] width 225 height 21
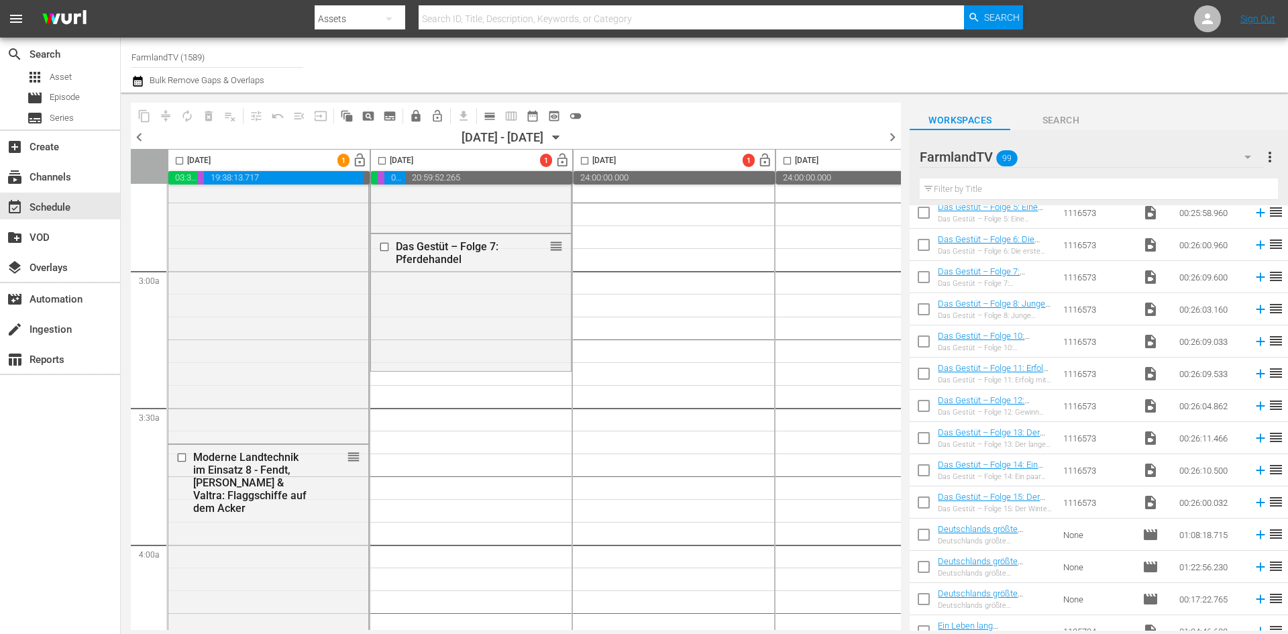
scroll to position [268, 0]
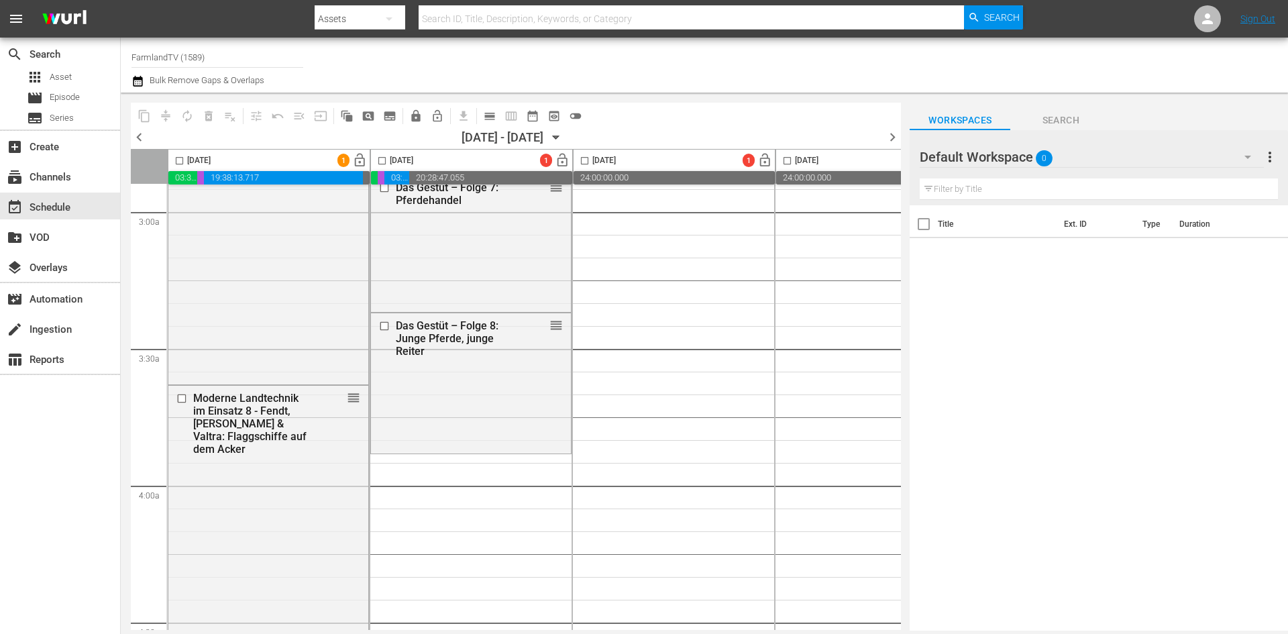
scroll to position [805, 0]
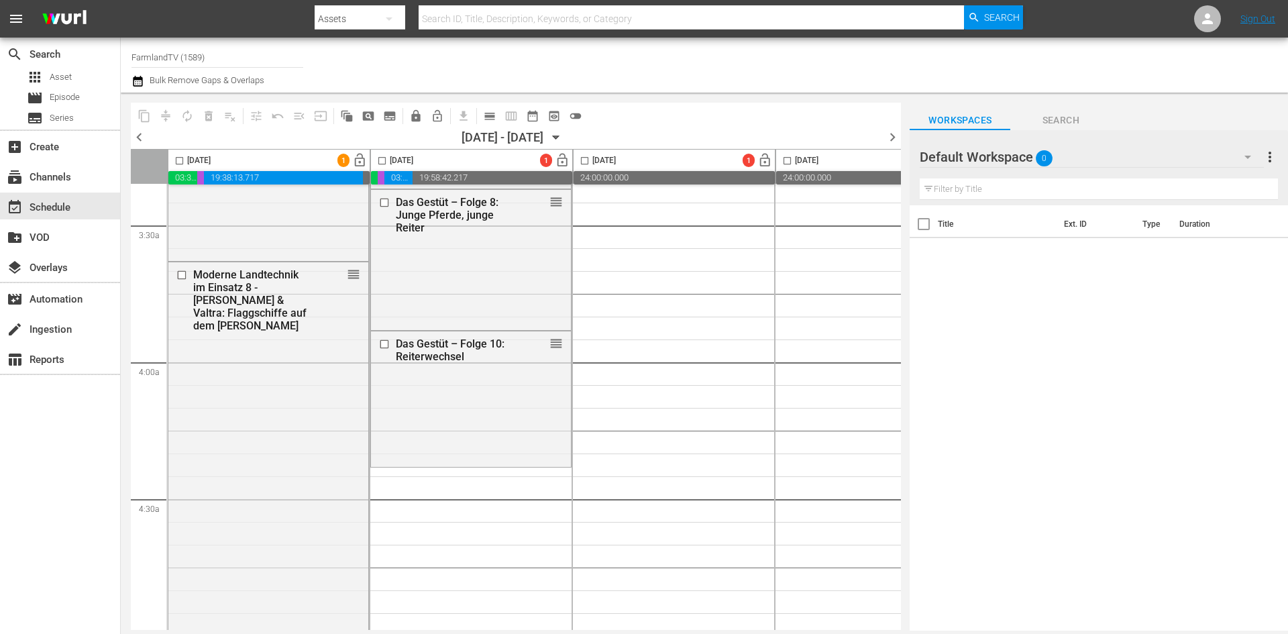
scroll to position [1006, 0]
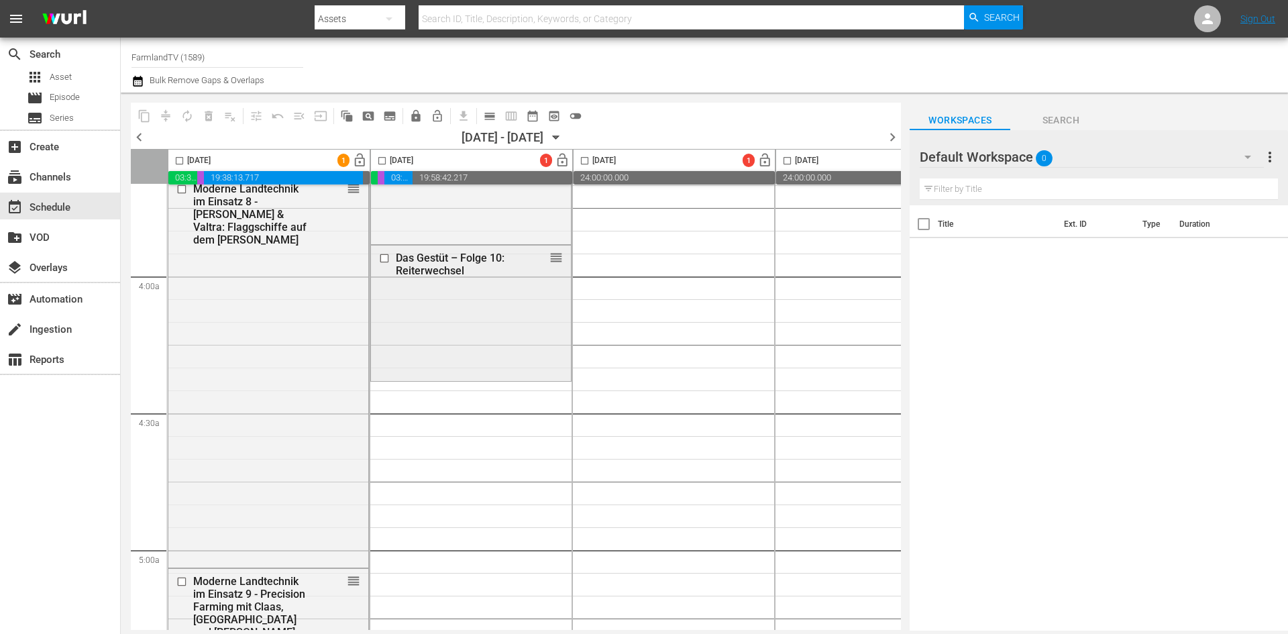
click at [388, 259] on input "checkbox" at bounding box center [386, 258] width 14 height 11
click at [207, 117] on span "delete_forever_outlined" at bounding box center [208, 115] width 13 height 13
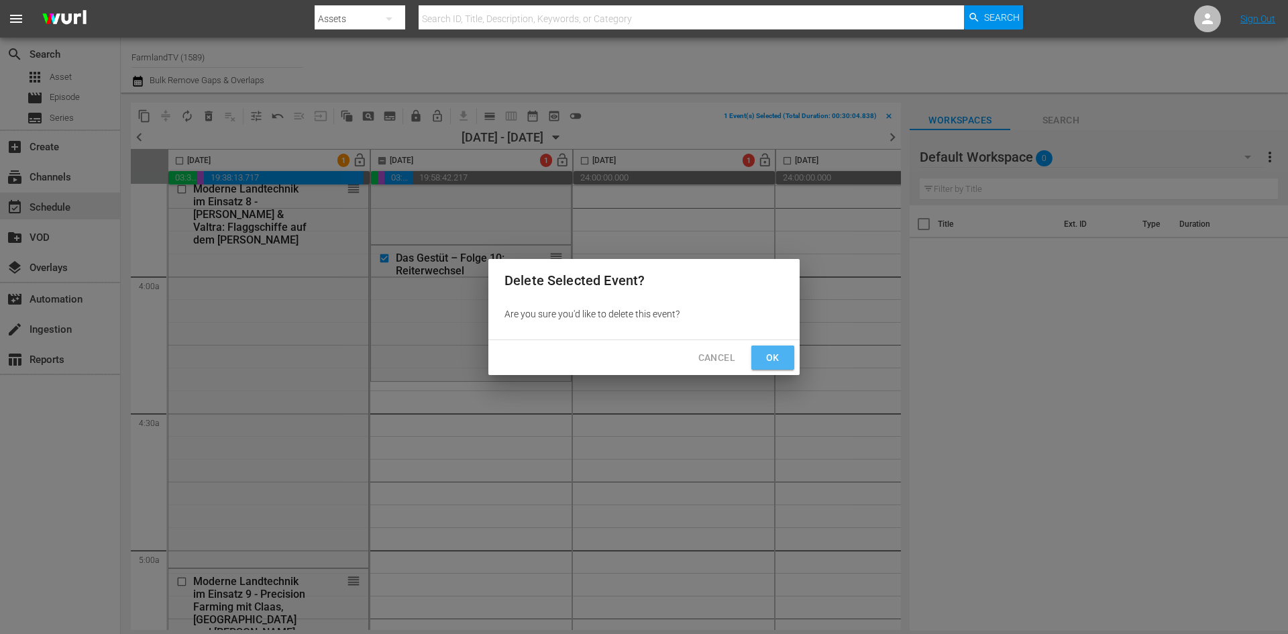
click at [788, 362] on button "Ok" at bounding box center [772, 357] width 43 height 25
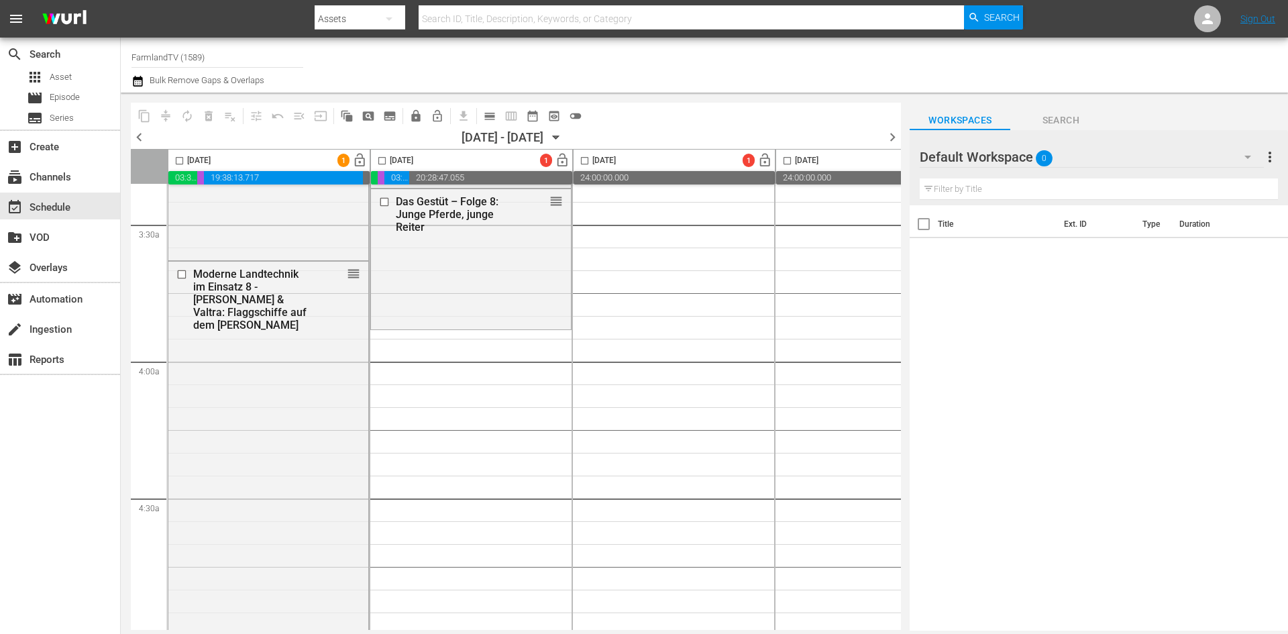
scroll to position [805, 0]
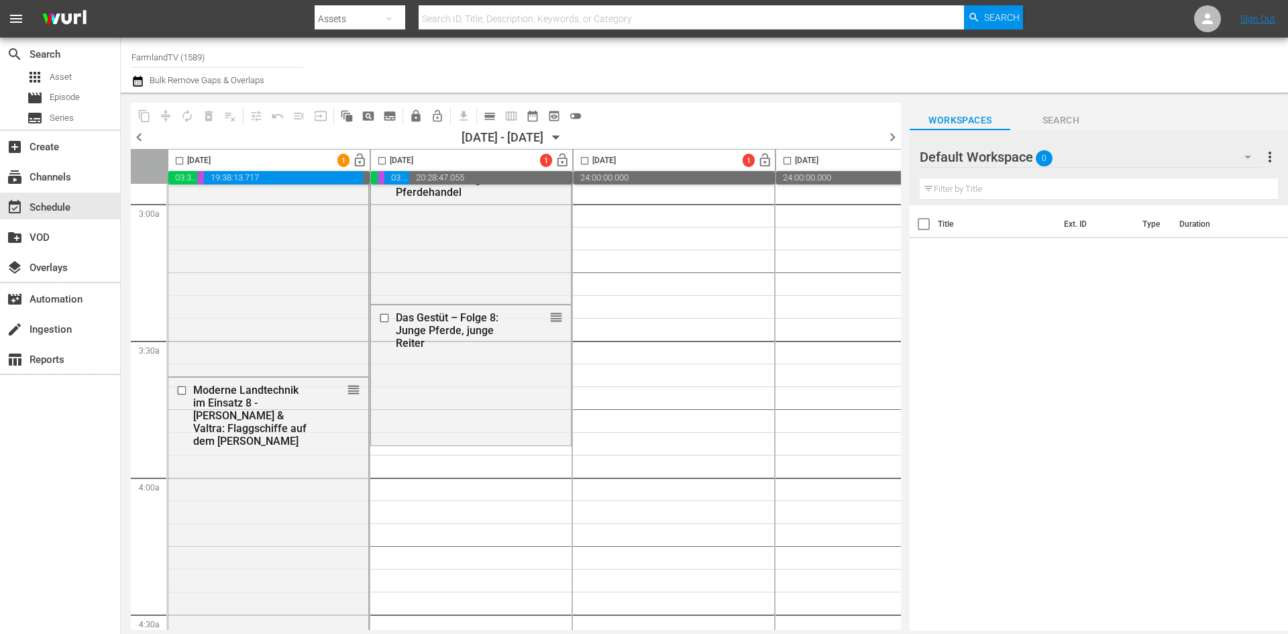
click at [979, 153] on div at bounding box center [968, 158] width 97 height 34
click at [1080, 158] on div "Default Workspace 0" at bounding box center [1091, 157] width 343 height 38
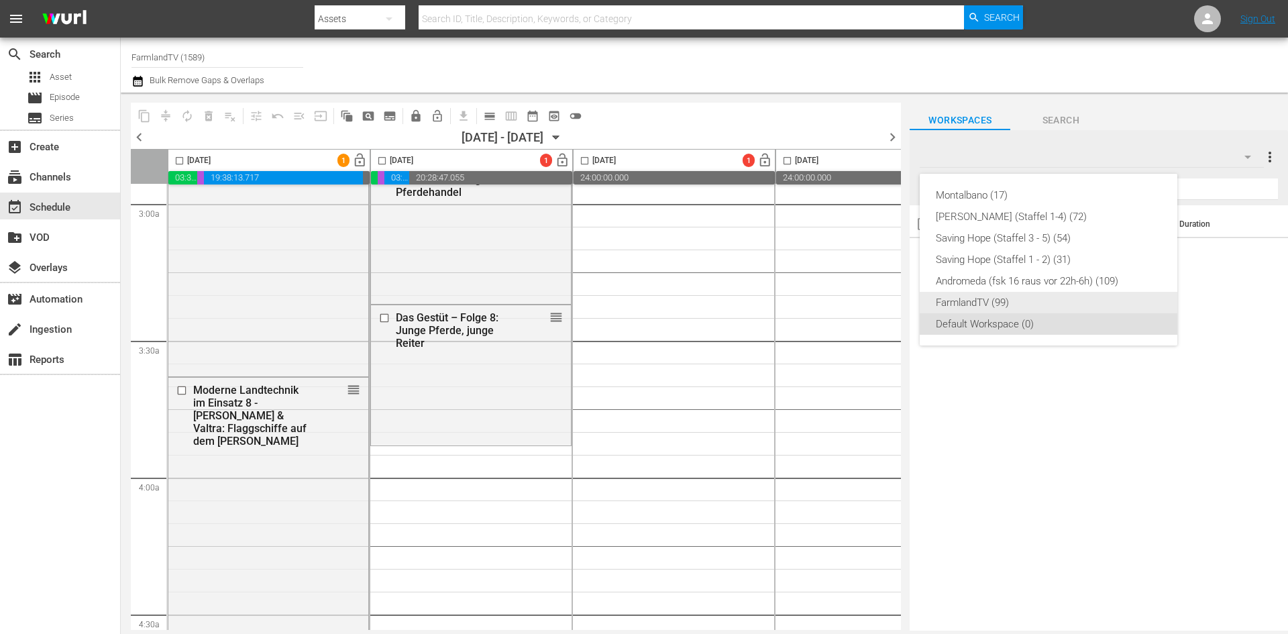
click at [1032, 301] on div "FarmlandTV (99)" at bounding box center [1048, 302] width 225 height 21
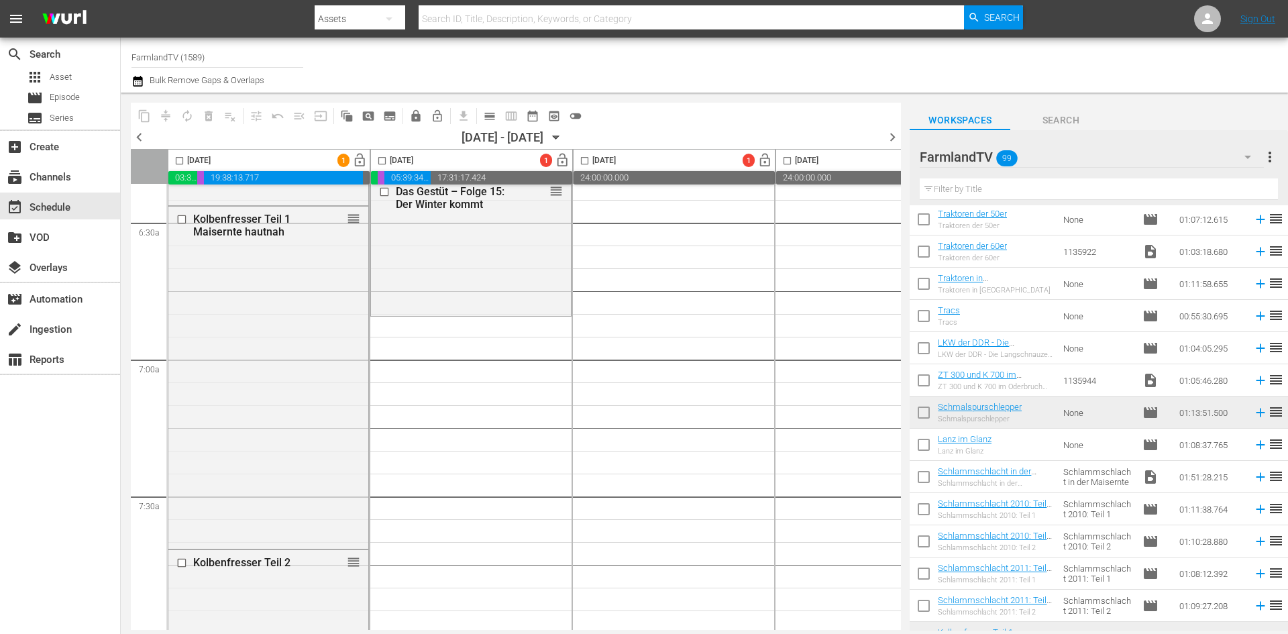
scroll to position [939, 0]
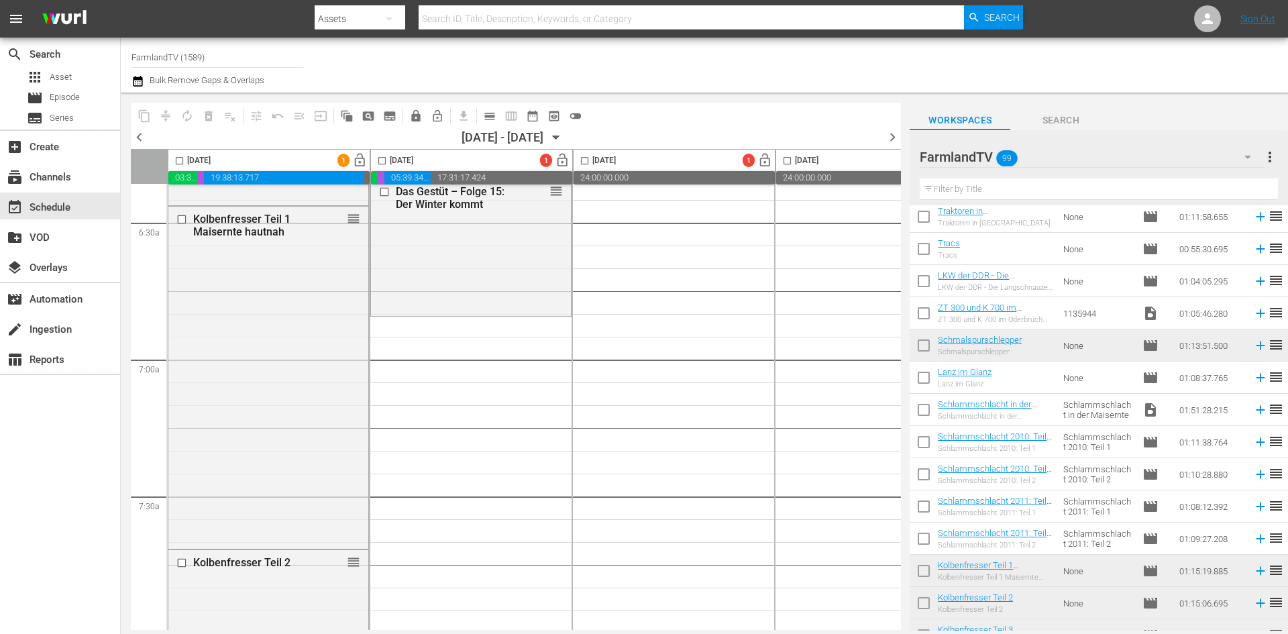
drag, startPoint x: 922, startPoint y: 444, endPoint x: 924, endPoint y: 474, distance: 30.3
click at [922, 444] on input "checkbox" at bounding box center [924, 445] width 28 height 28
checkbox input "true"
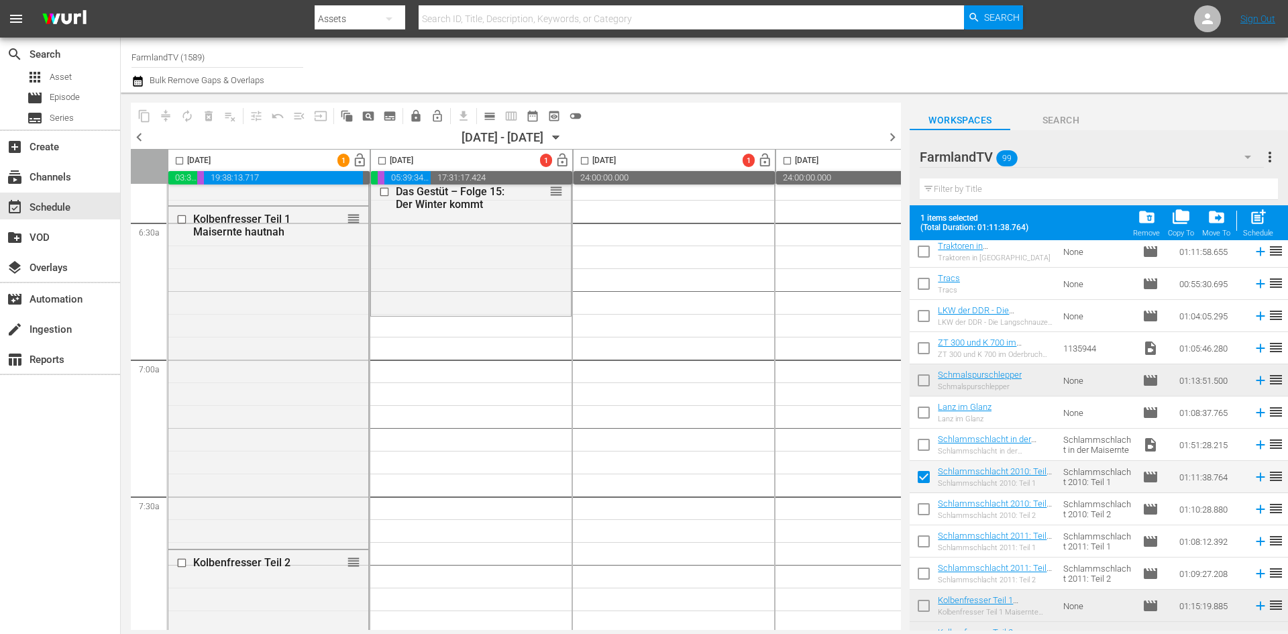
click at [923, 515] on input "checkbox" at bounding box center [924, 512] width 28 height 28
checkbox input "true"
drag, startPoint x: 378, startPoint y: 160, endPoint x: 833, endPoint y: 359, distance: 496.5
click at [379, 160] on input "checkbox" at bounding box center [381, 163] width 15 height 15
checkbox input "true"
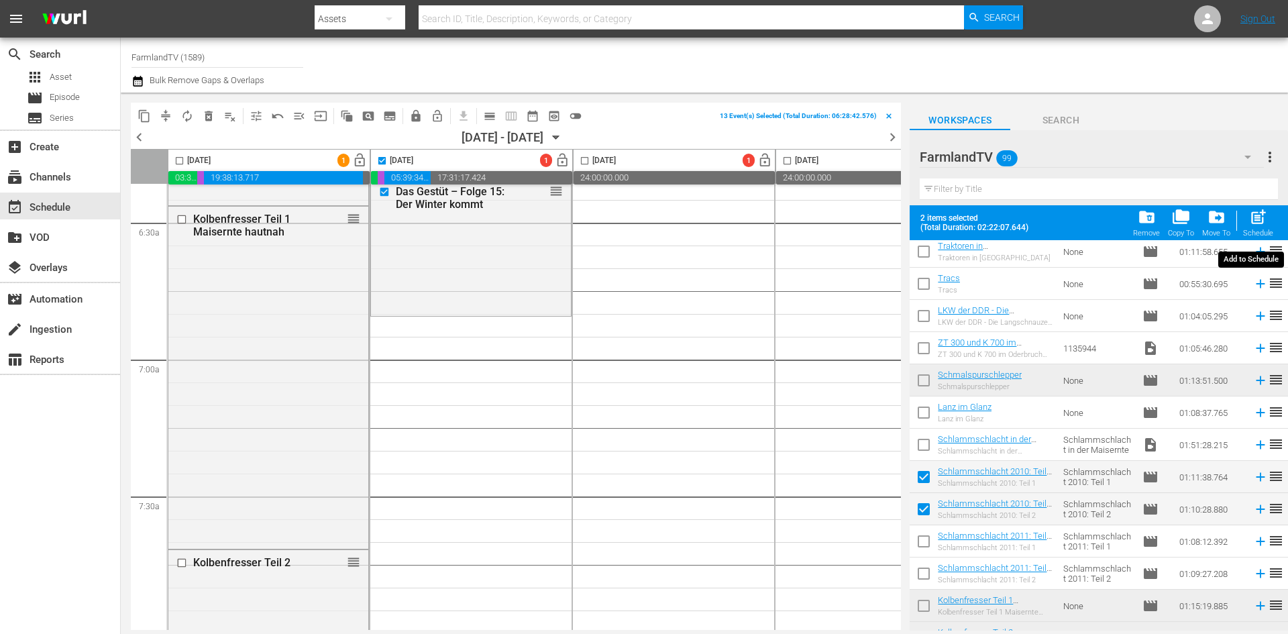
click at [1263, 218] on span "post_add" at bounding box center [1258, 217] width 18 height 18
checkbox input "false"
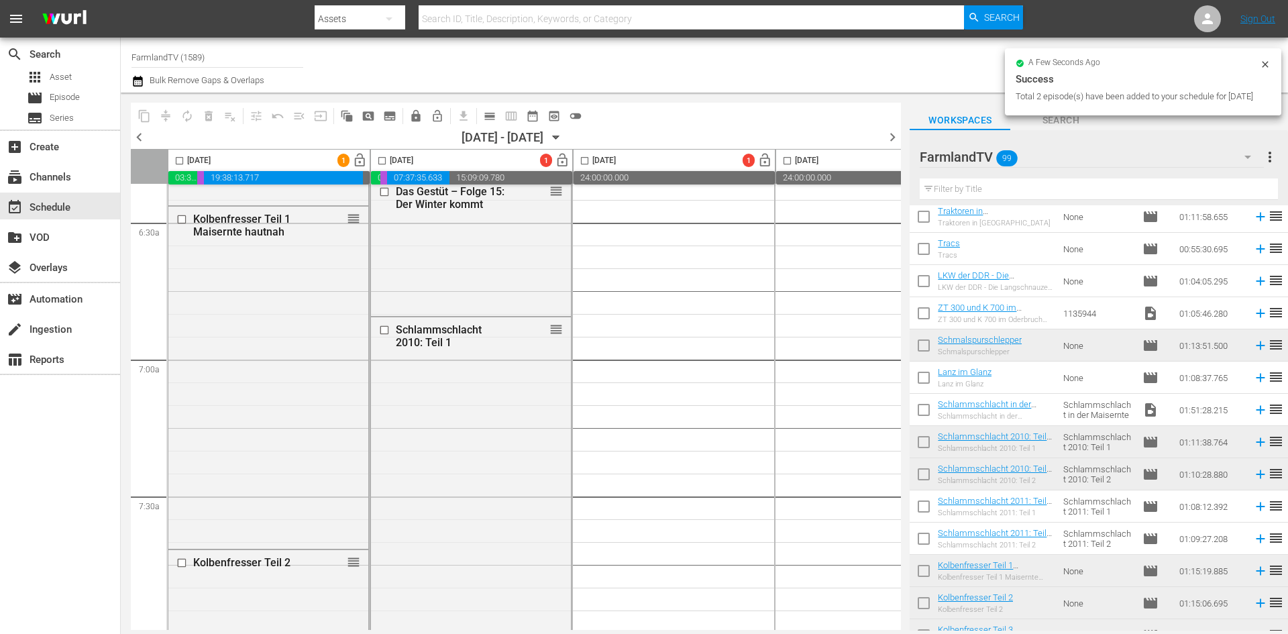
checkbox input "false"
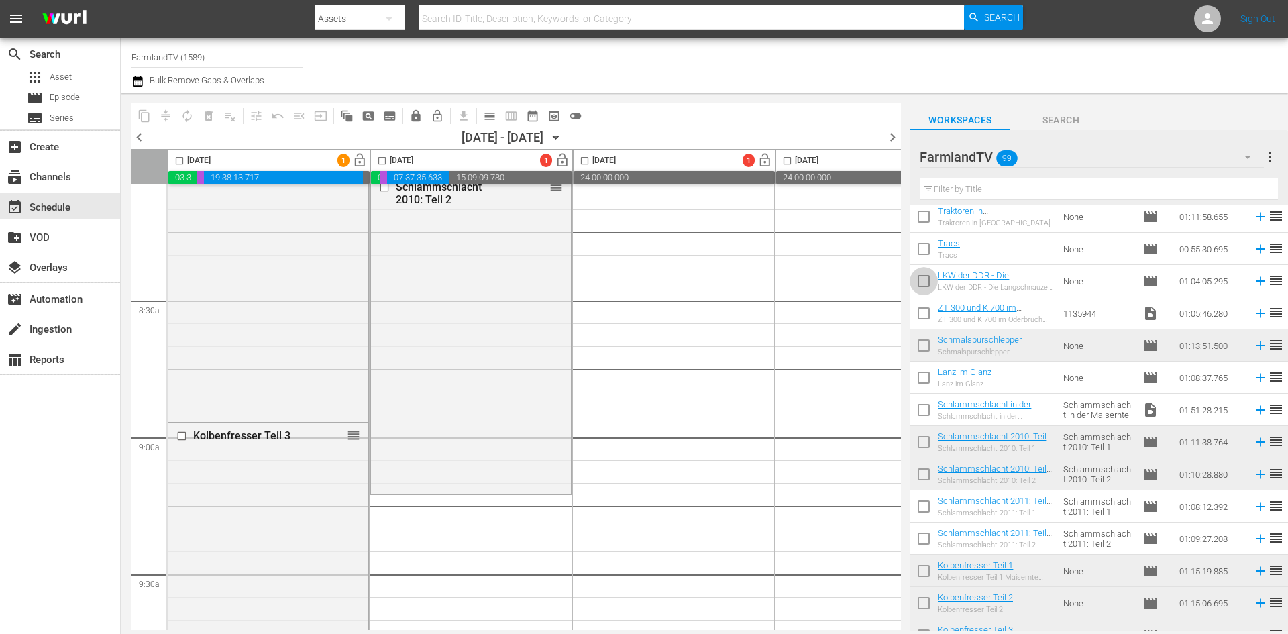
click at [923, 278] on input "checkbox" at bounding box center [924, 284] width 28 height 28
checkbox input "true"
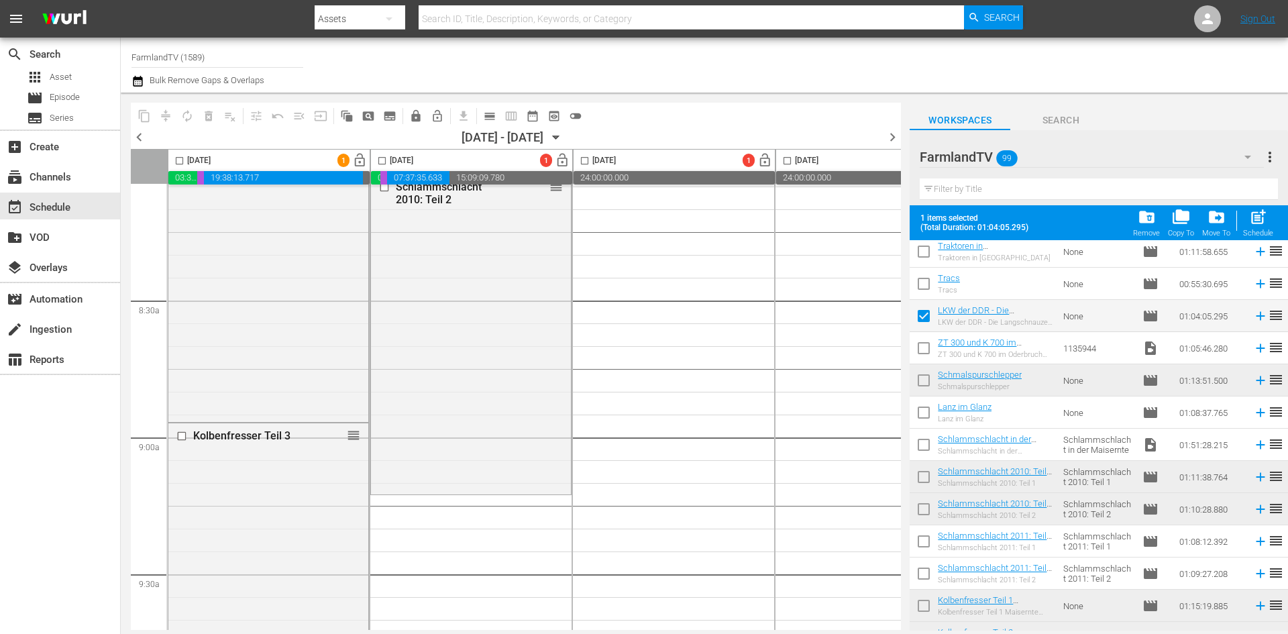
click at [926, 284] on input "checkbox" at bounding box center [924, 286] width 28 height 28
click at [924, 282] on input "checkbox" at bounding box center [924, 286] width 28 height 28
checkbox input "false"
click at [922, 346] on input "checkbox" at bounding box center [924, 351] width 28 height 28
checkbox input "true"
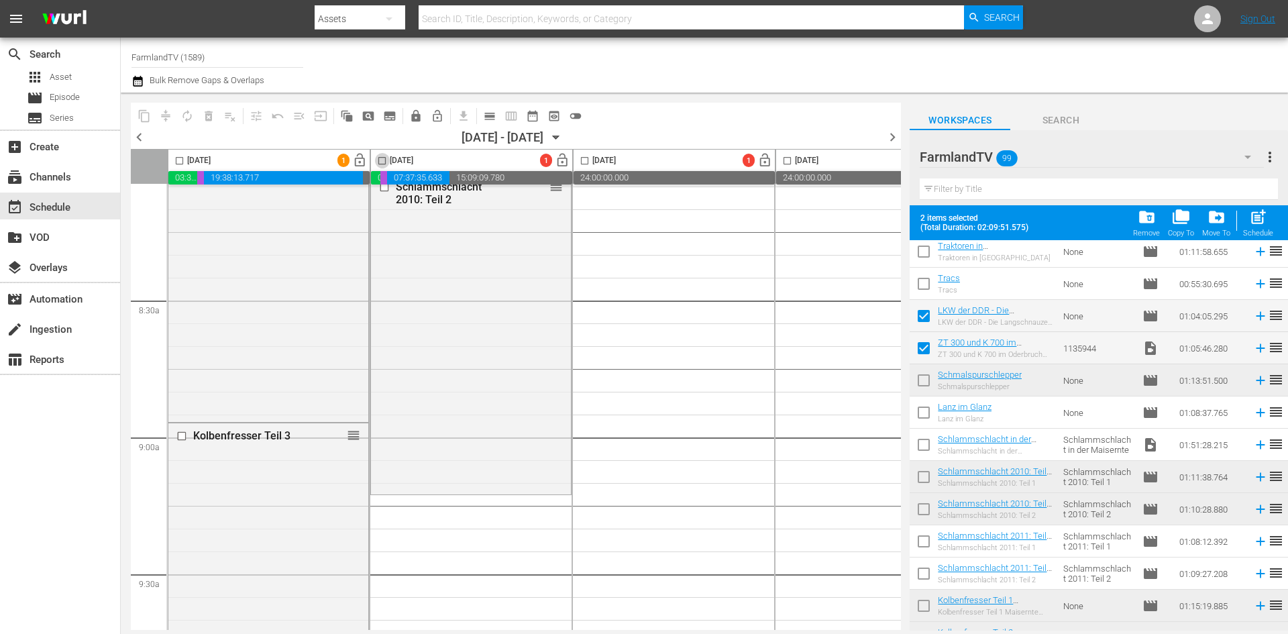
click at [383, 162] on input "checkbox" at bounding box center [381, 163] width 15 height 15
checkbox input "true"
click at [1265, 217] on span "post_add" at bounding box center [1258, 217] width 18 height 18
checkbox input "false"
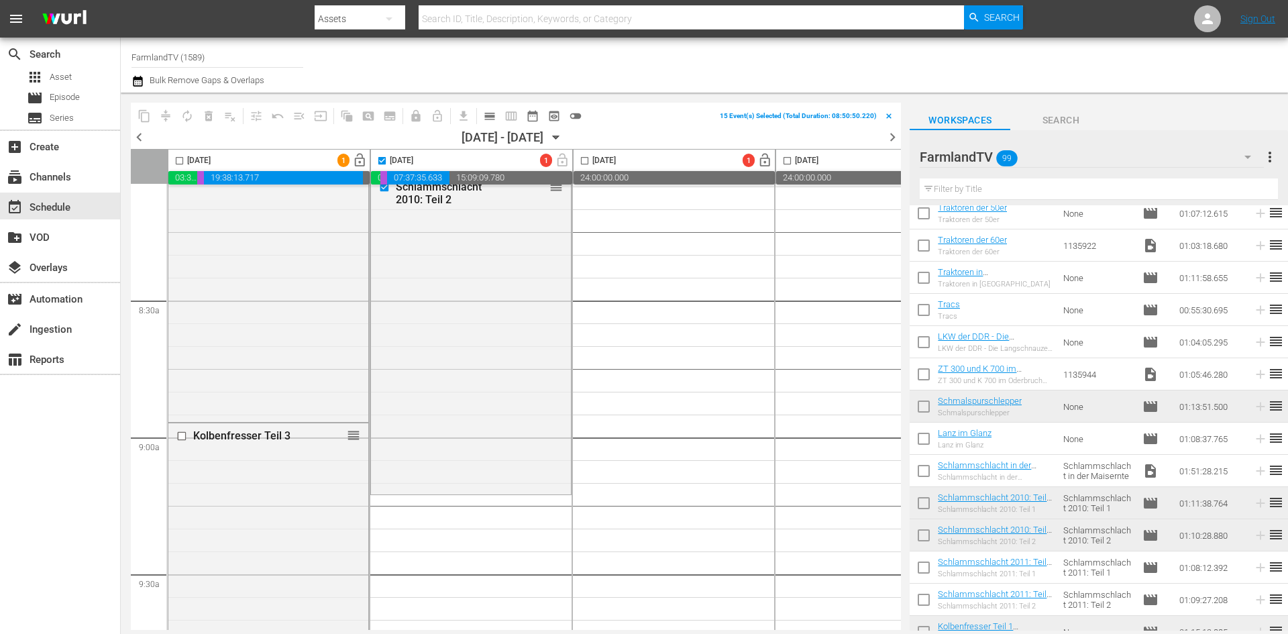
scroll to position [805, 0]
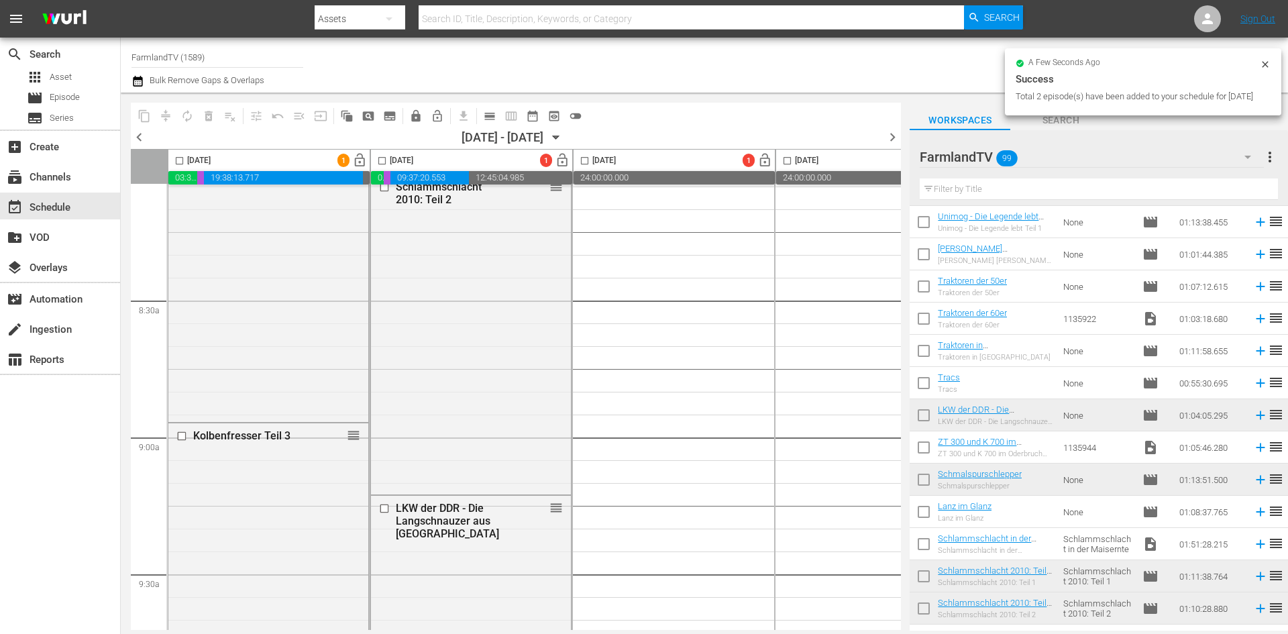
checkbox input "false"
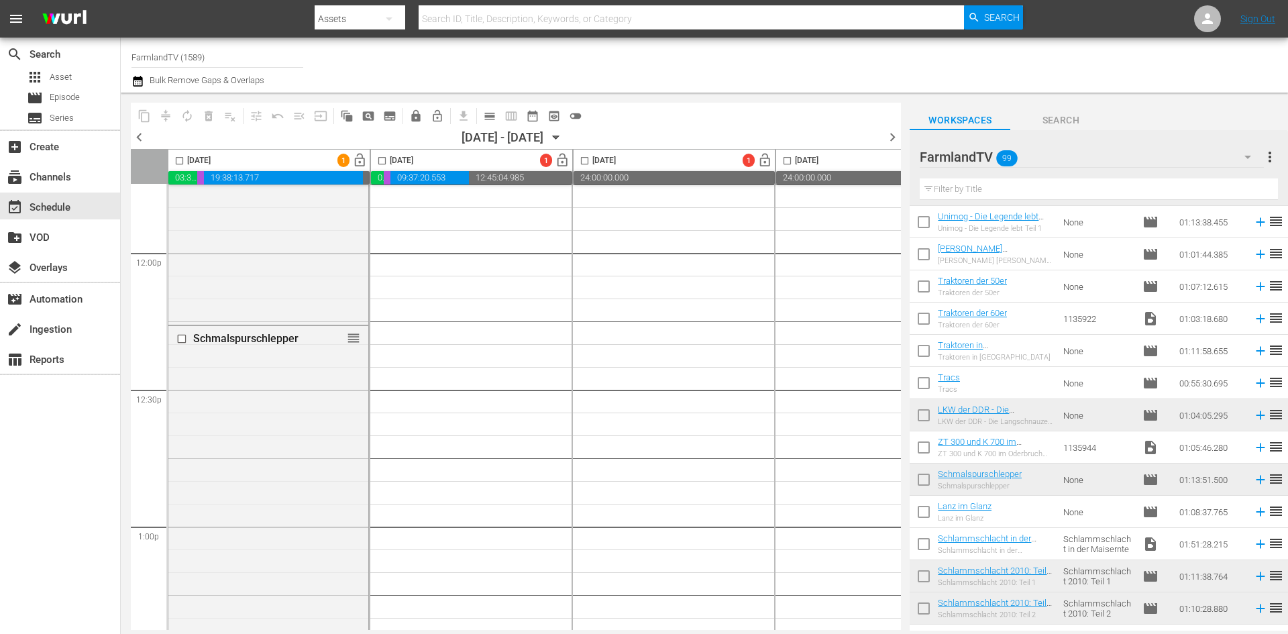
scroll to position [3086, 0]
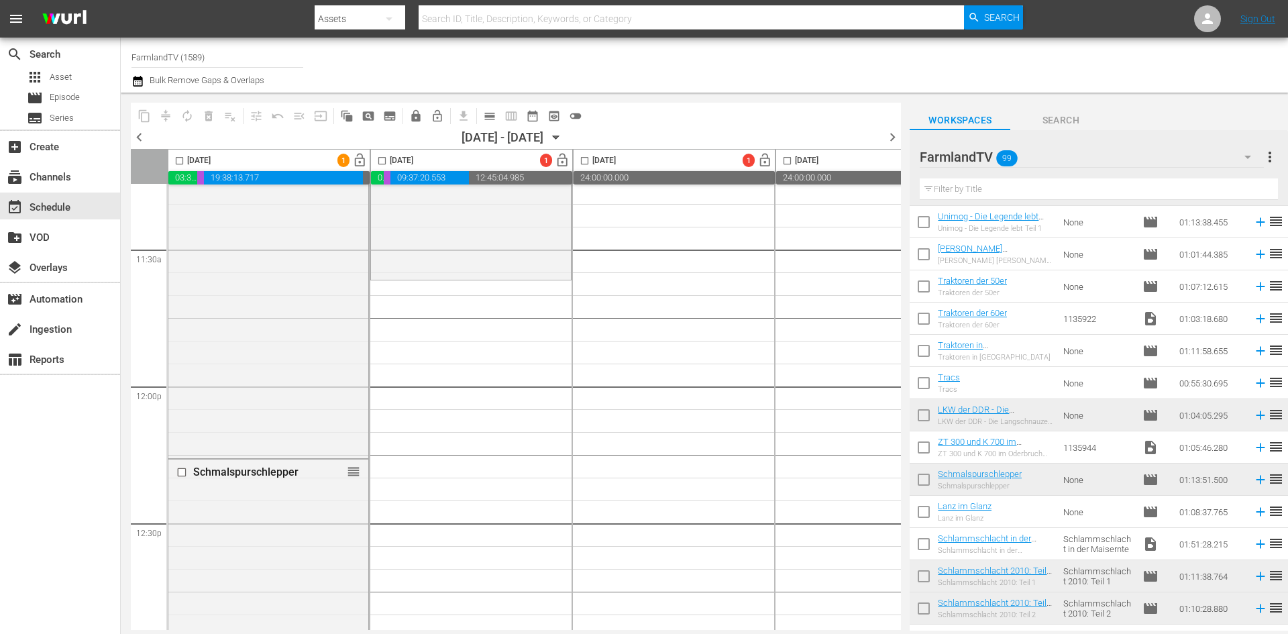
click at [925, 519] on input "checkbox" at bounding box center [924, 514] width 28 height 28
checkbox input "true"
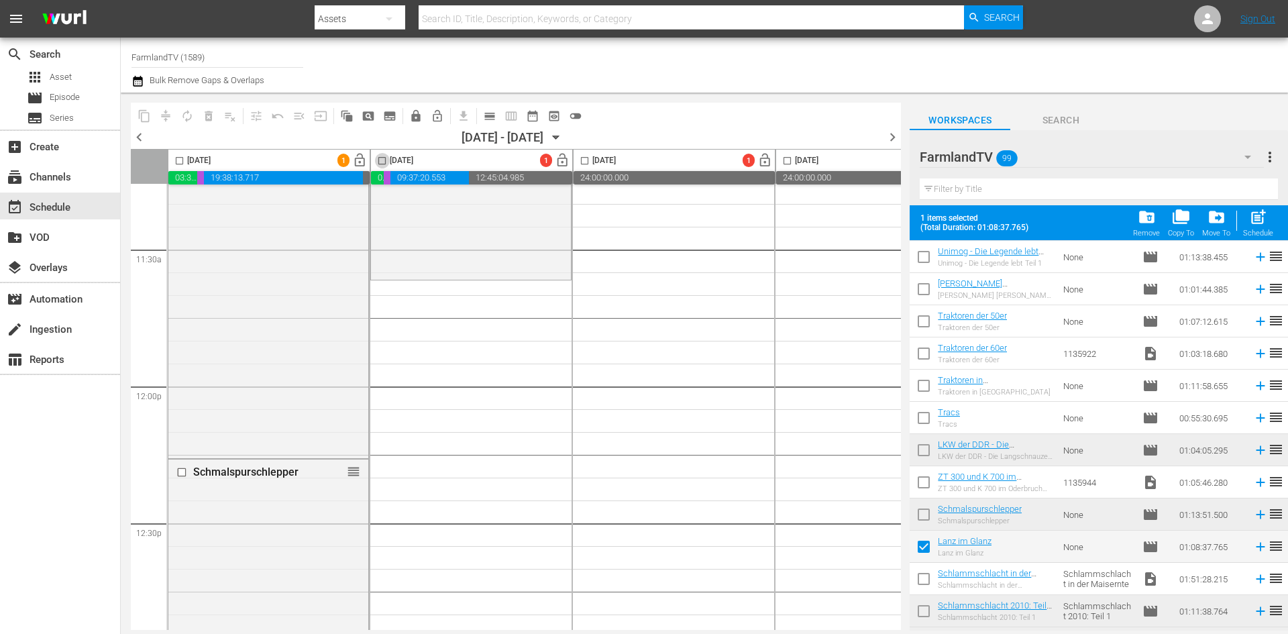
click at [383, 159] on input "checkbox" at bounding box center [381, 163] width 15 height 15
checkbox input "true"
click at [1263, 205] on button "post_add Schedule" at bounding box center [1258, 223] width 38 height 38
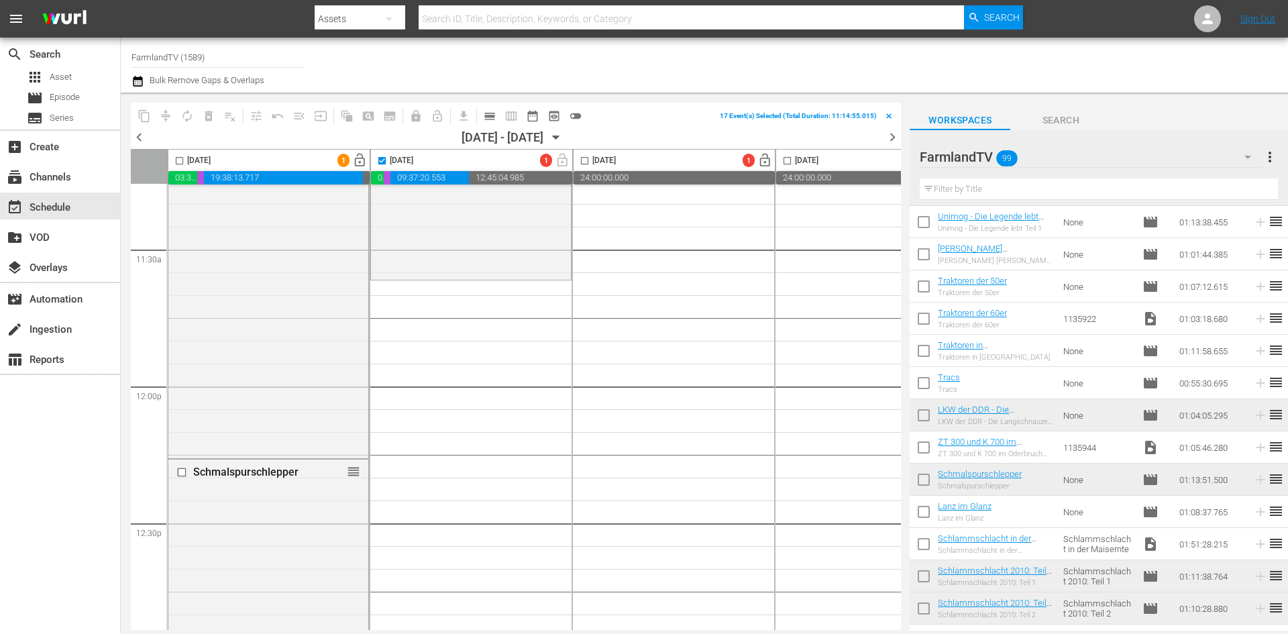
checkbox input "false"
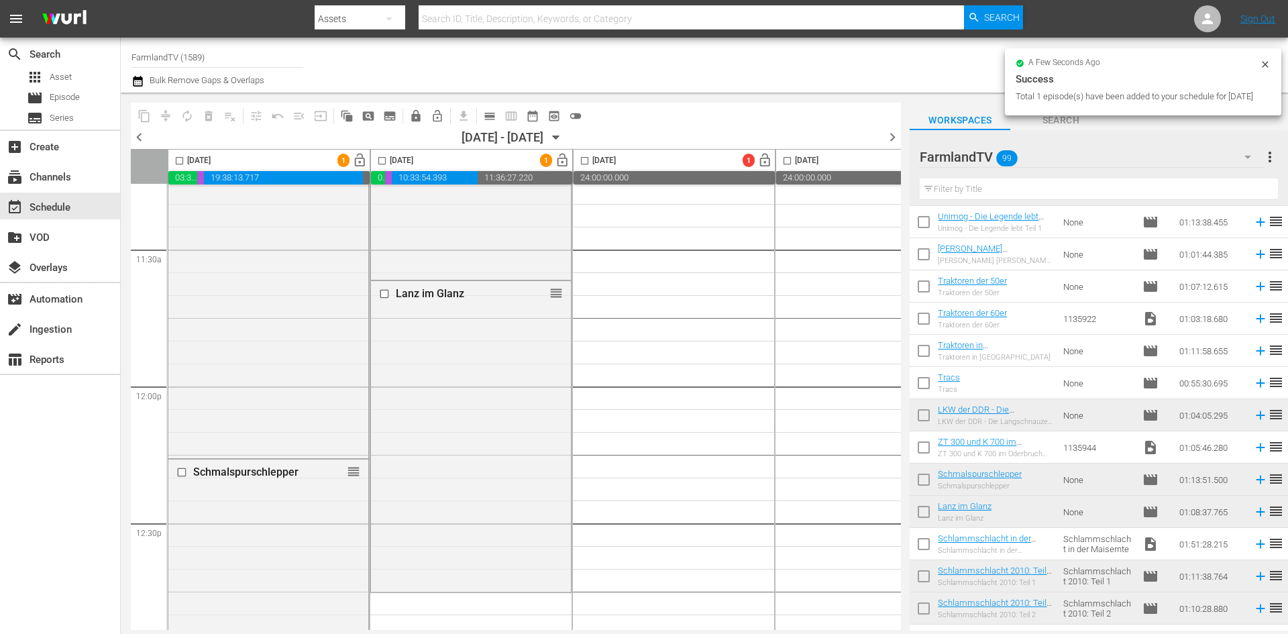
checkbox input "false"
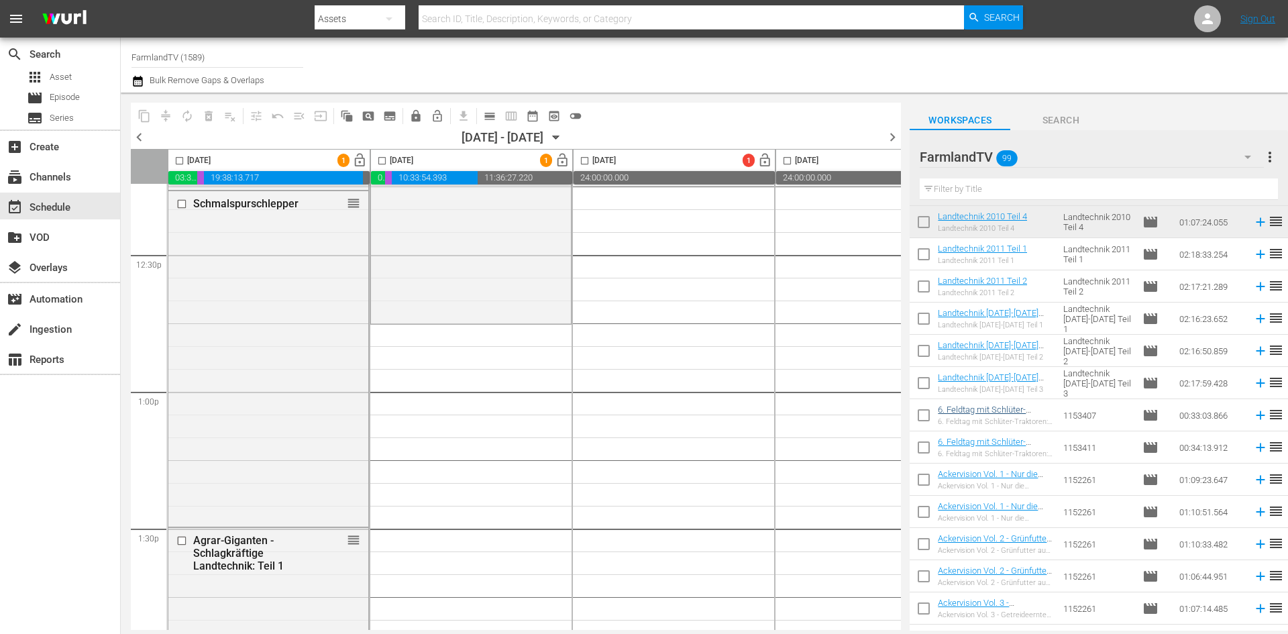
scroll to position [1838, 0]
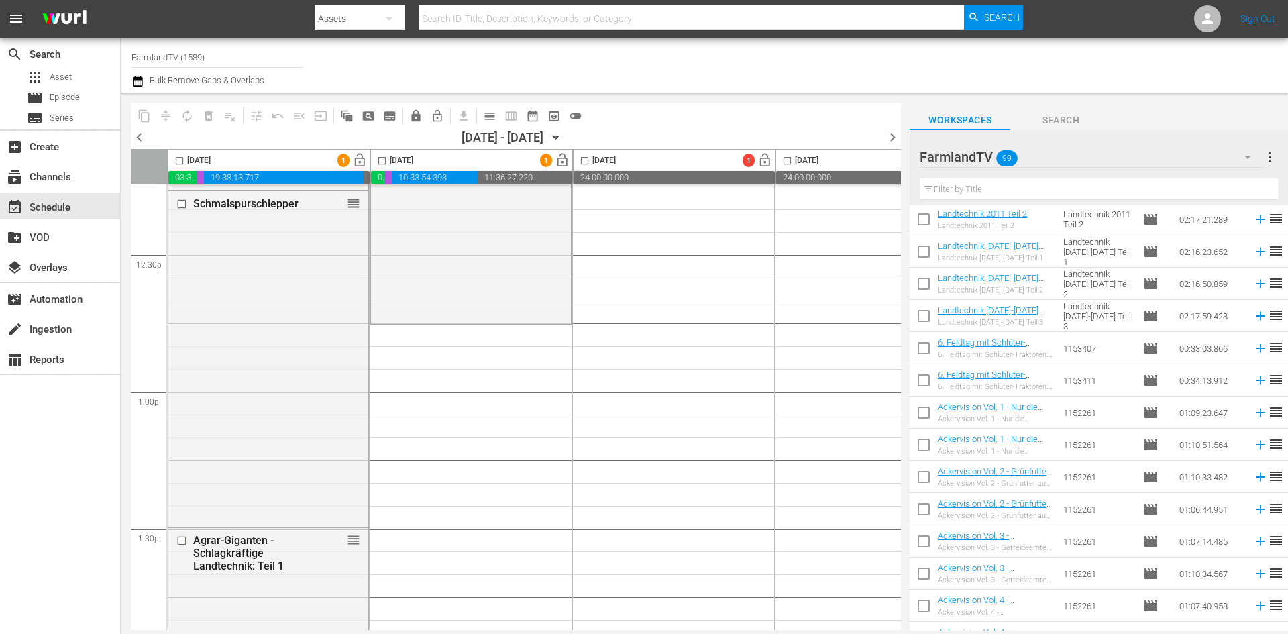
drag, startPoint x: 923, startPoint y: 412, endPoint x: 930, endPoint y: 443, distance: 32.4
click at [923, 412] on input "checkbox" at bounding box center [924, 415] width 28 height 28
checkbox input "true"
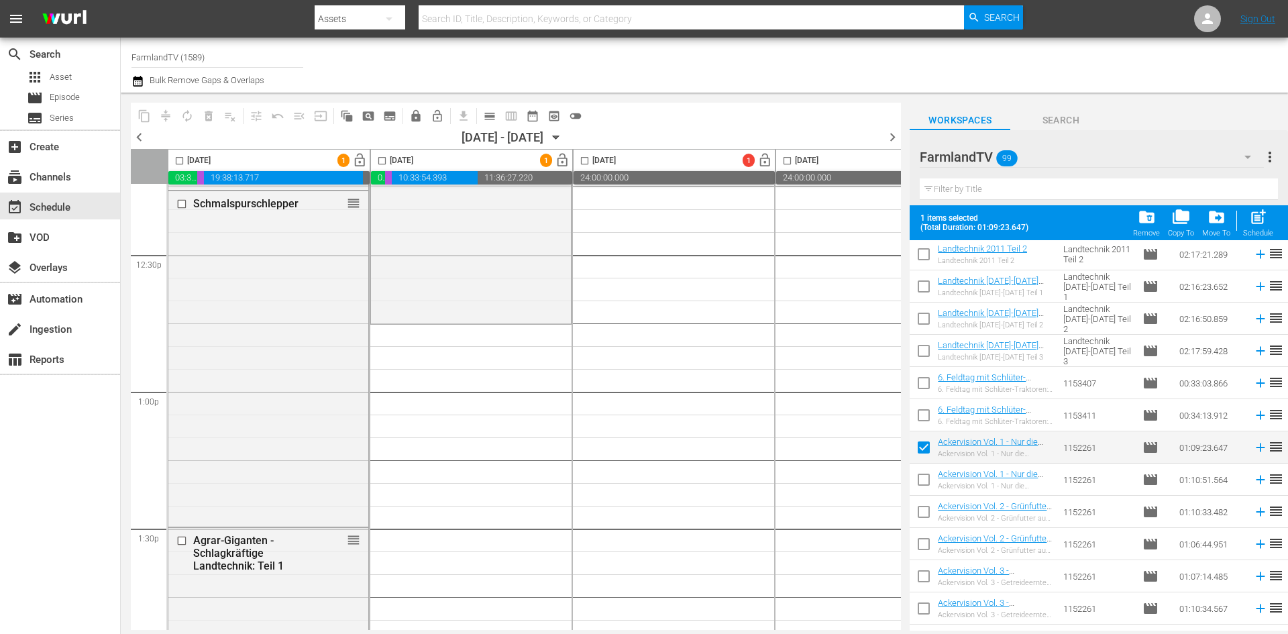
click at [923, 484] on input "checkbox" at bounding box center [924, 482] width 28 height 28
checkbox input "true"
click at [382, 161] on input "checkbox" at bounding box center [381, 163] width 15 height 15
checkbox input "true"
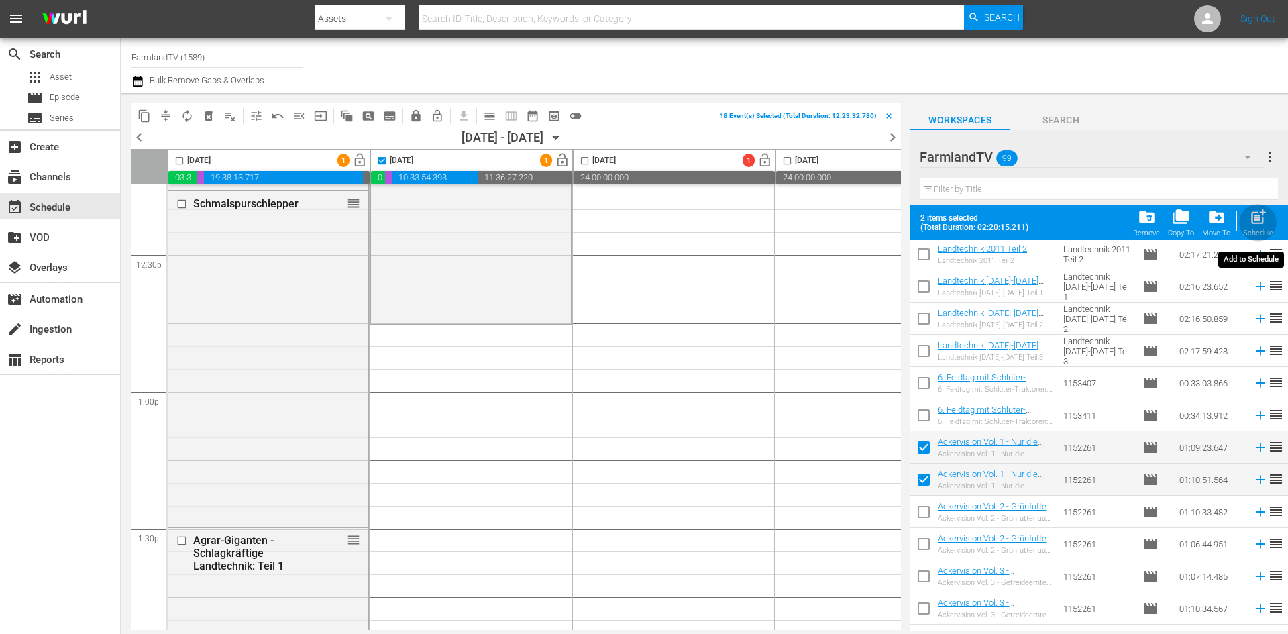
click at [1257, 221] on span "post_add" at bounding box center [1258, 217] width 18 height 18
checkbox input "false"
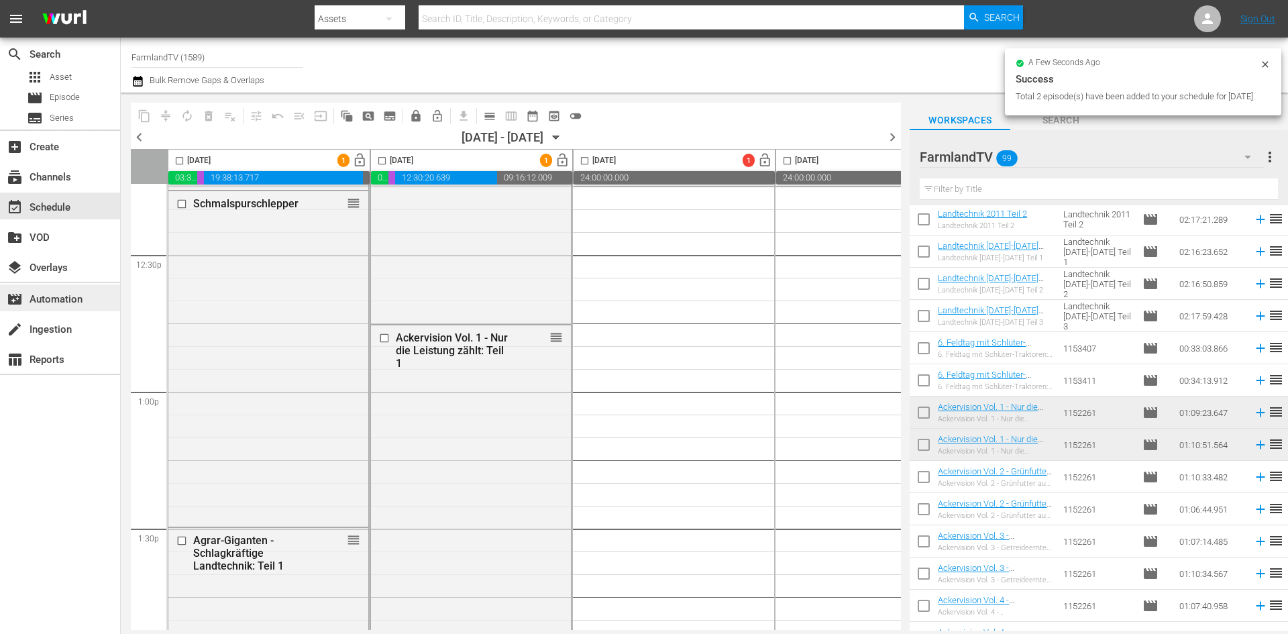
checkbox input "false"
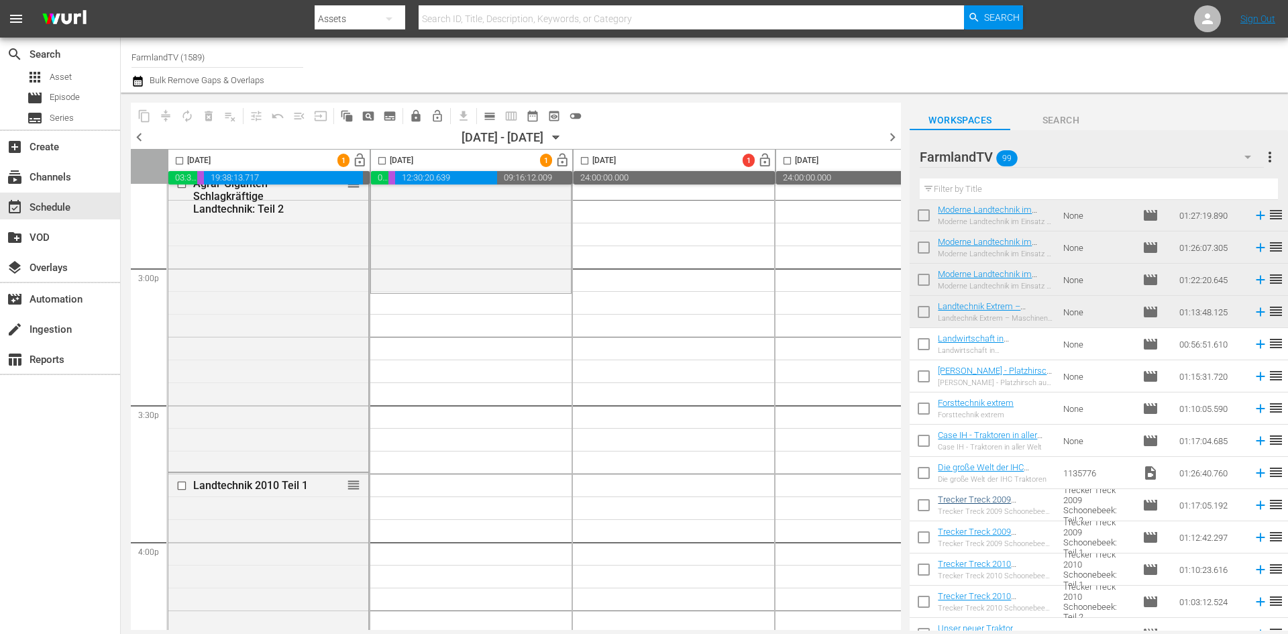
scroll to position [2442, 0]
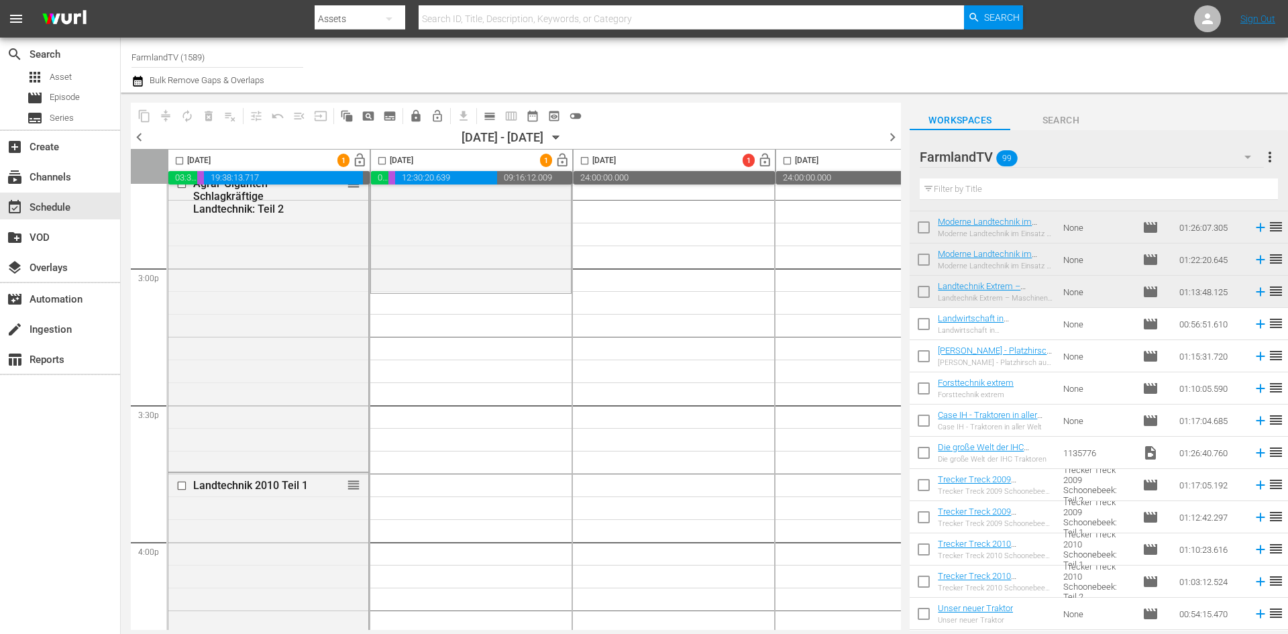
drag, startPoint x: 925, startPoint y: 321, endPoint x: 946, endPoint y: 409, distance: 90.3
click at [925, 321] on input "checkbox" at bounding box center [924, 327] width 28 height 28
checkbox input "true"
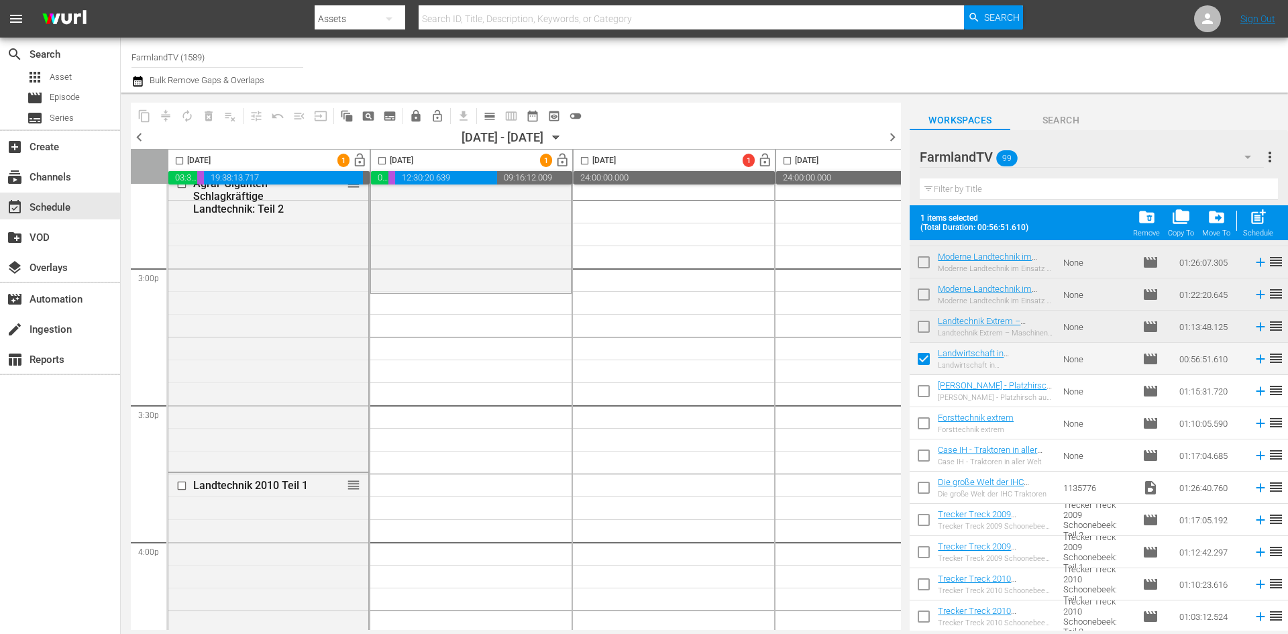
click at [926, 394] on input "checkbox" at bounding box center [924, 394] width 28 height 28
checkbox input "true"
click at [381, 159] on input "checkbox" at bounding box center [381, 163] width 15 height 15
checkbox input "true"
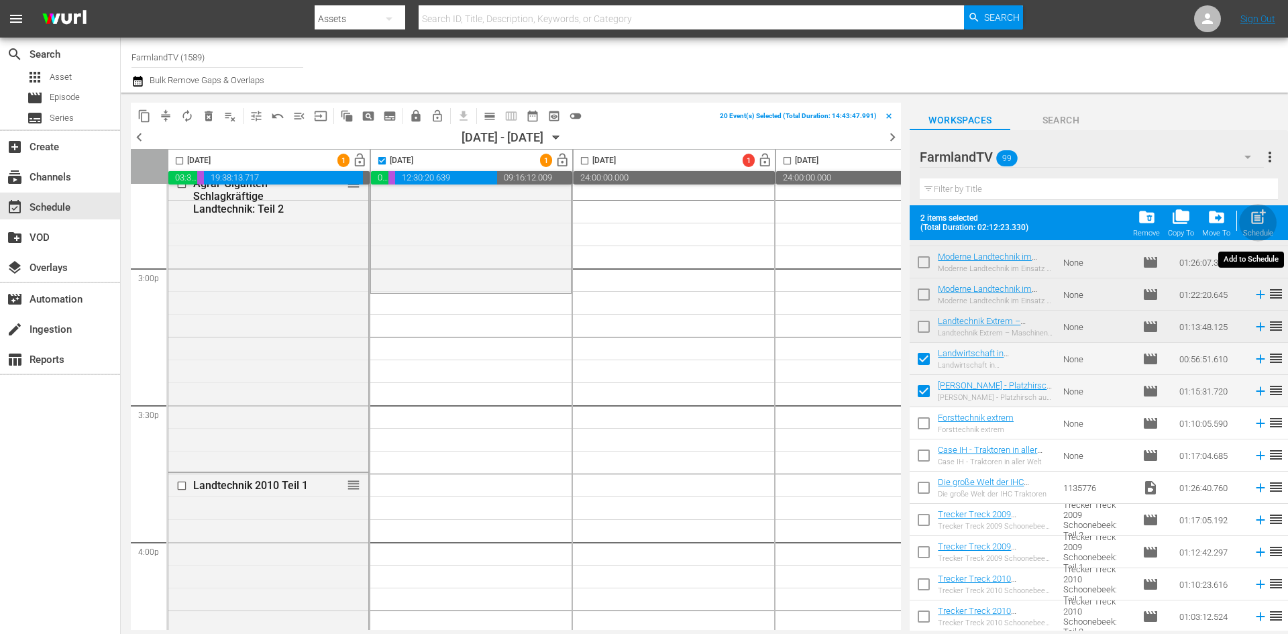
click at [1274, 217] on button "post_add Schedule" at bounding box center [1258, 223] width 38 height 38
checkbox input "false"
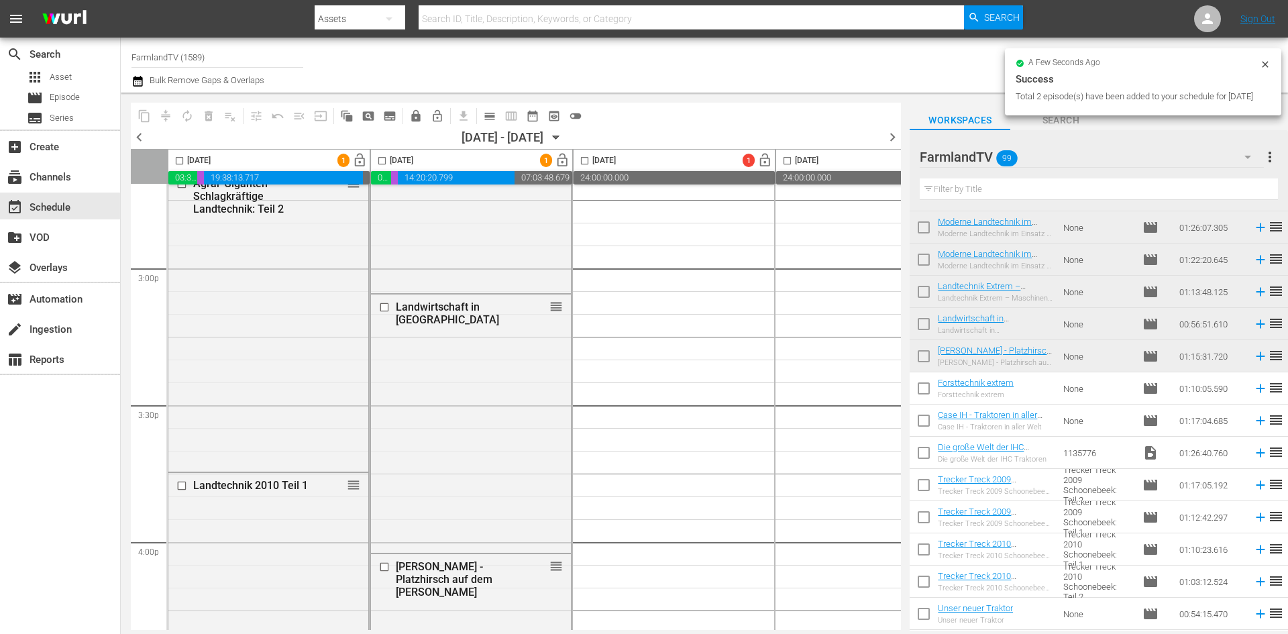
checkbox input "false"
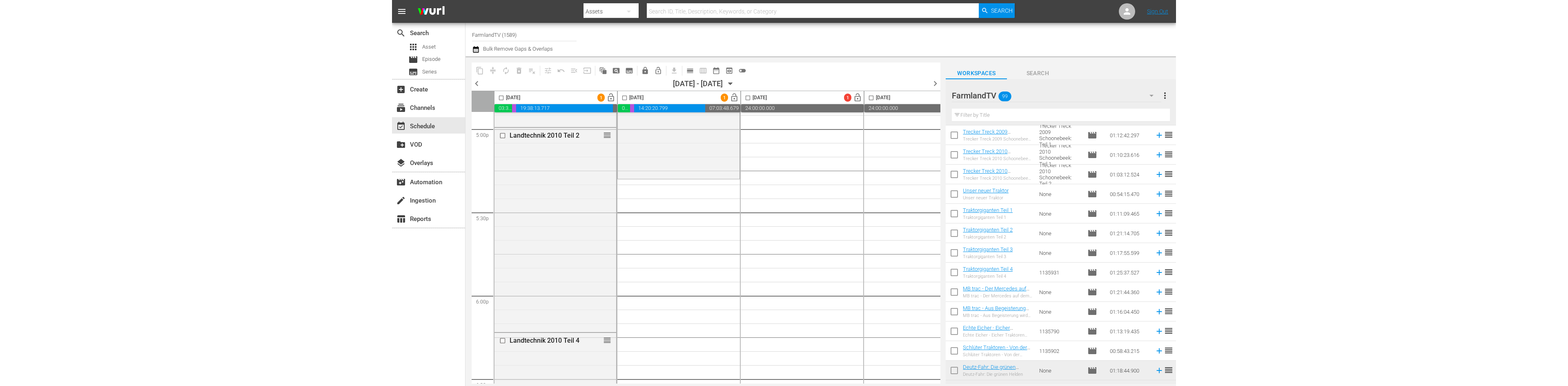
scroll to position [1700, 0]
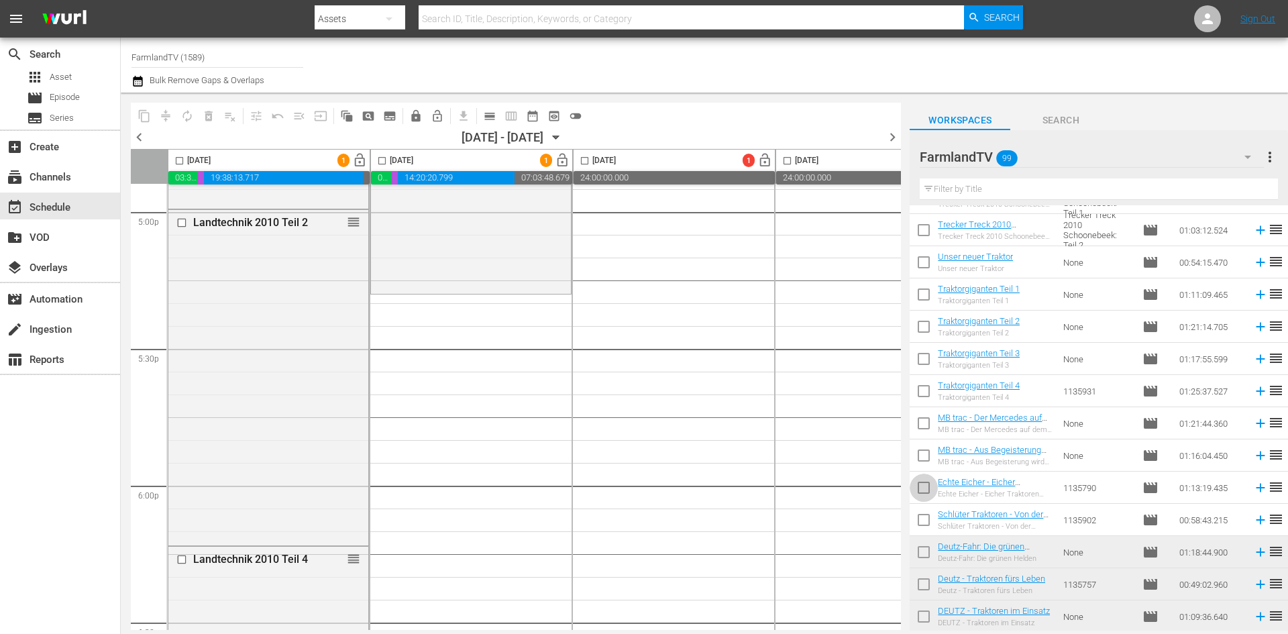
click at [924, 487] on input "checkbox" at bounding box center [924, 490] width 28 height 28
checkbox input "true"
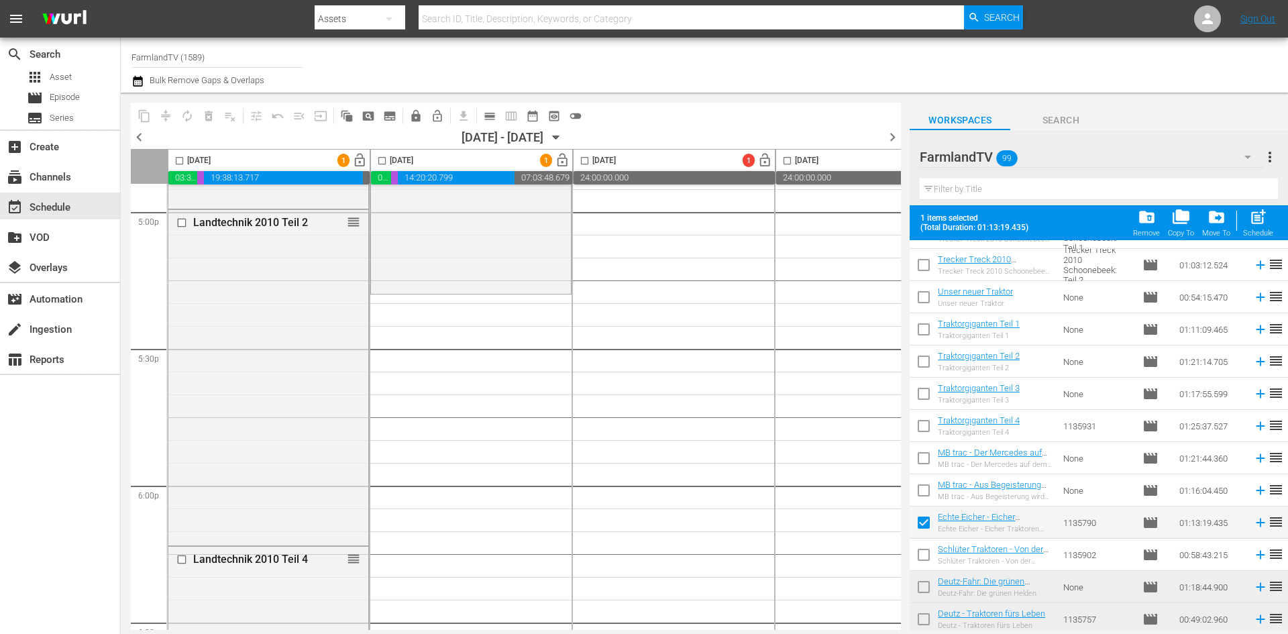
click at [928, 557] on input "checkbox" at bounding box center [924, 557] width 28 height 28
checkbox input "true"
click at [382, 159] on input "checkbox" at bounding box center [381, 163] width 15 height 15
checkbox input "true"
click at [1270, 209] on div "post_add Schedule" at bounding box center [1258, 223] width 30 height 30
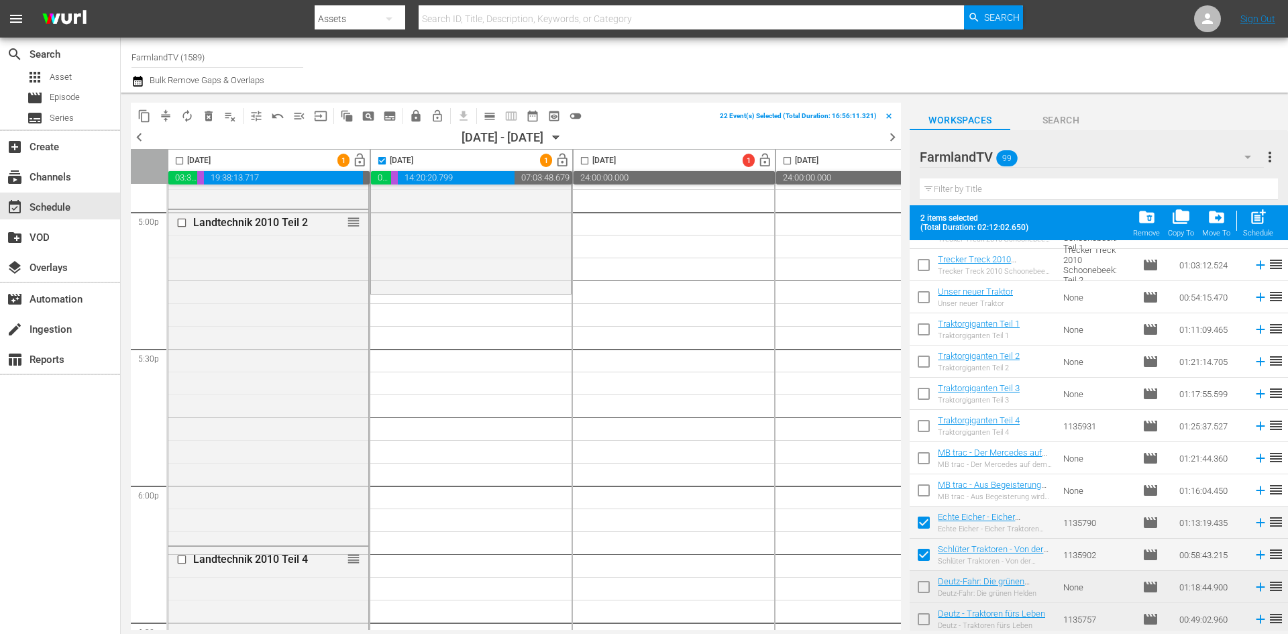
checkbox input "false"
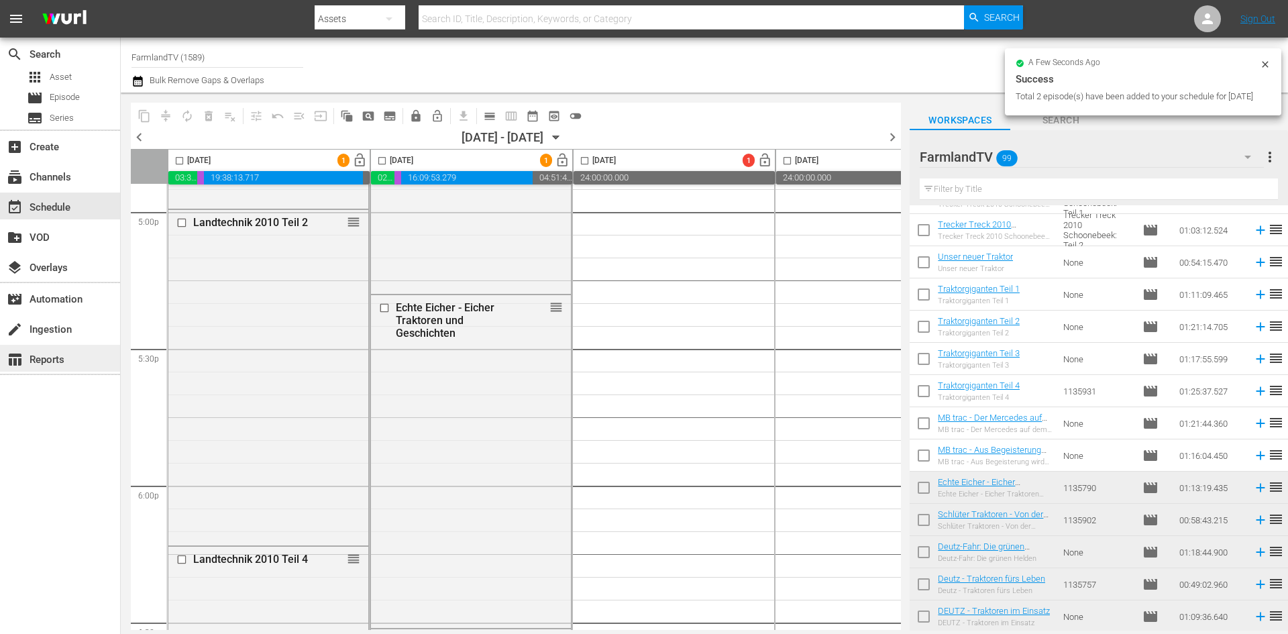
checkbox input "false"
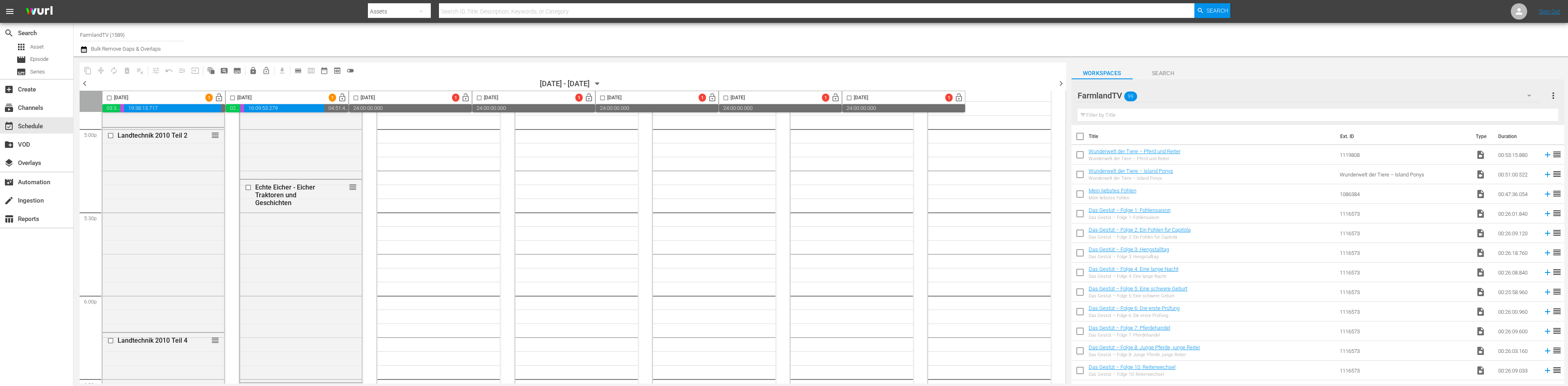
scroll to position [1700, 0]
